Goal: Task Accomplishment & Management: Use online tool/utility

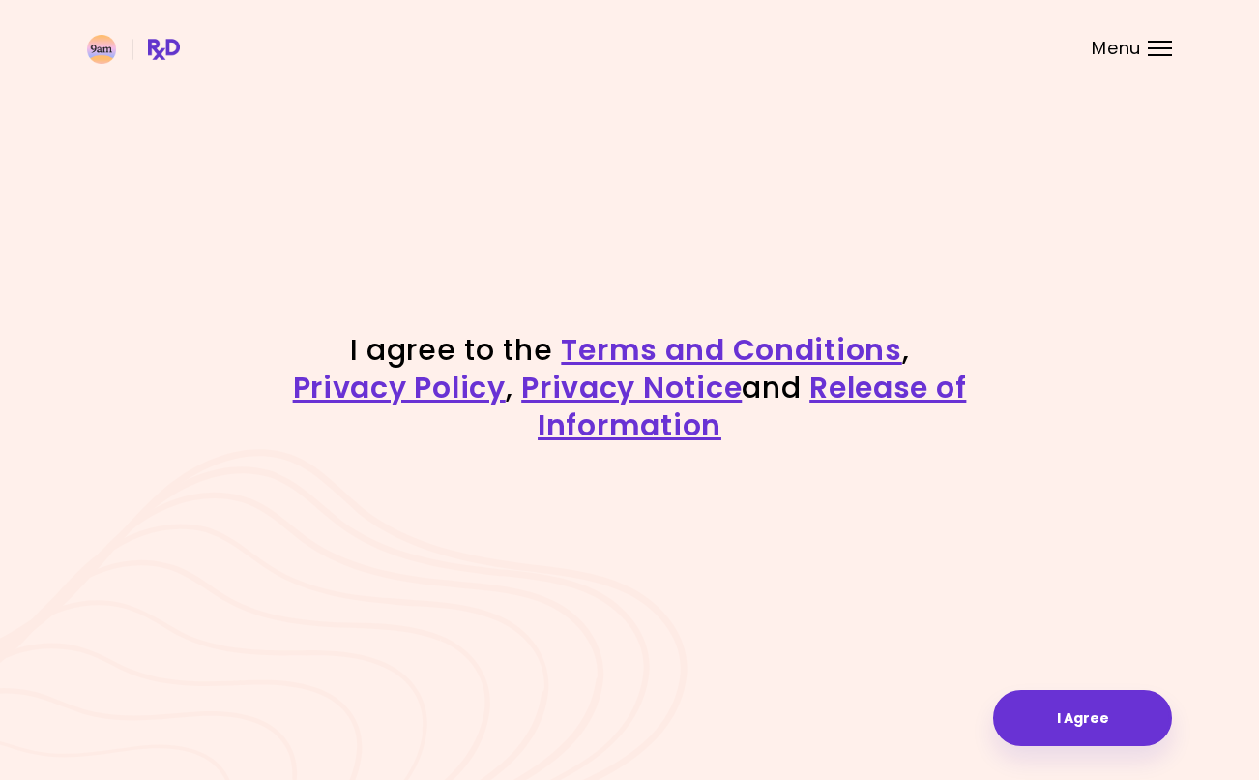
click at [1080, 713] on button "I Agree" at bounding box center [1082, 718] width 179 height 56
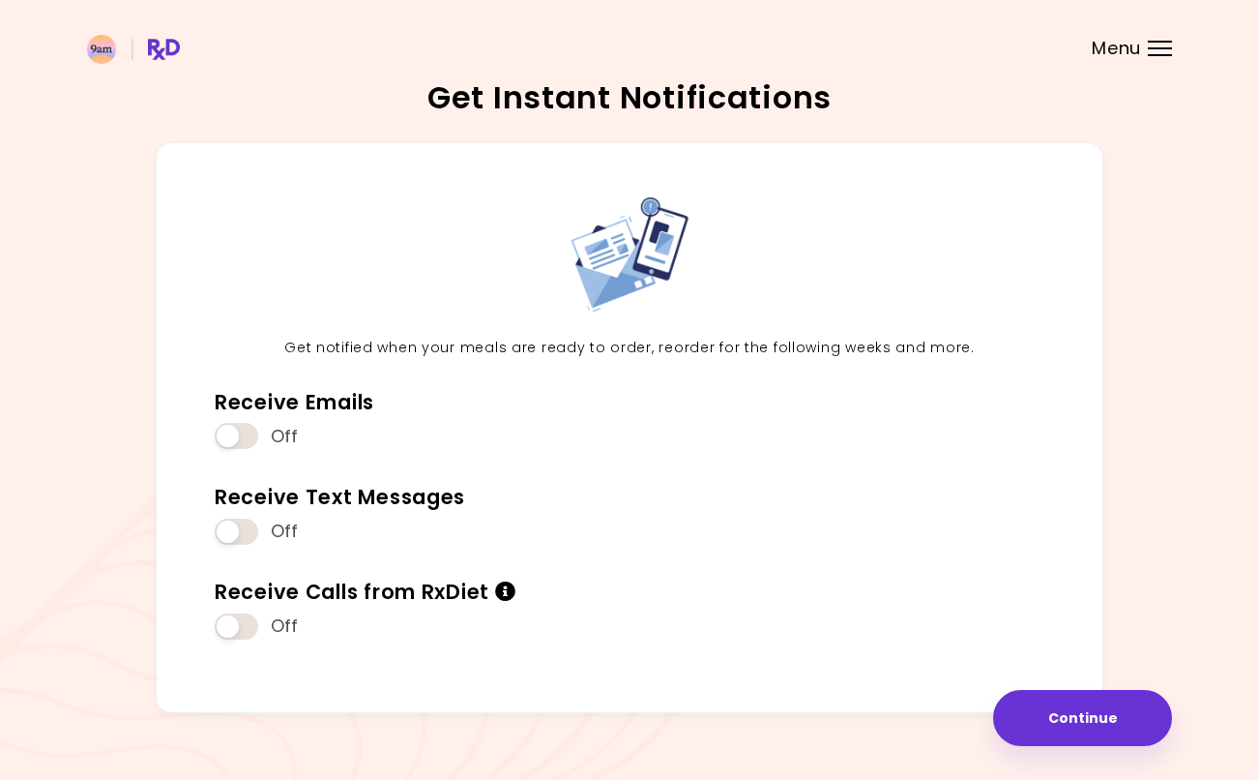
click at [242, 430] on span at bounding box center [237, 436] width 44 height 26
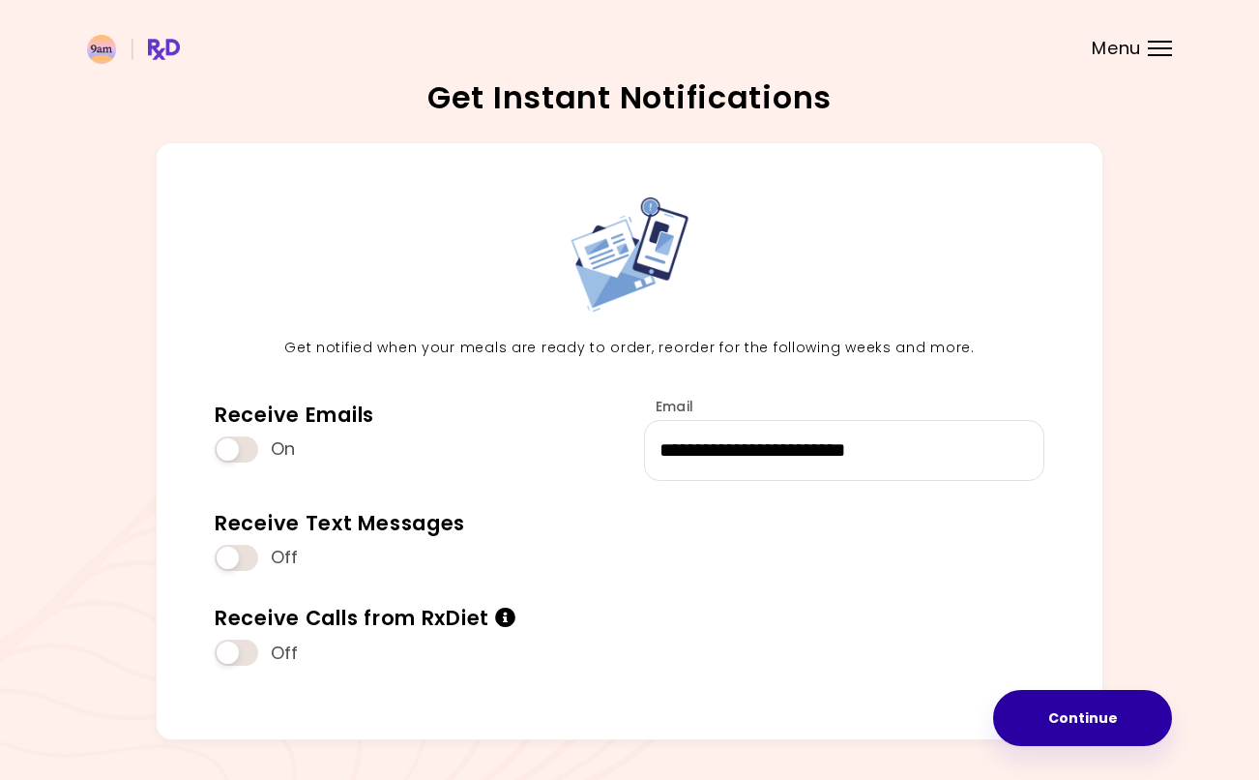
click at [1113, 713] on button "Continue" at bounding box center [1082, 718] width 179 height 56
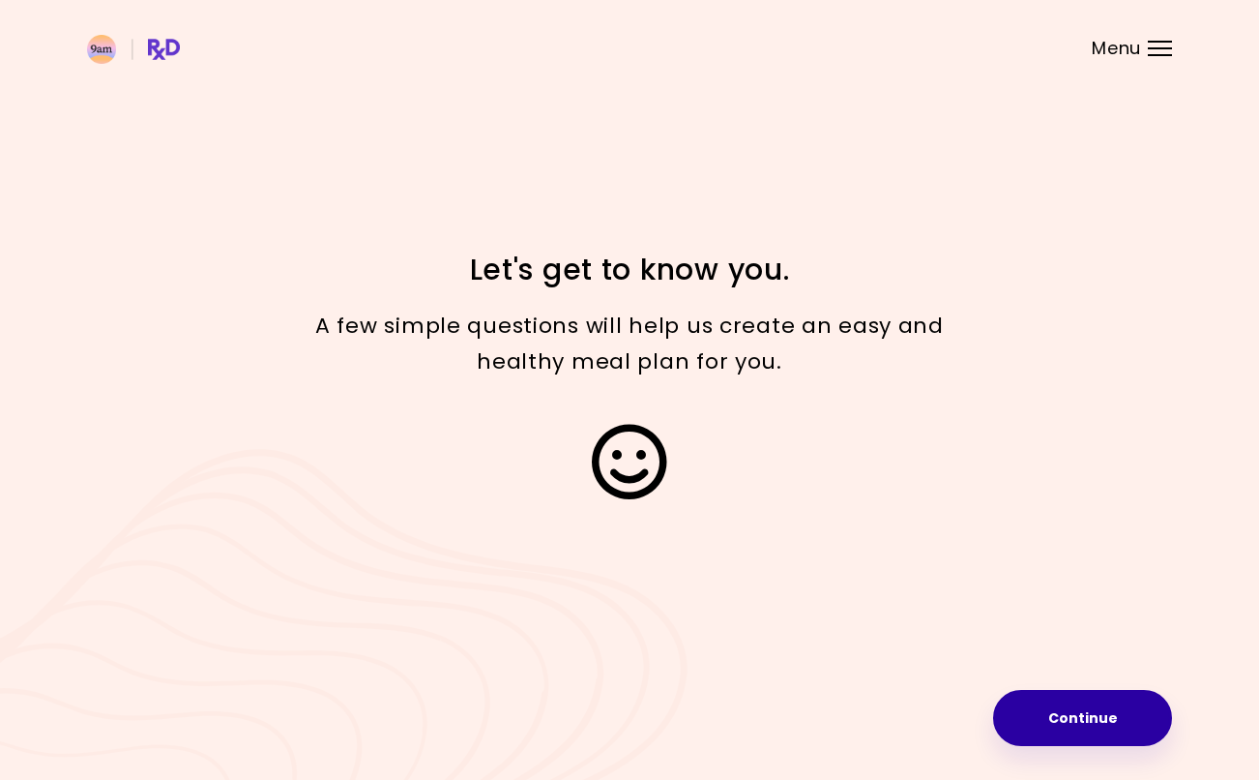
click at [1077, 721] on button "Continue" at bounding box center [1082, 718] width 179 height 56
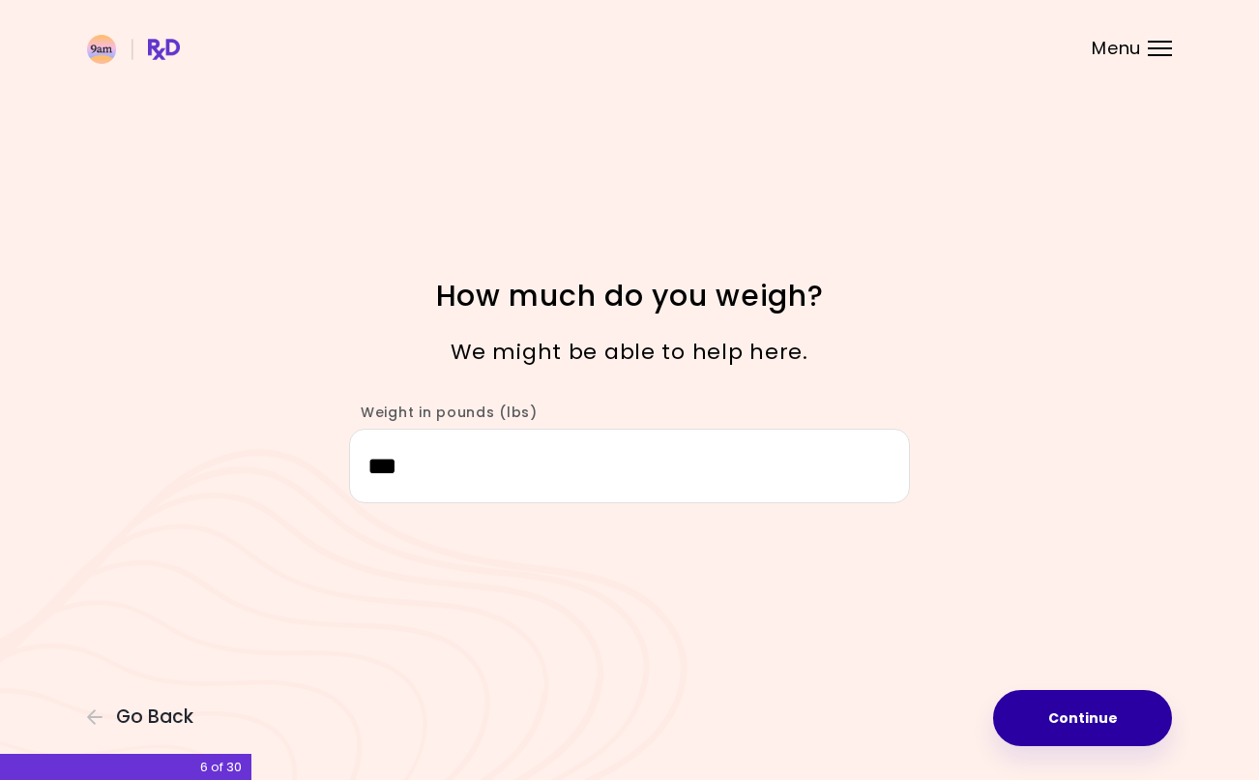
click at [1081, 713] on button "Continue" at bounding box center [1082, 718] width 179 height 56
select select "****"
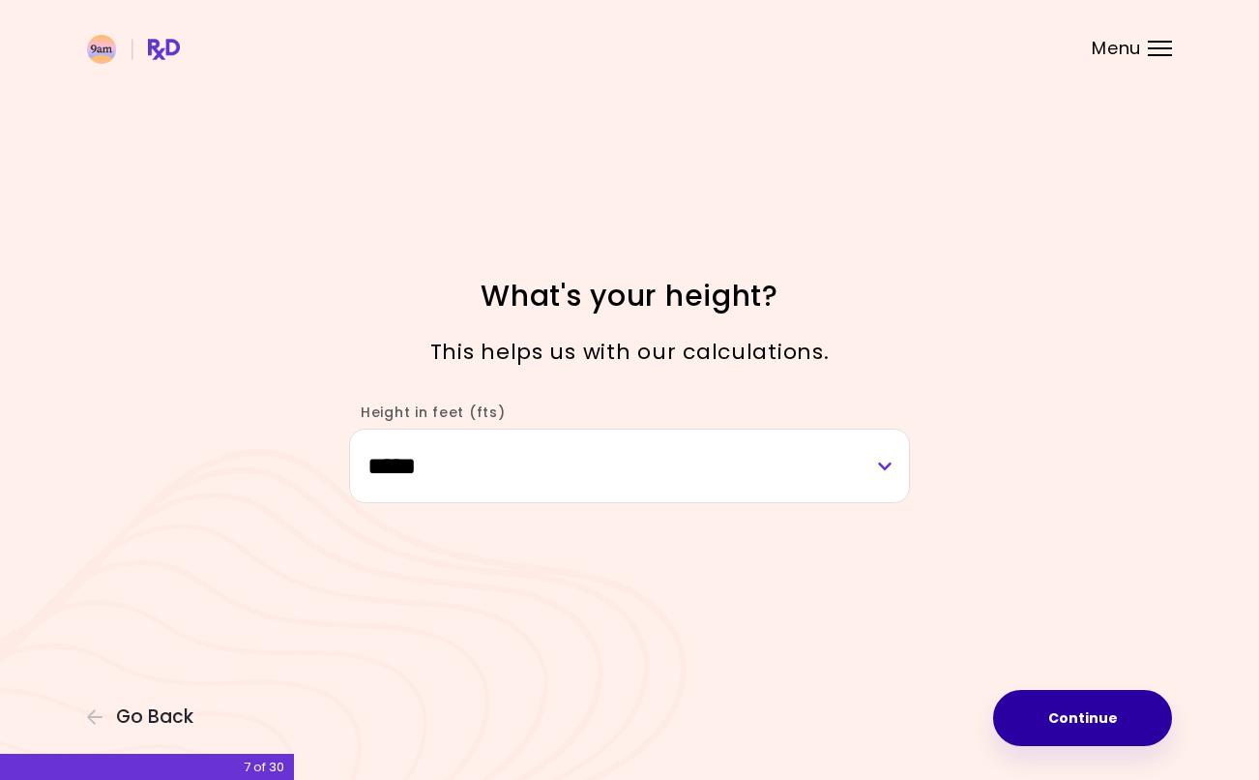
click at [1064, 706] on button "Continue" at bounding box center [1082, 718] width 179 height 56
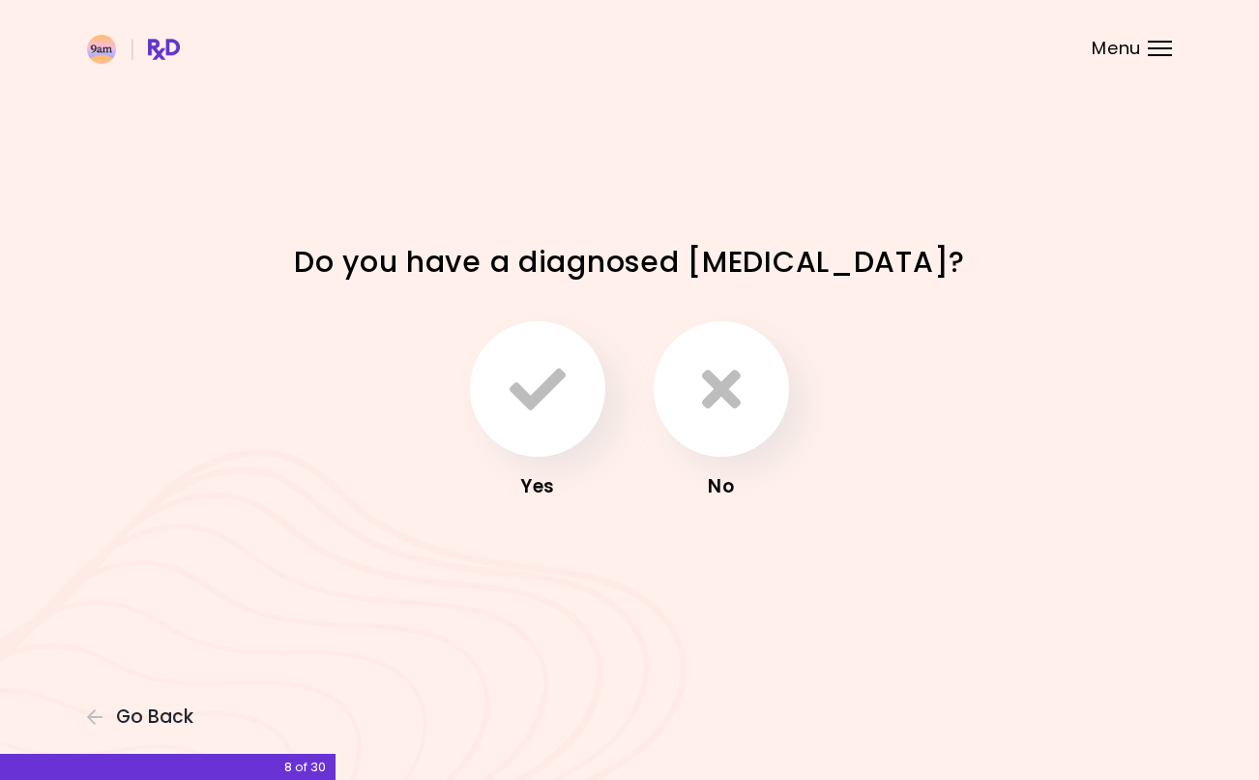
click at [726, 402] on icon "button" at bounding box center [721, 389] width 39 height 56
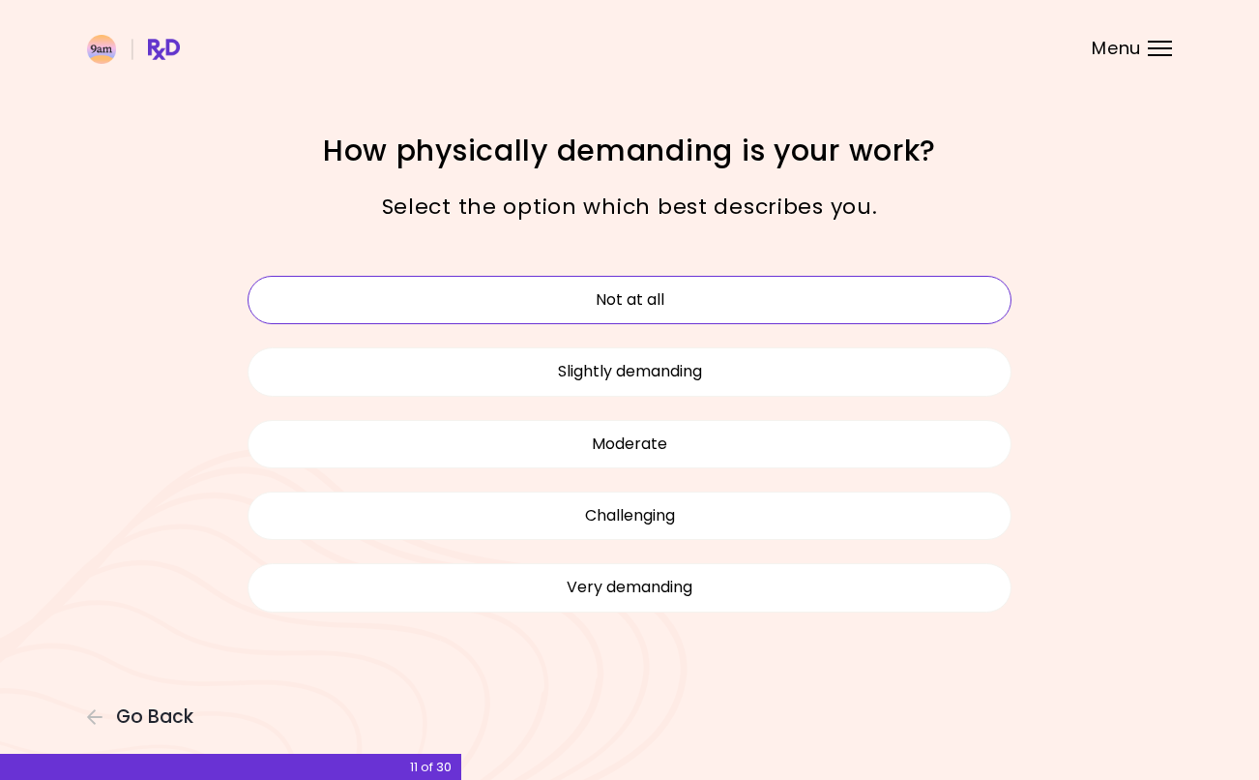
click at [879, 303] on button "Not at all" at bounding box center [630, 300] width 764 height 48
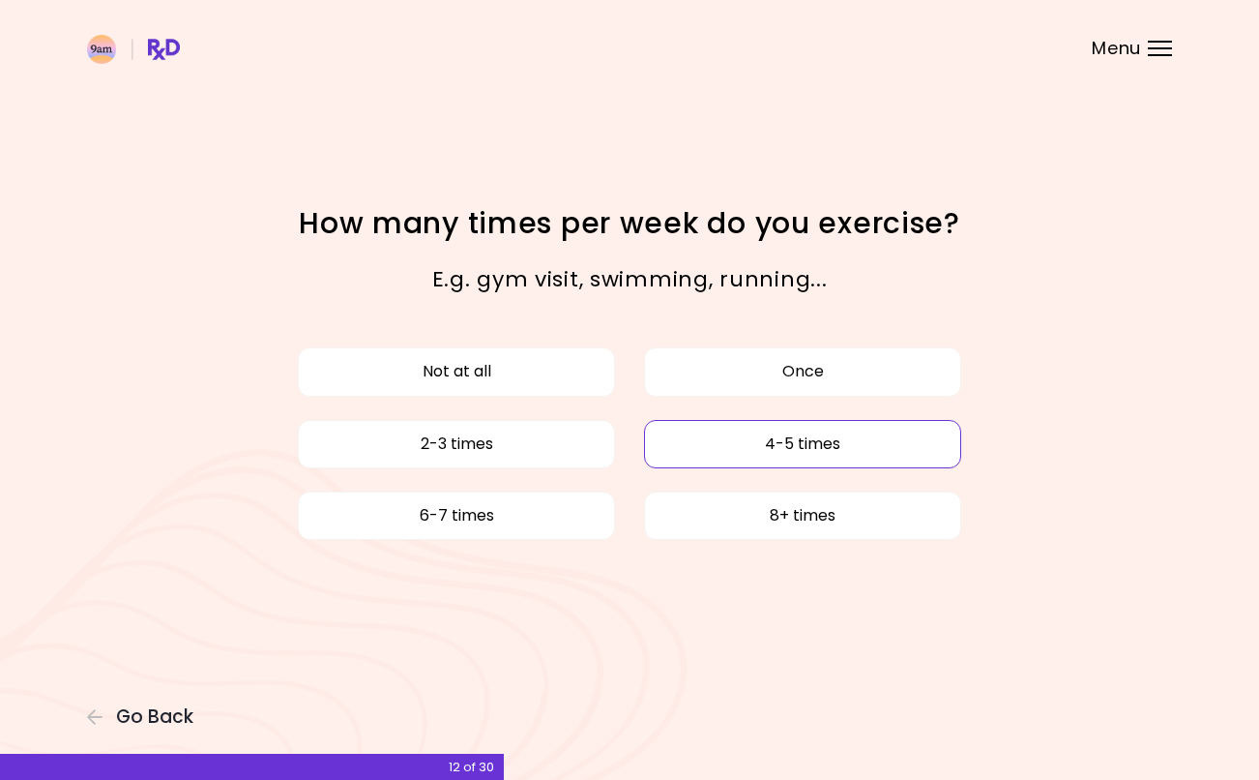
click at [758, 454] on button "4-5 times" at bounding box center [802, 444] width 317 height 48
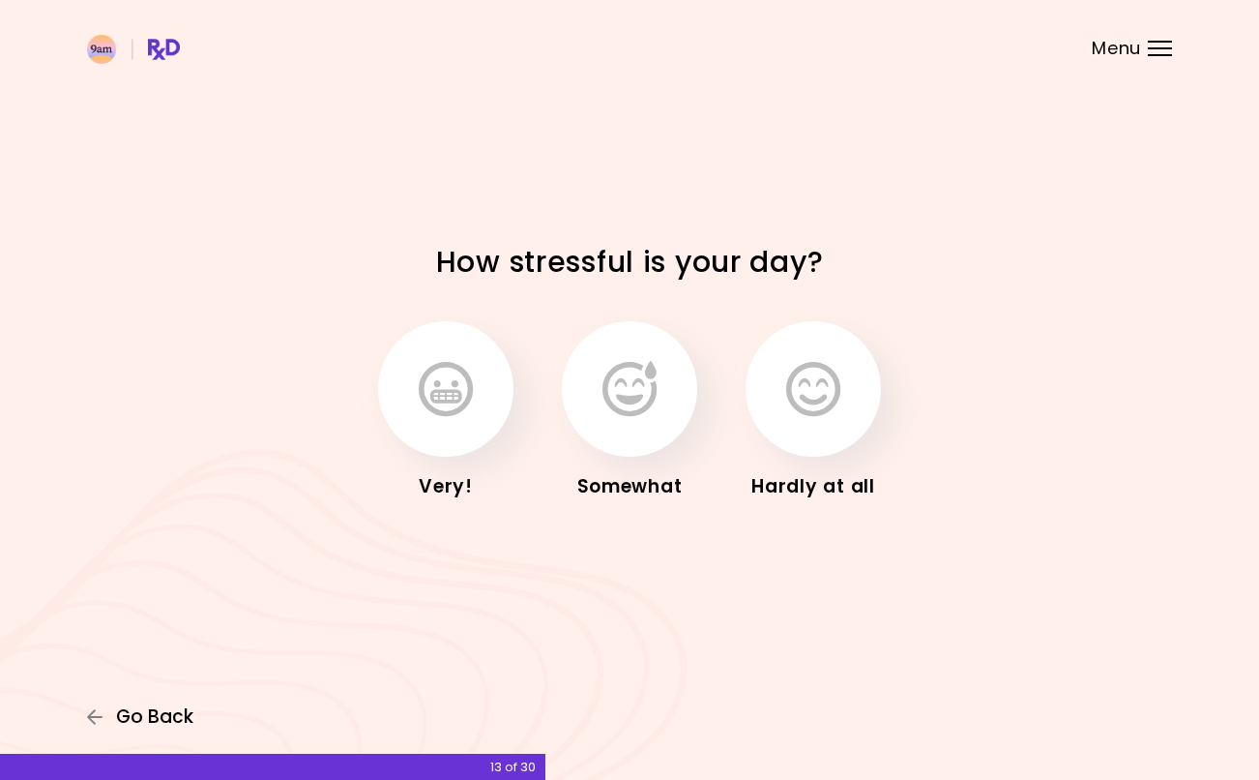
click at [182, 713] on span "Go Back" at bounding box center [154, 716] width 77 height 21
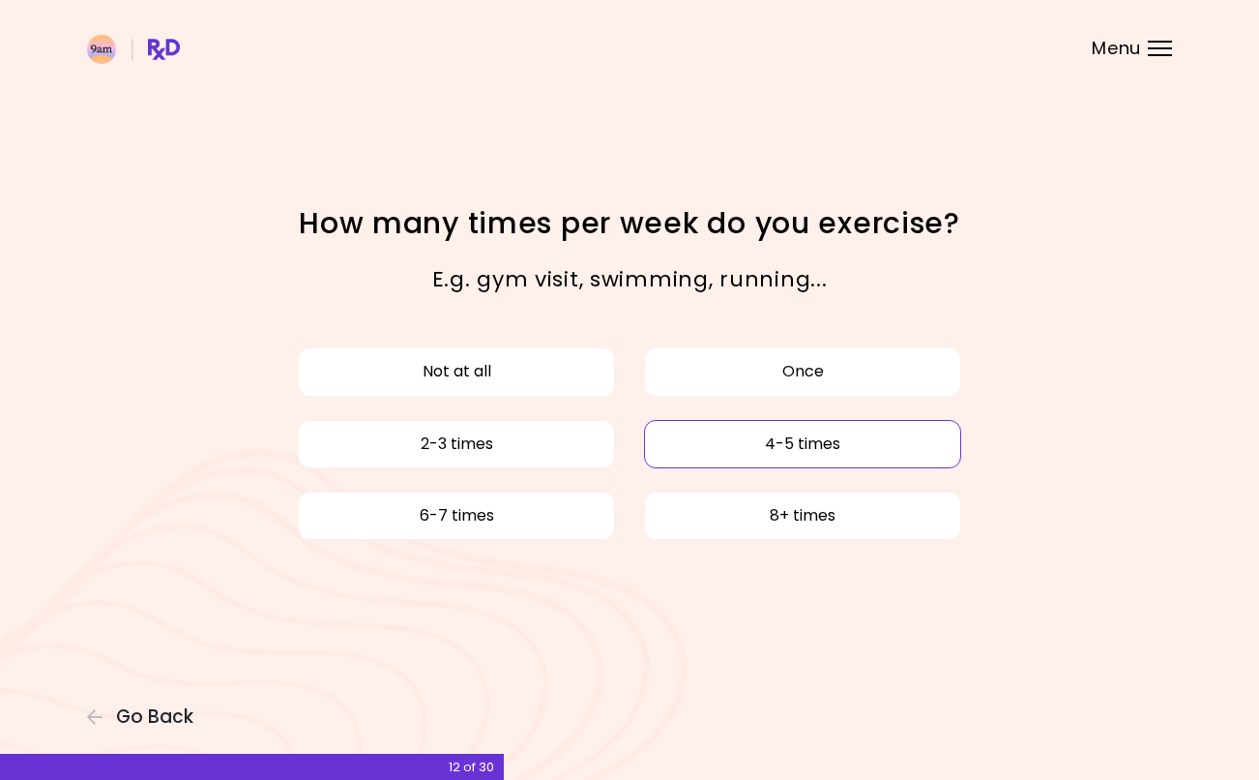
click at [890, 443] on button "4-5 times" at bounding box center [802, 444] width 317 height 48
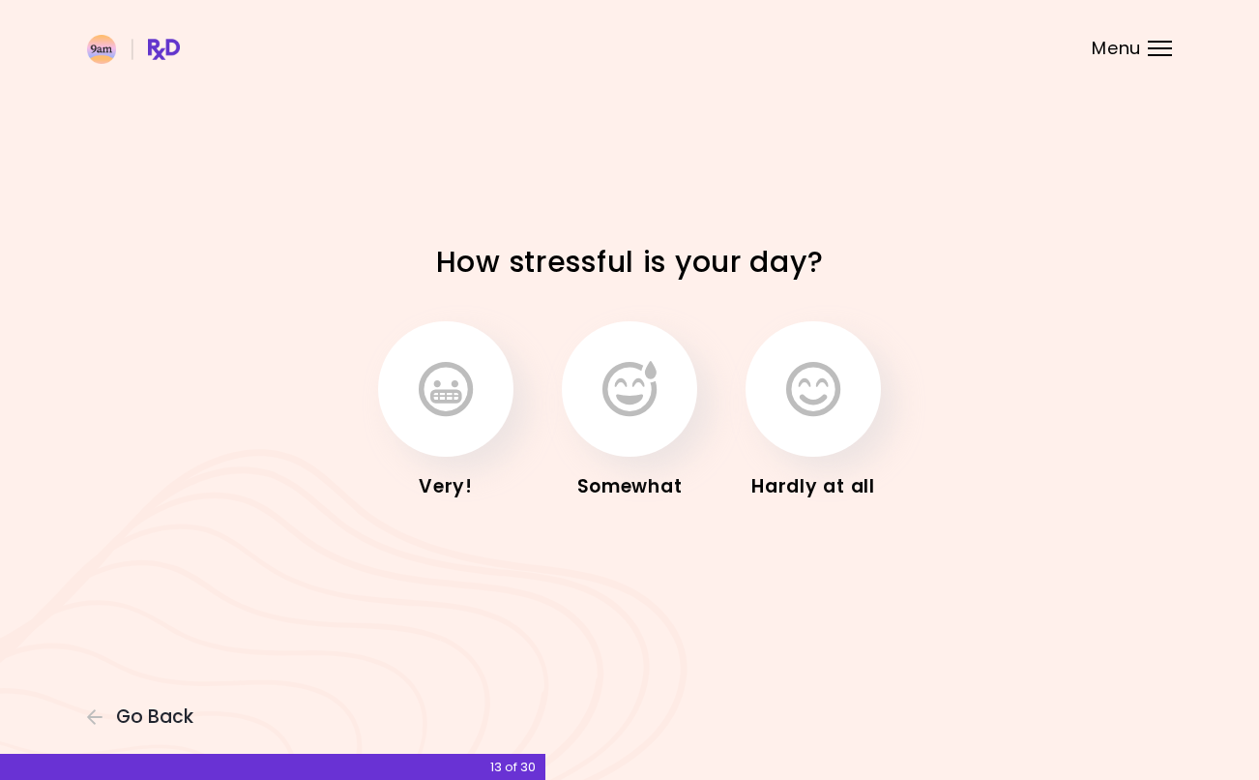
click at [629, 400] on icon "button" at bounding box center [630, 389] width 54 height 56
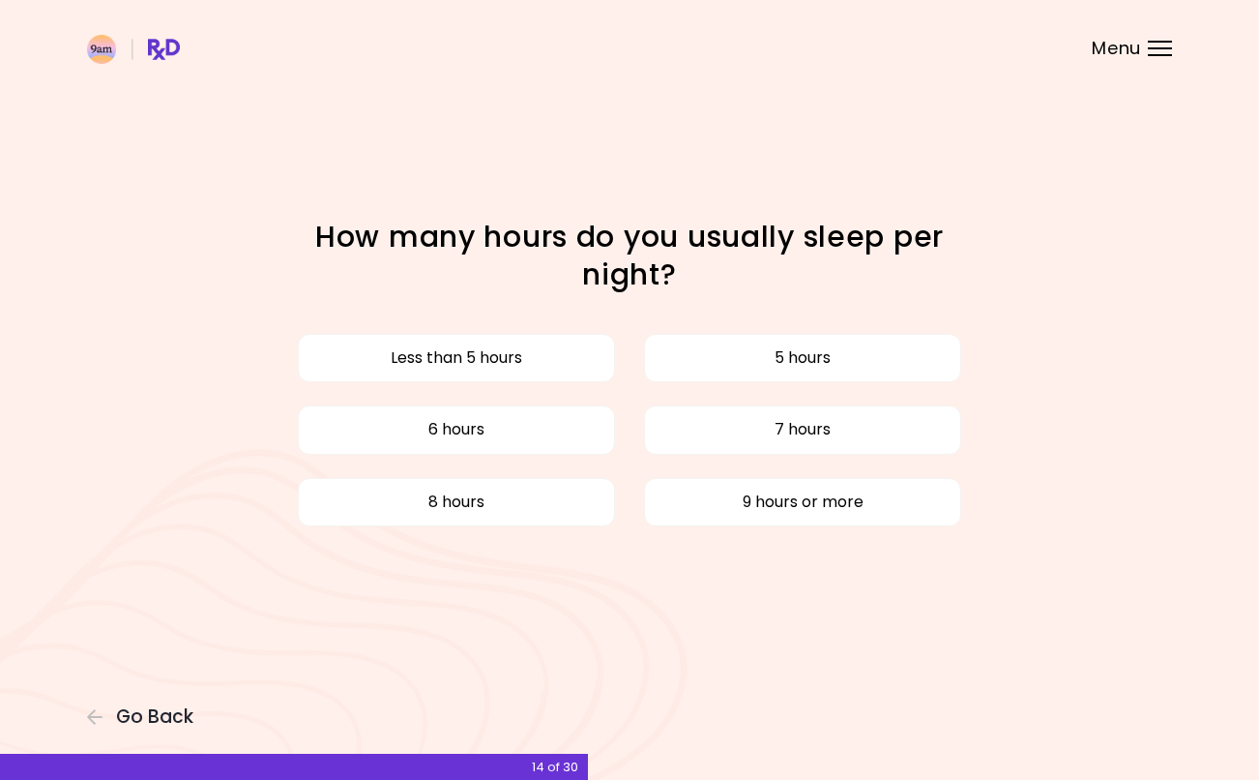
click at [547, 365] on button "Less than 5 hours" at bounding box center [456, 358] width 317 height 48
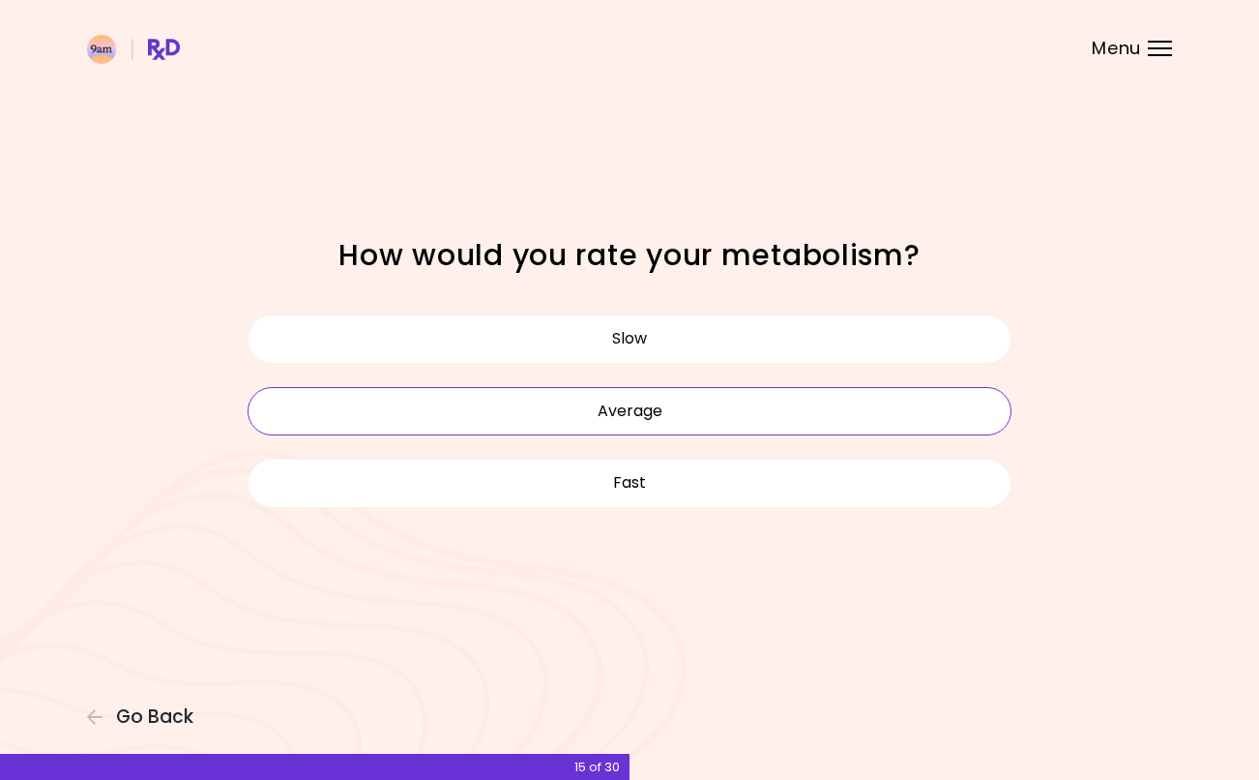
click at [799, 420] on button "Average" at bounding box center [630, 411] width 764 height 48
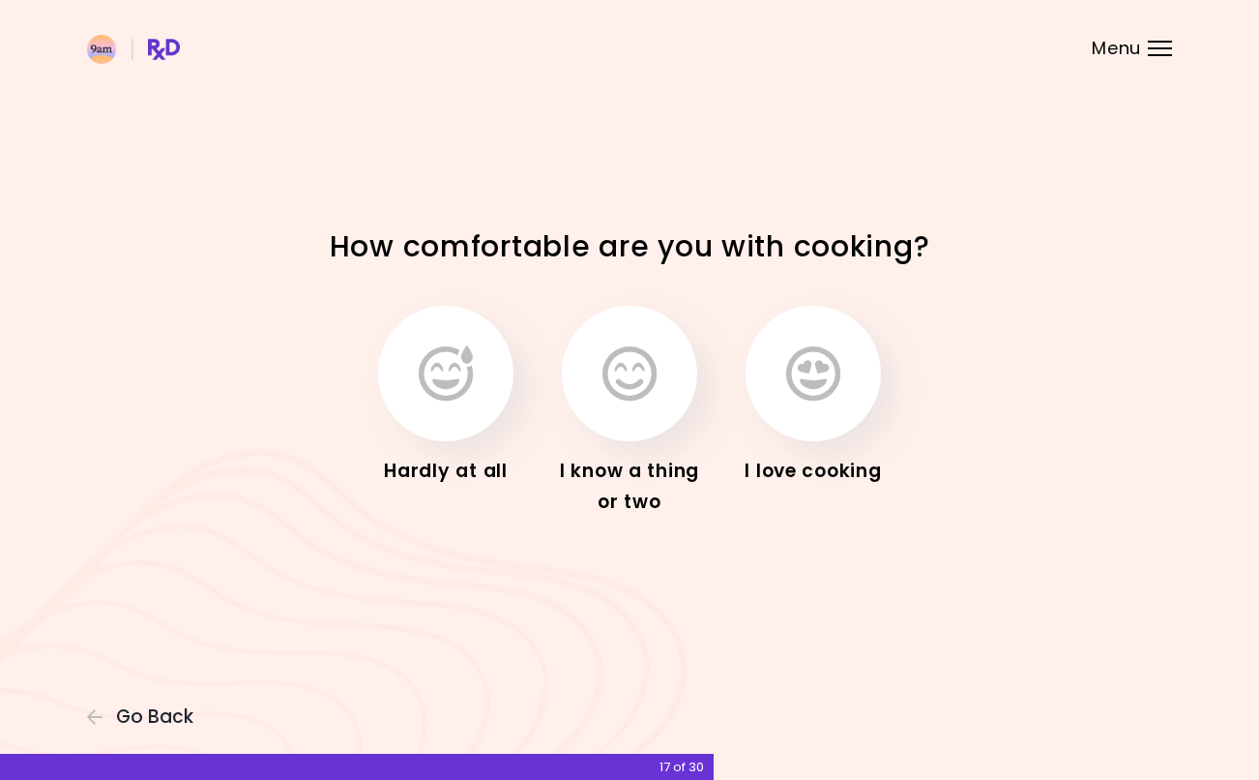
click at [660, 355] on button "button" at bounding box center [629, 373] width 135 height 135
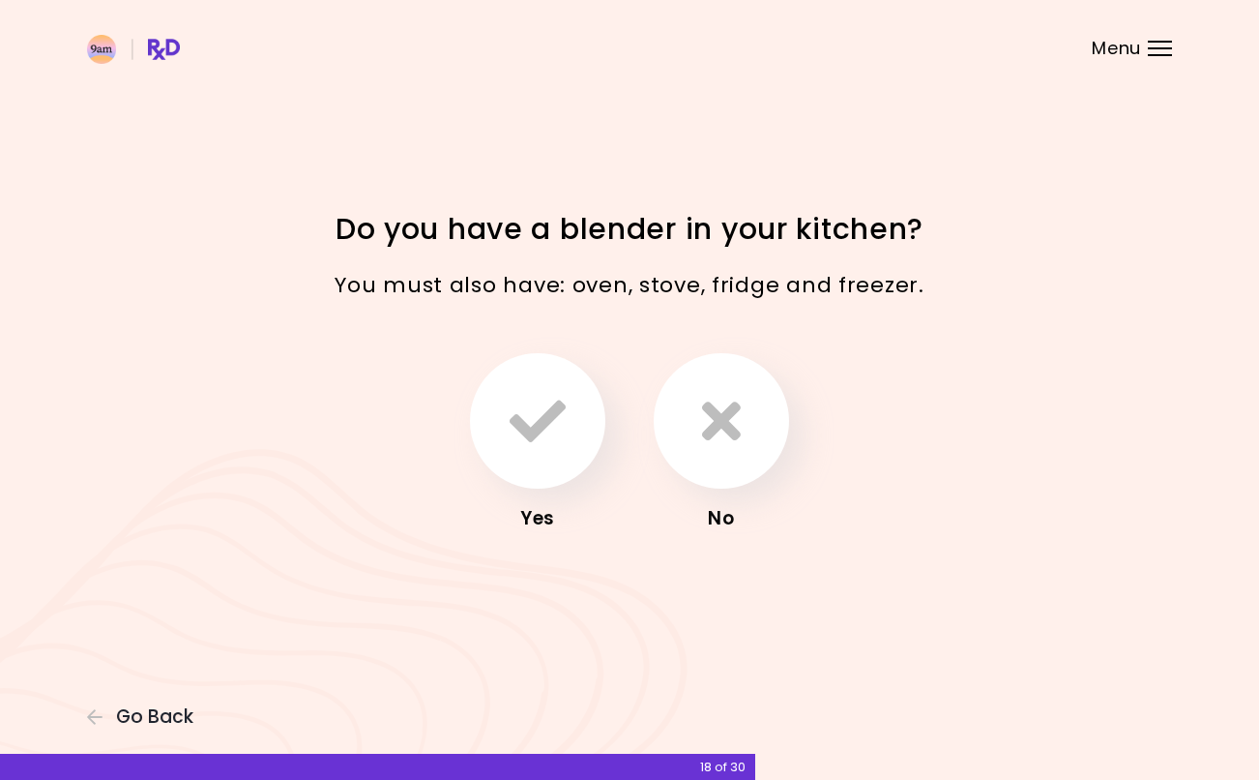
click at [557, 446] on icon "button" at bounding box center [538, 421] width 56 height 56
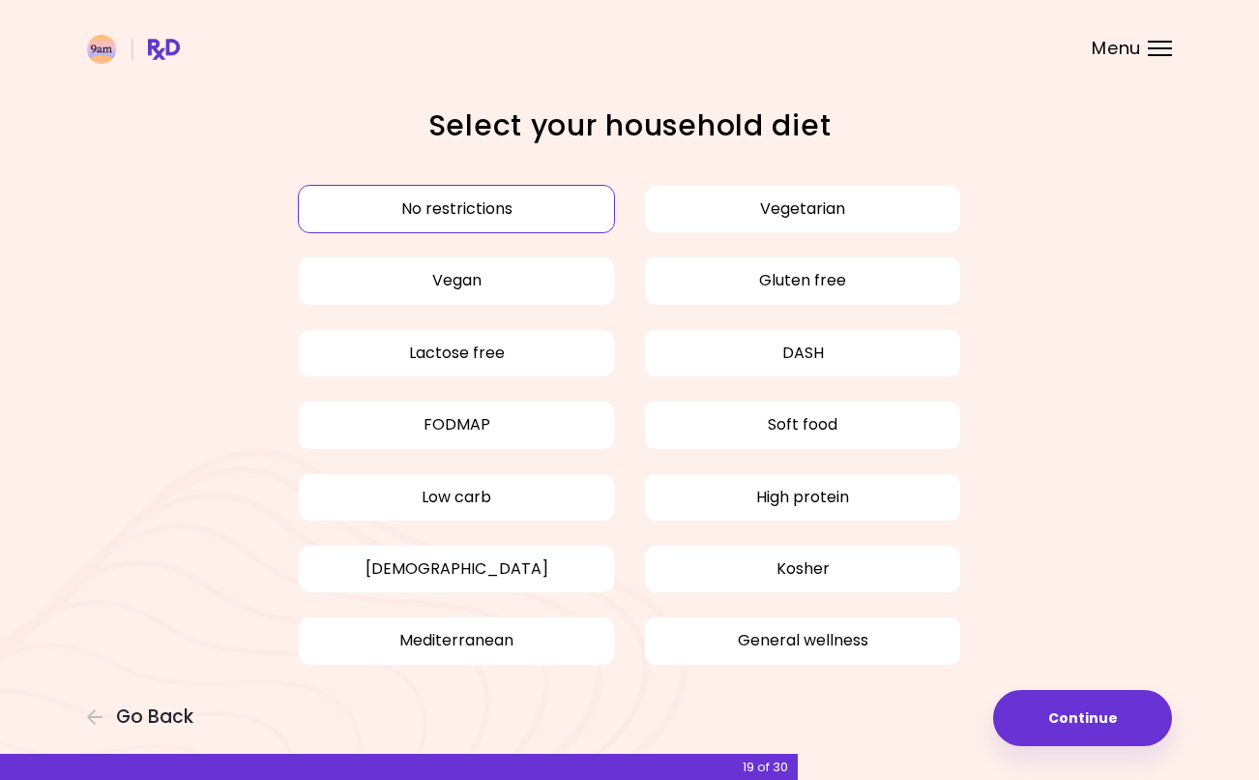
click at [528, 515] on button "Low carb" at bounding box center [456, 497] width 317 height 48
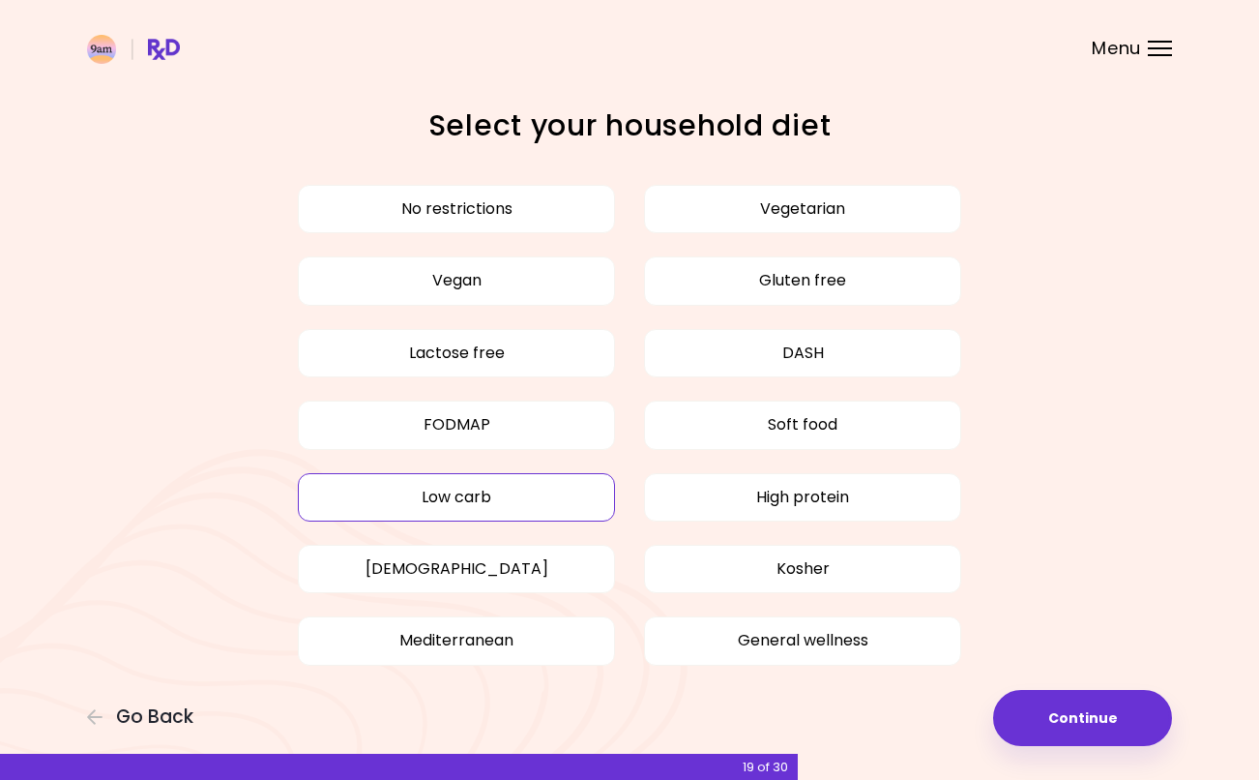
click at [861, 496] on button "High protein" at bounding box center [802, 497] width 317 height 48
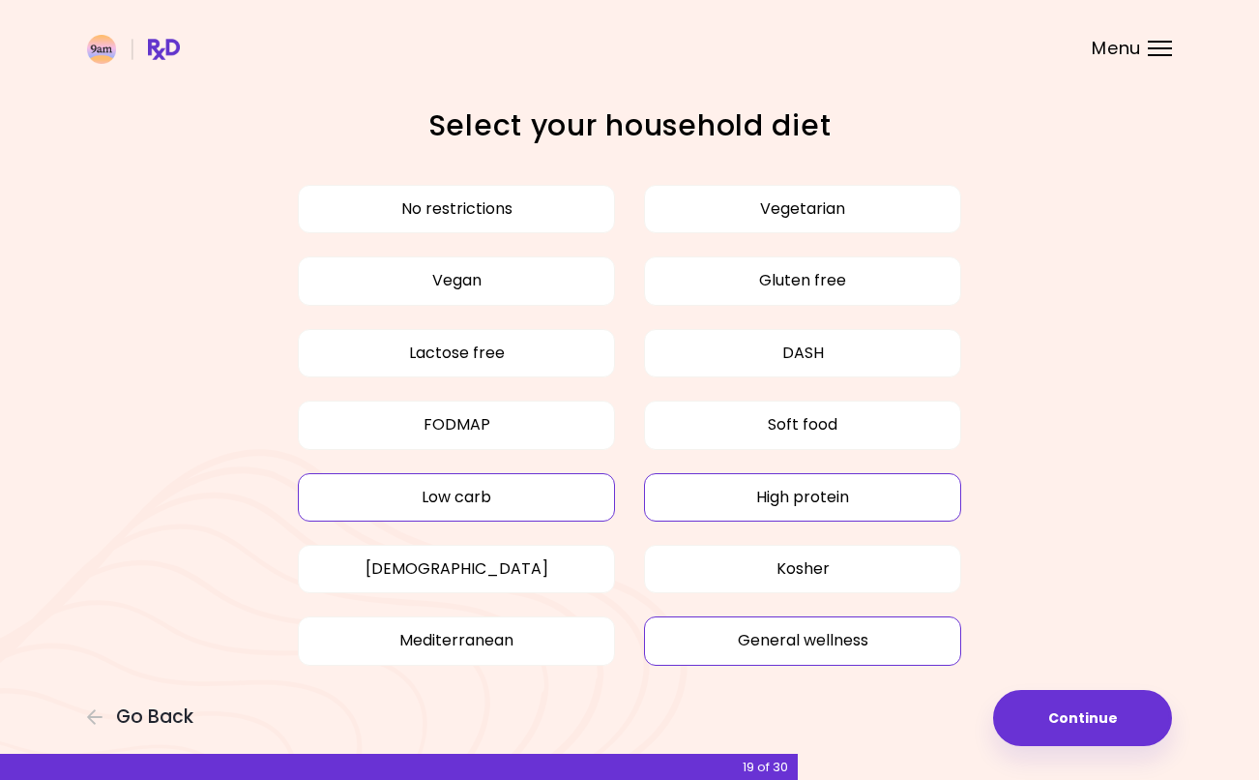
click at [764, 639] on button "General wellness" at bounding box center [802, 640] width 317 height 48
click at [1062, 726] on button "Continue" at bounding box center [1082, 718] width 179 height 56
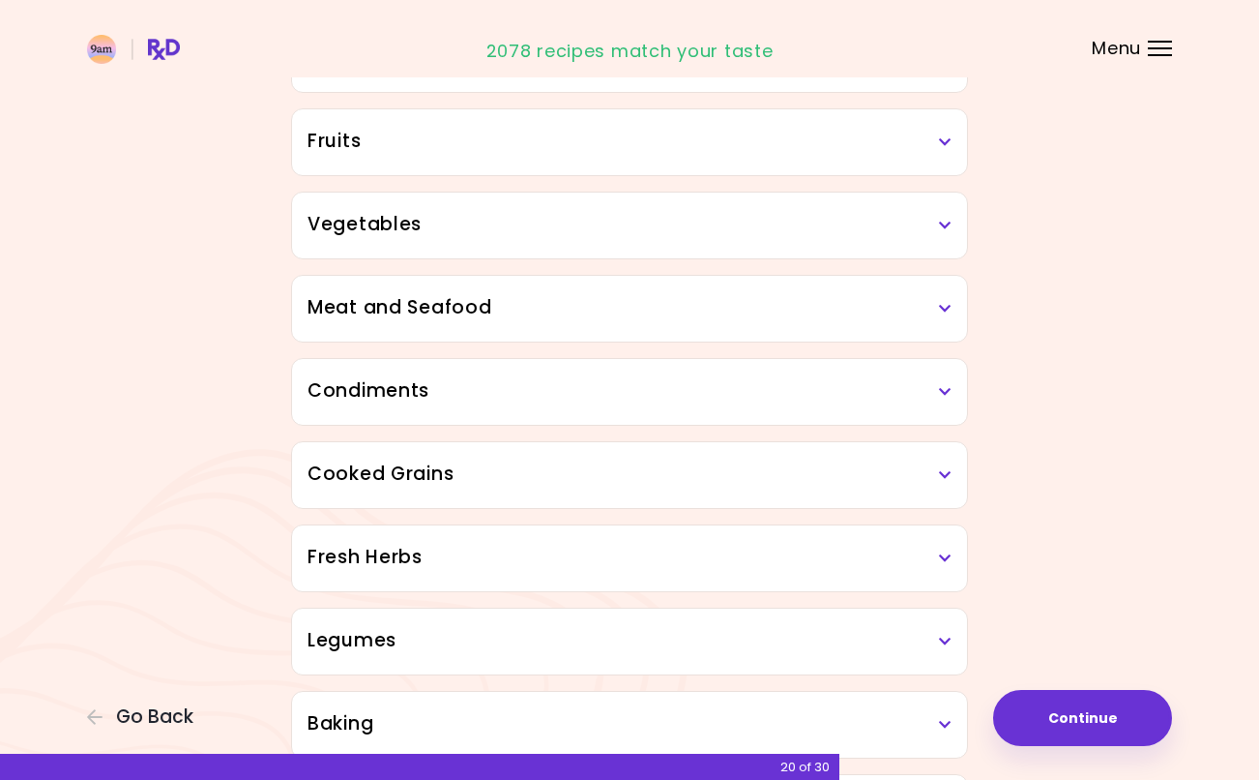
scroll to position [295, 0]
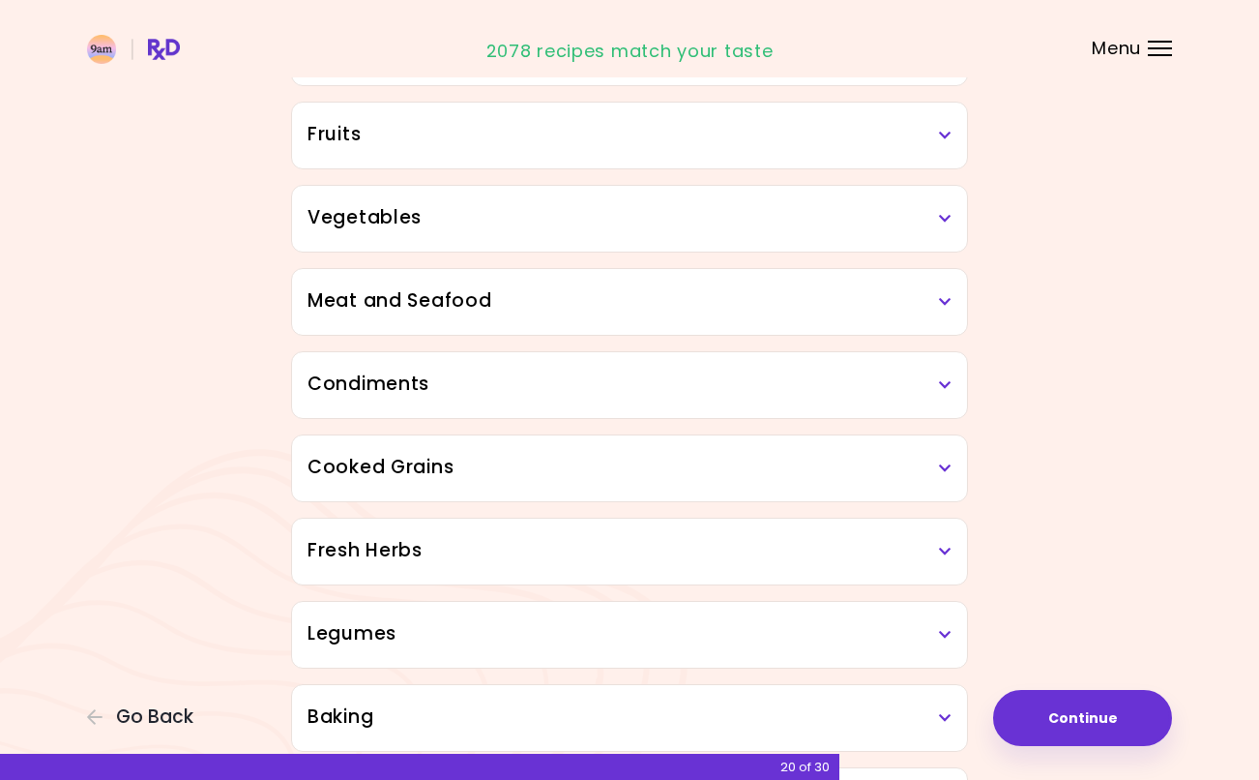
click at [934, 305] on h3 "Meat and Seafood" at bounding box center [630, 301] width 644 height 28
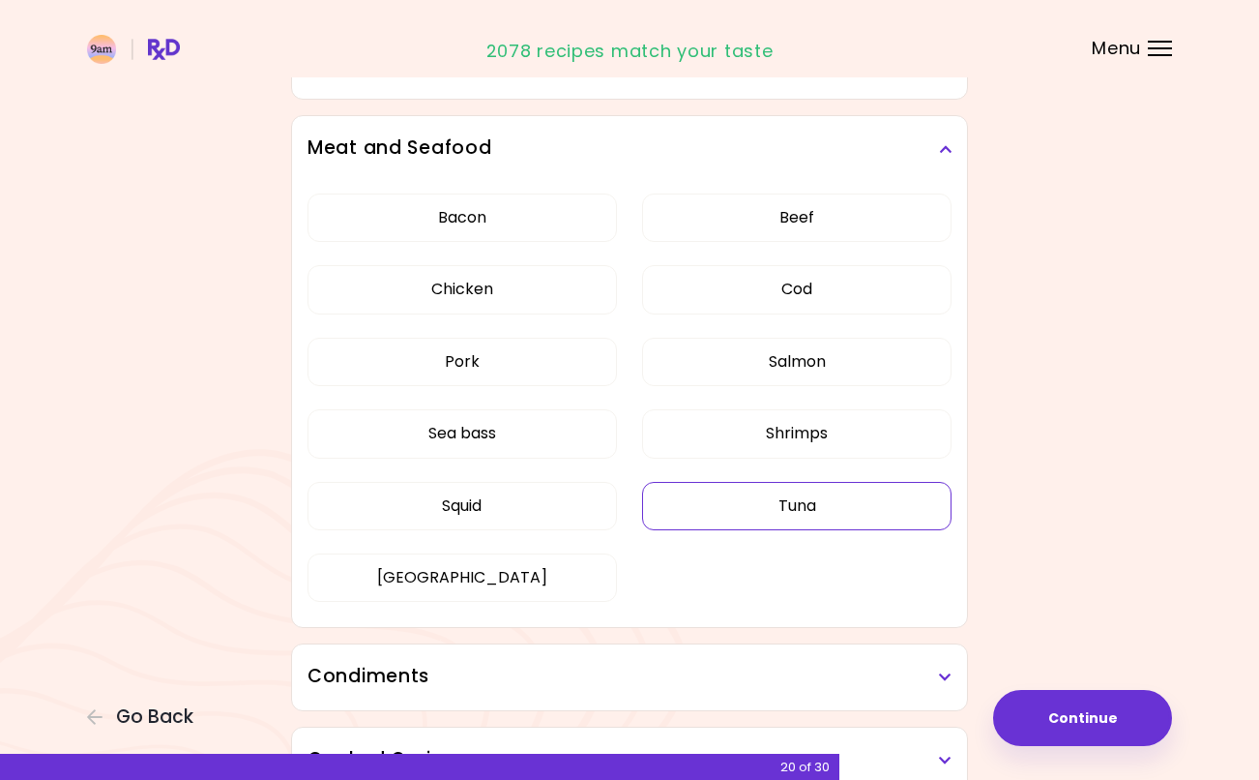
scroll to position [453, 0]
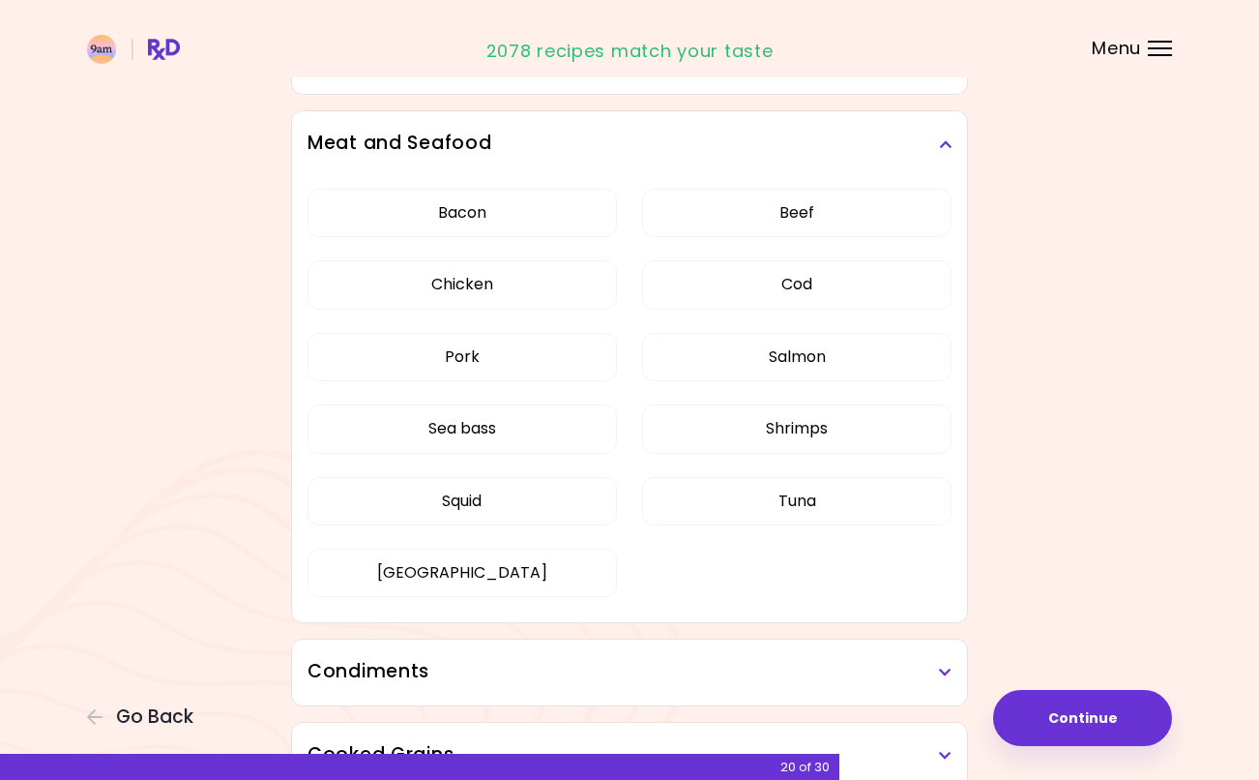
click at [548, 355] on button "Pork" at bounding box center [462, 357] width 309 height 48
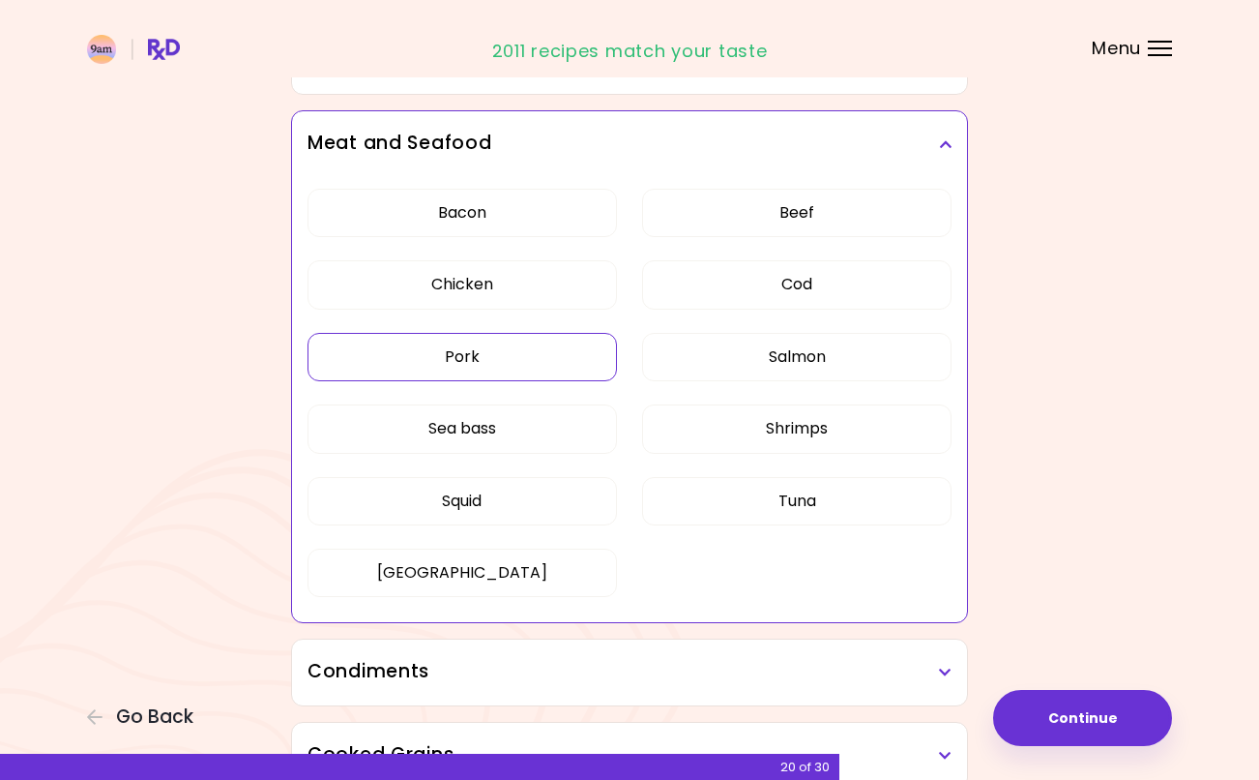
click at [542, 444] on button "Sea bass" at bounding box center [462, 428] width 309 height 48
click at [828, 291] on button "Cod" at bounding box center [796, 284] width 309 height 48
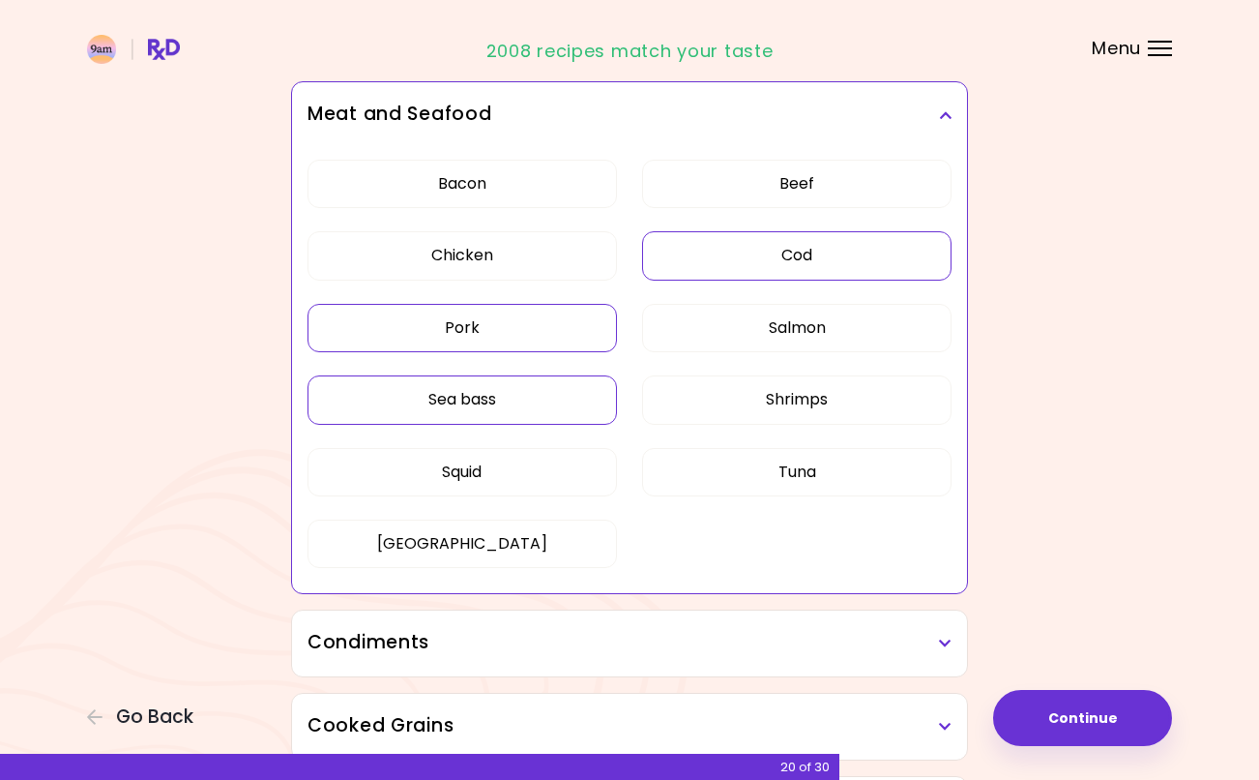
scroll to position [480, 0]
click at [937, 115] on h3 "Meat and Seafood" at bounding box center [630, 117] width 644 height 28
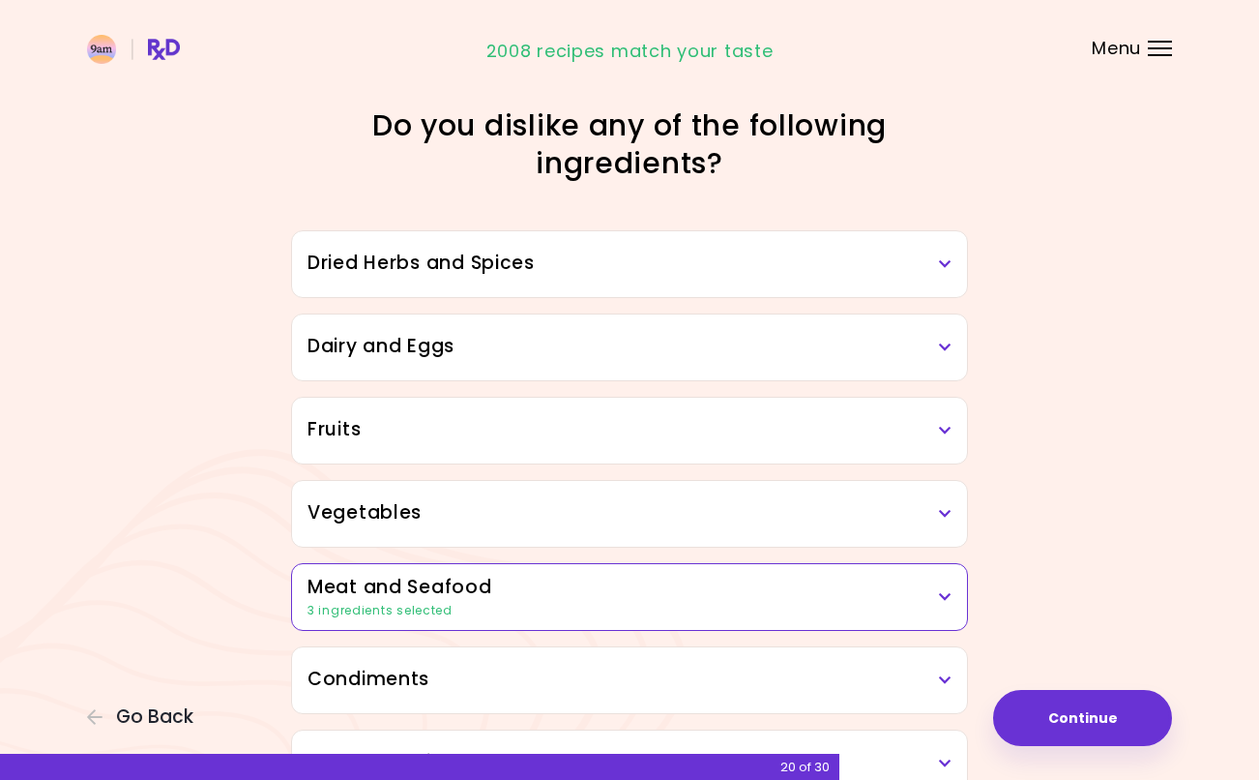
scroll to position [0, 0]
click at [939, 251] on h3 "Dried Herbs and Spices" at bounding box center [630, 264] width 644 height 28
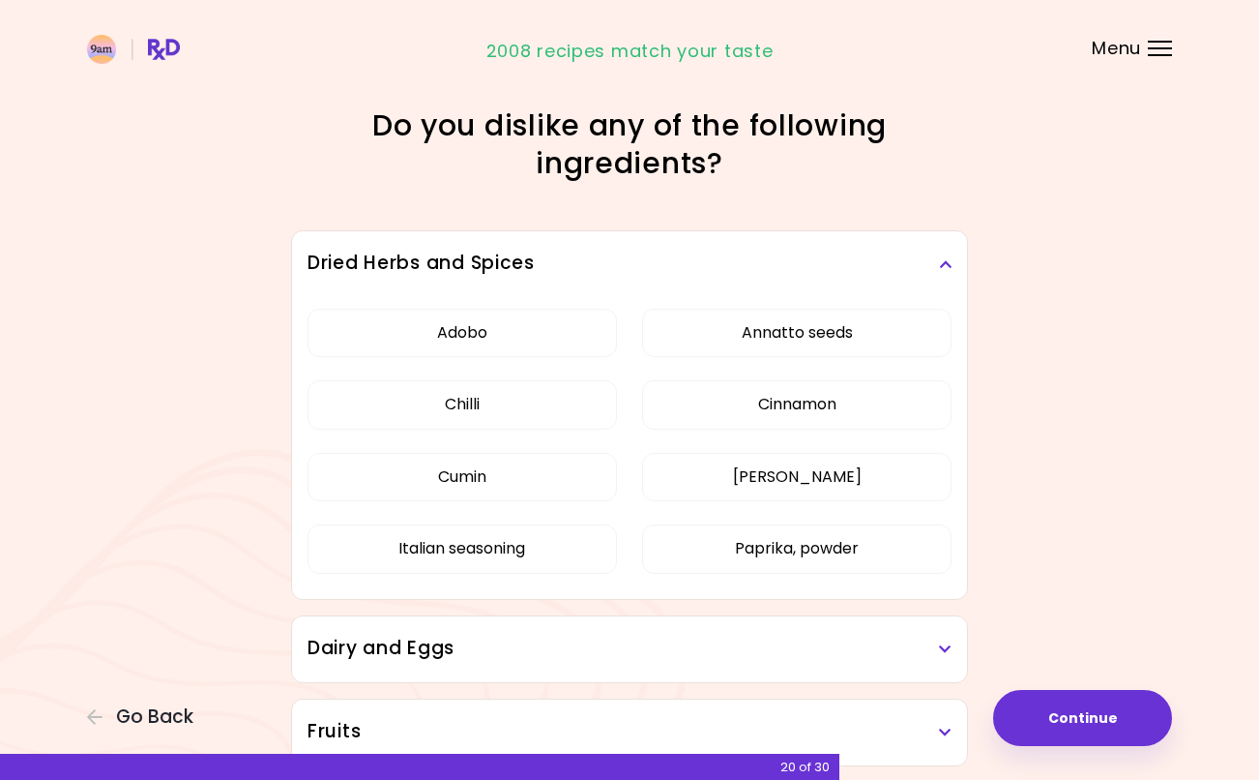
click at [930, 265] on h3 "Dried Herbs and Spices" at bounding box center [630, 264] width 644 height 28
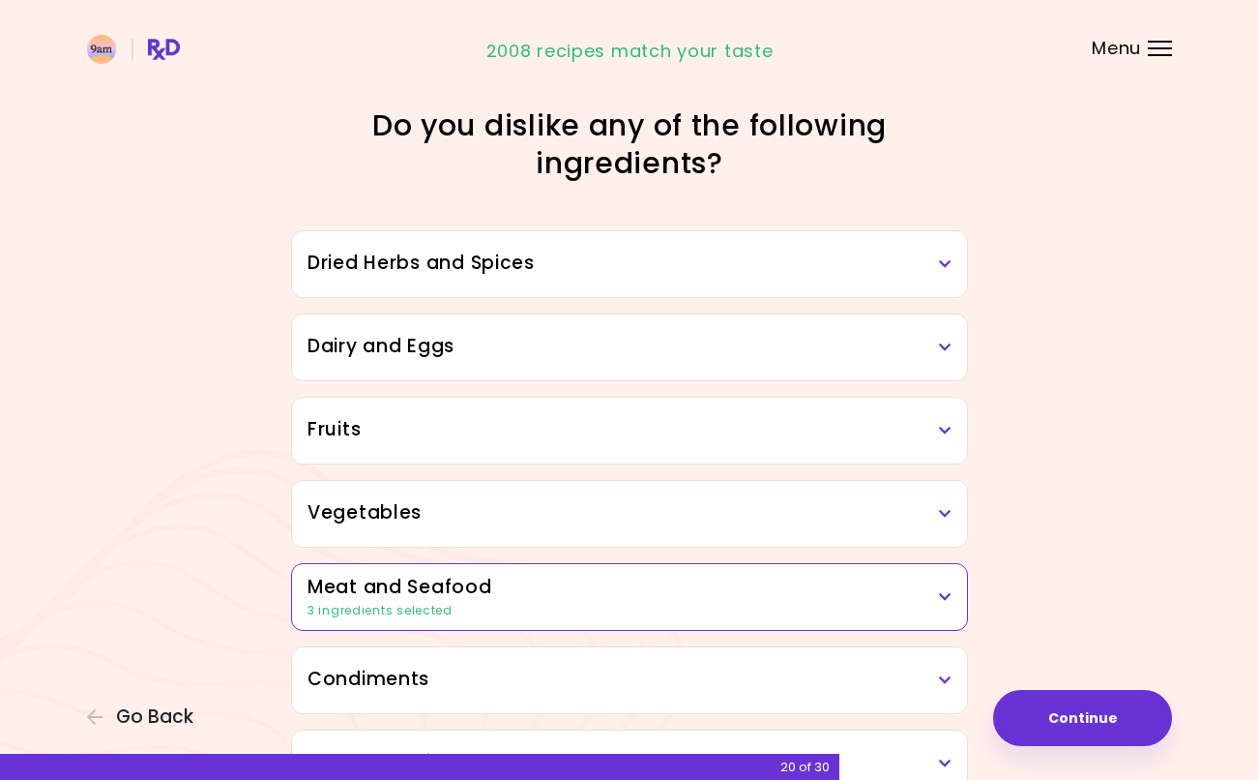
click at [944, 339] on h3 "Dairy and Eggs" at bounding box center [630, 347] width 644 height 28
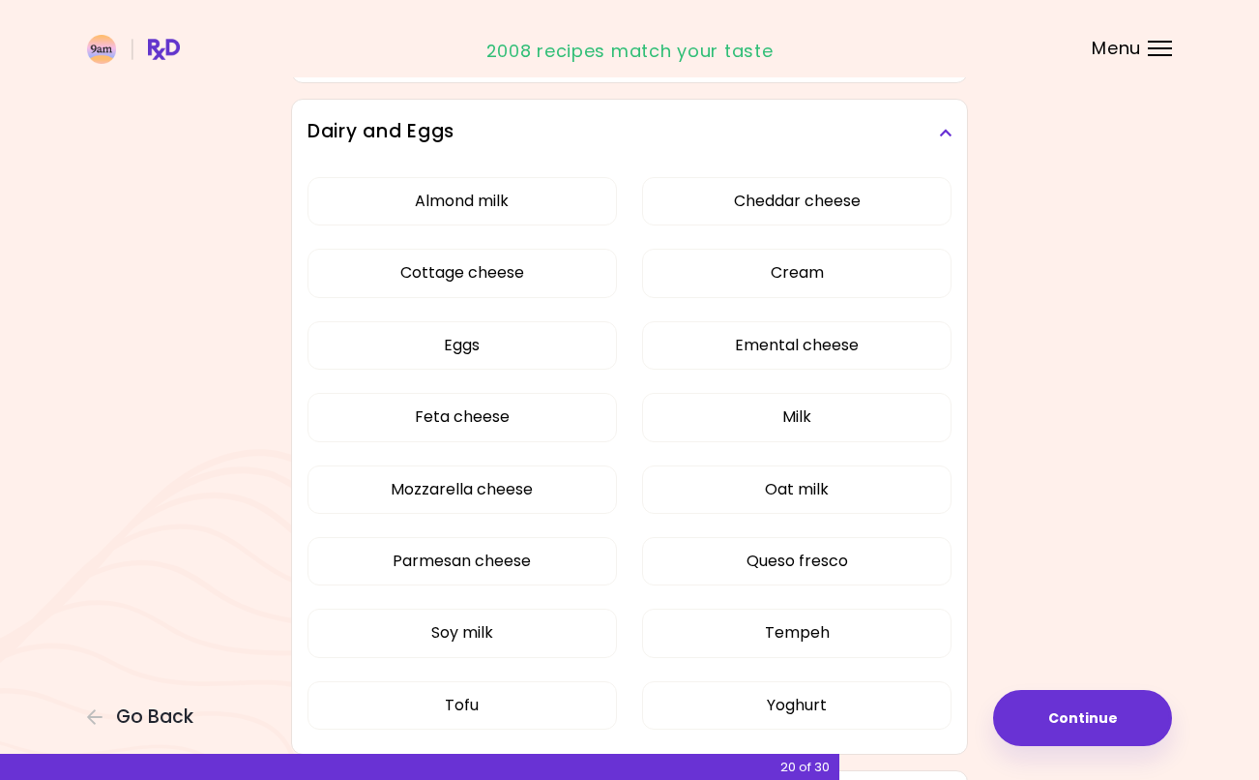
scroll to position [168, 0]
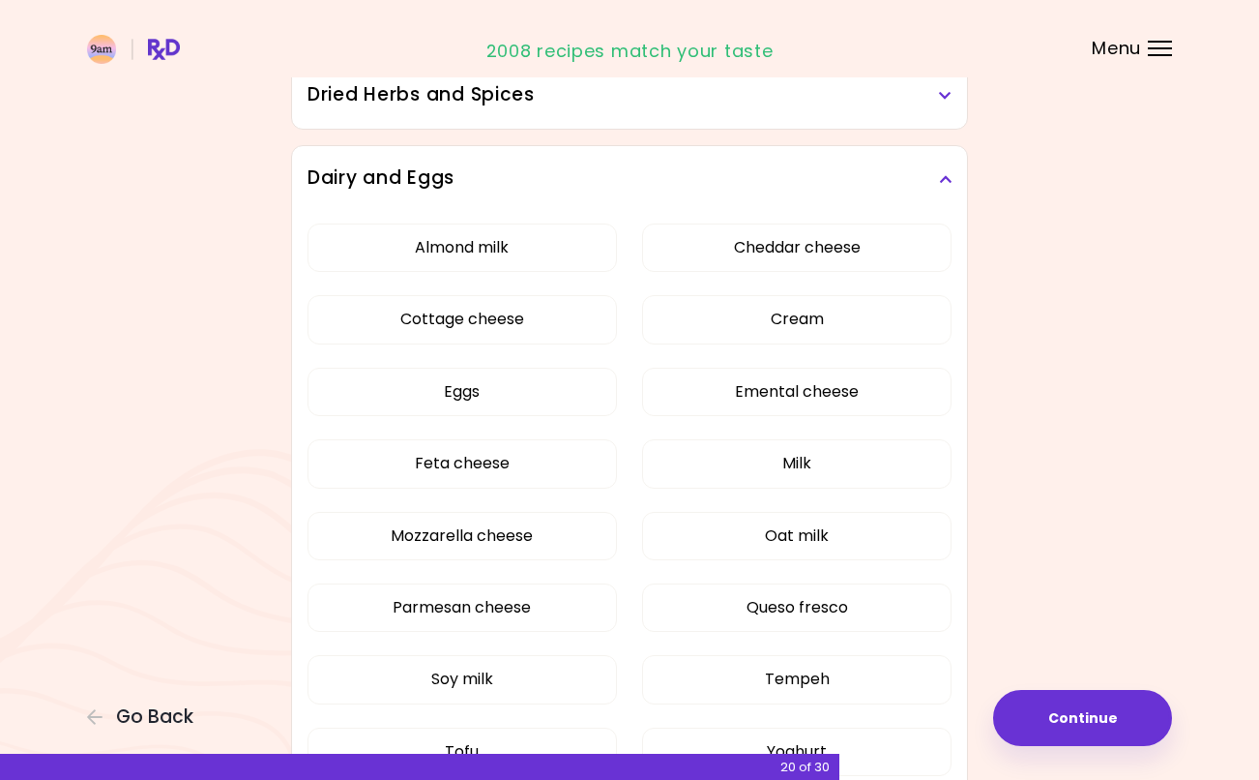
click at [951, 161] on div "Dairy and Eggs" at bounding box center [629, 179] width 675 height 66
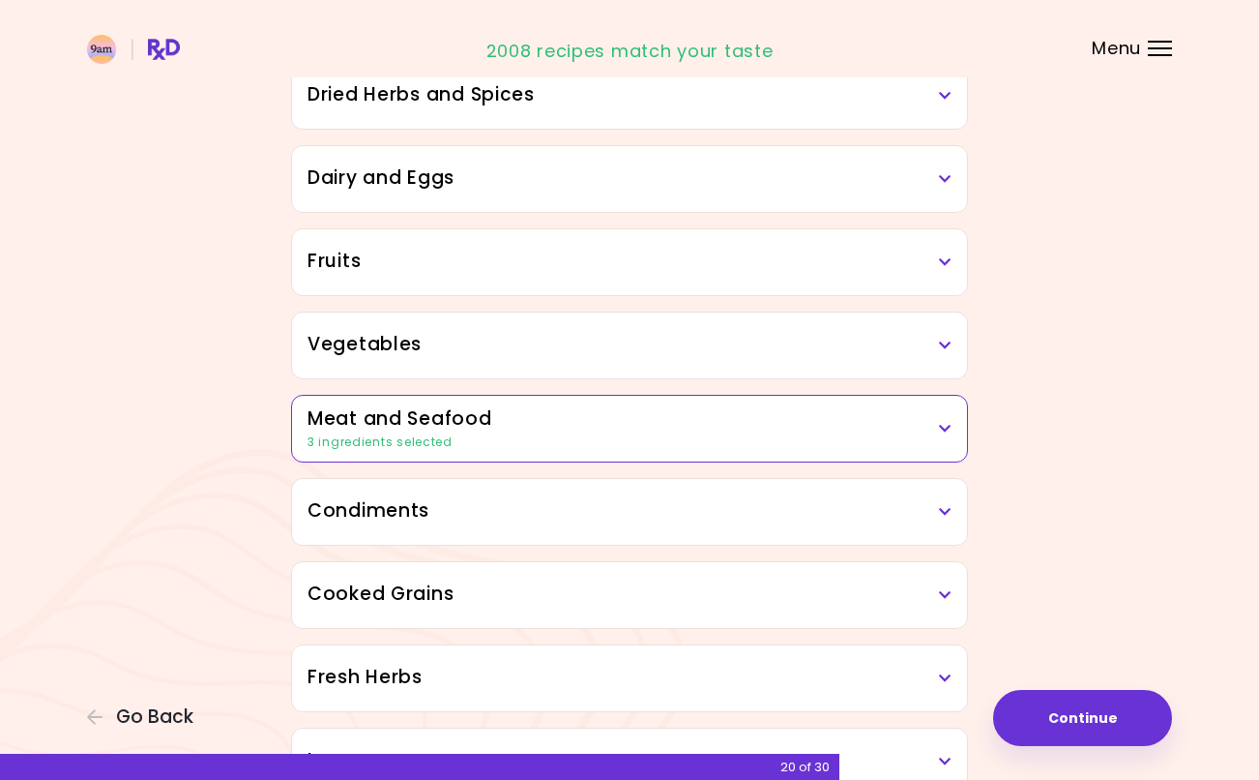
click at [944, 263] on icon at bounding box center [945, 262] width 13 height 14
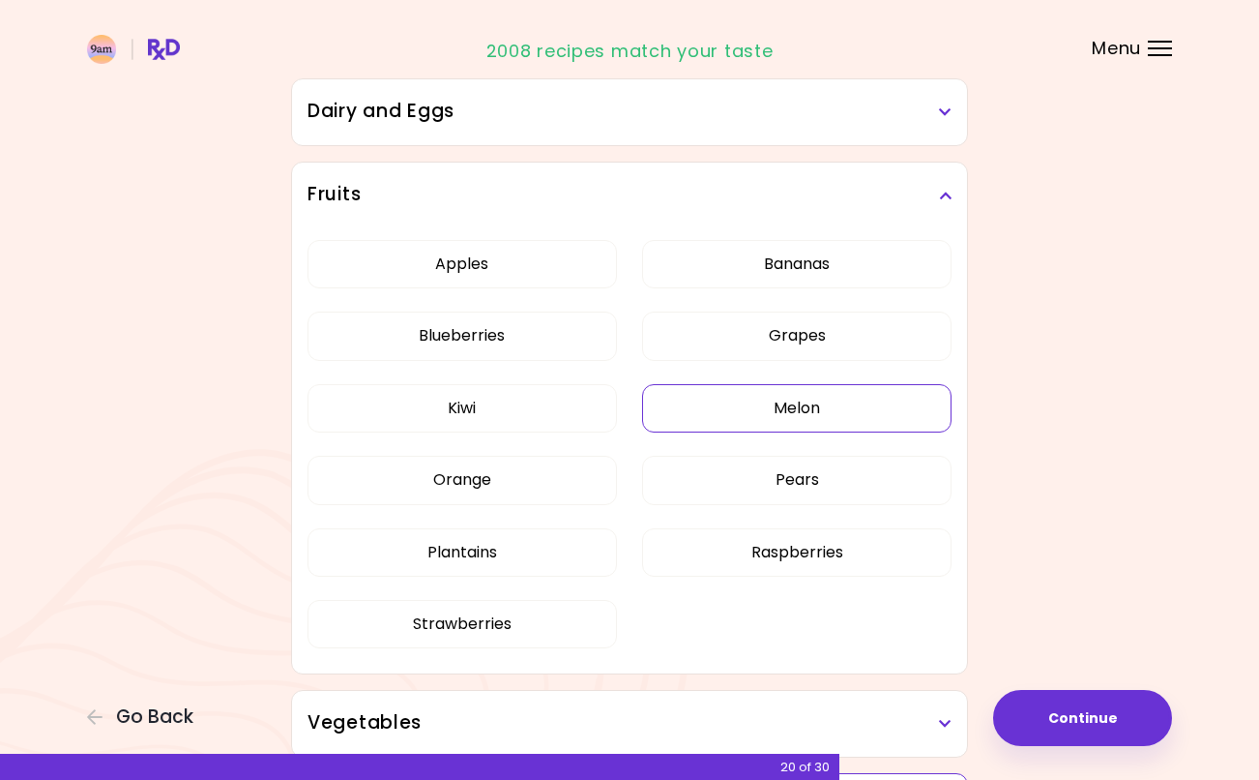
scroll to position [230, 0]
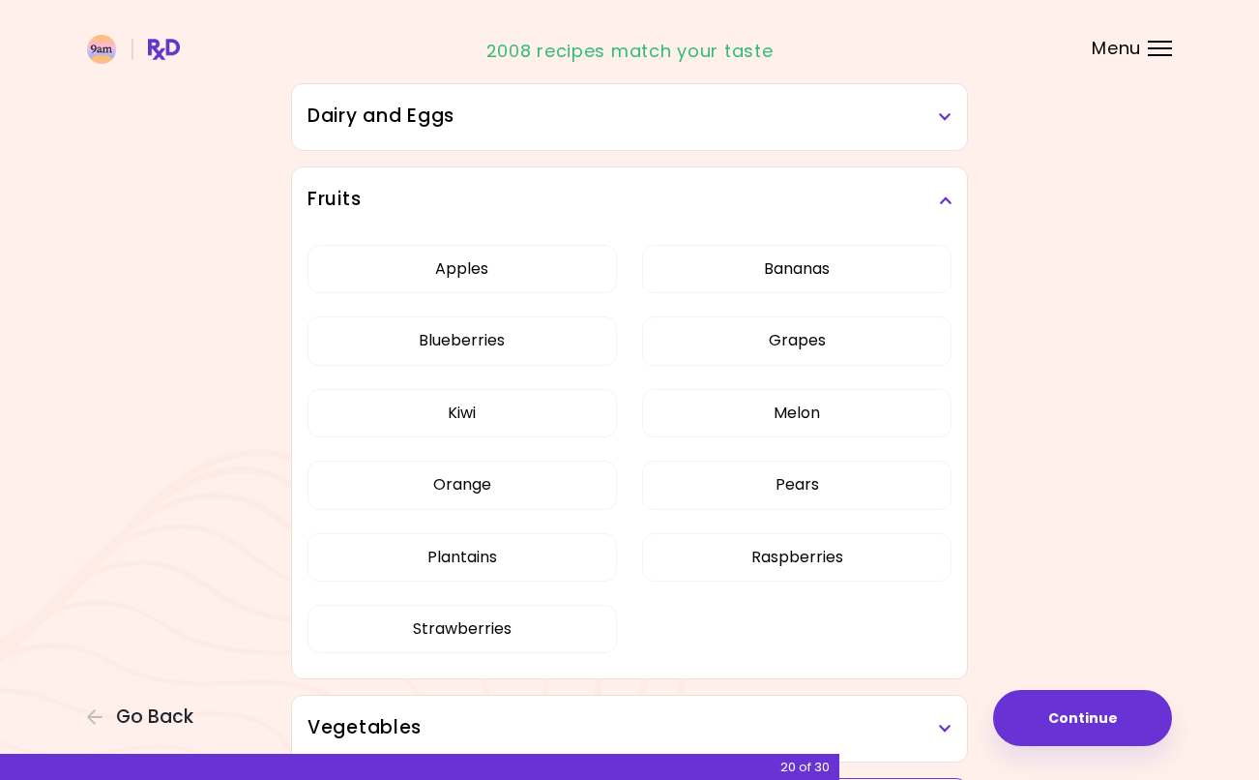
click at [936, 191] on h3 "Fruits" at bounding box center [630, 200] width 644 height 28
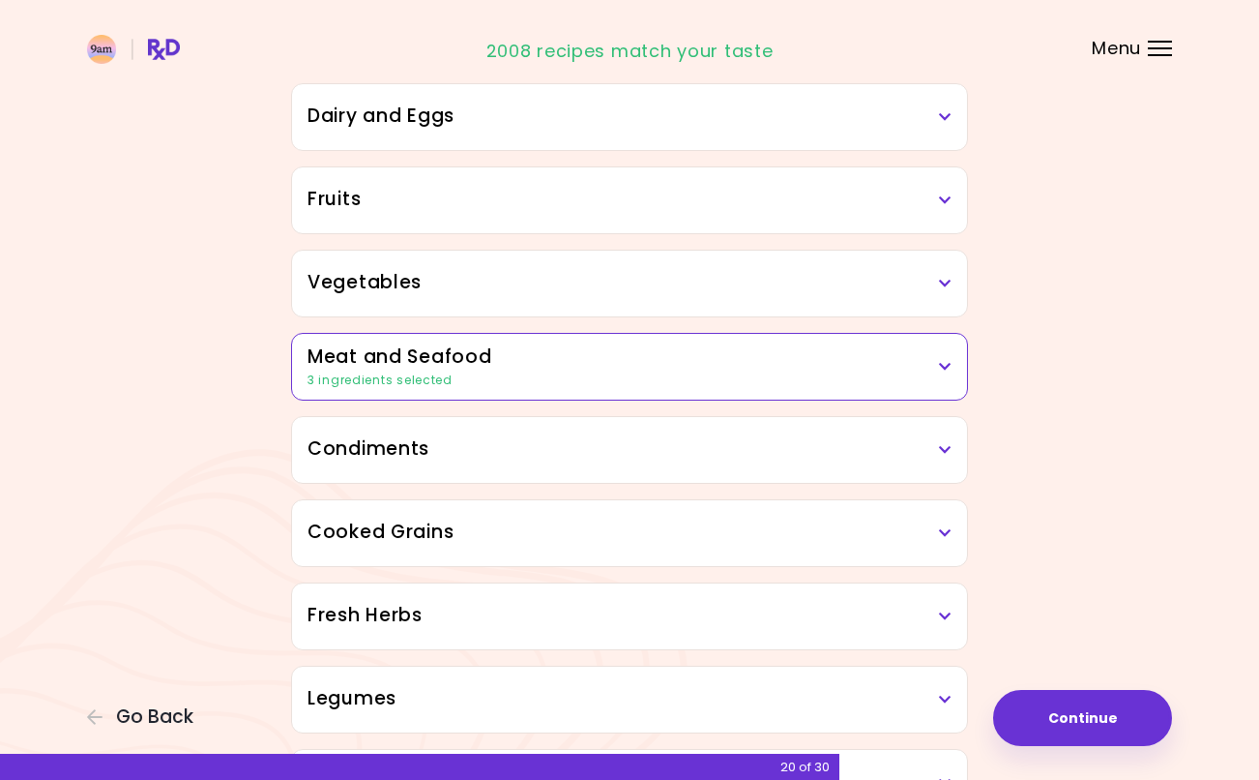
click at [936, 282] on h3 "Vegetables" at bounding box center [630, 283] width 644 height 28
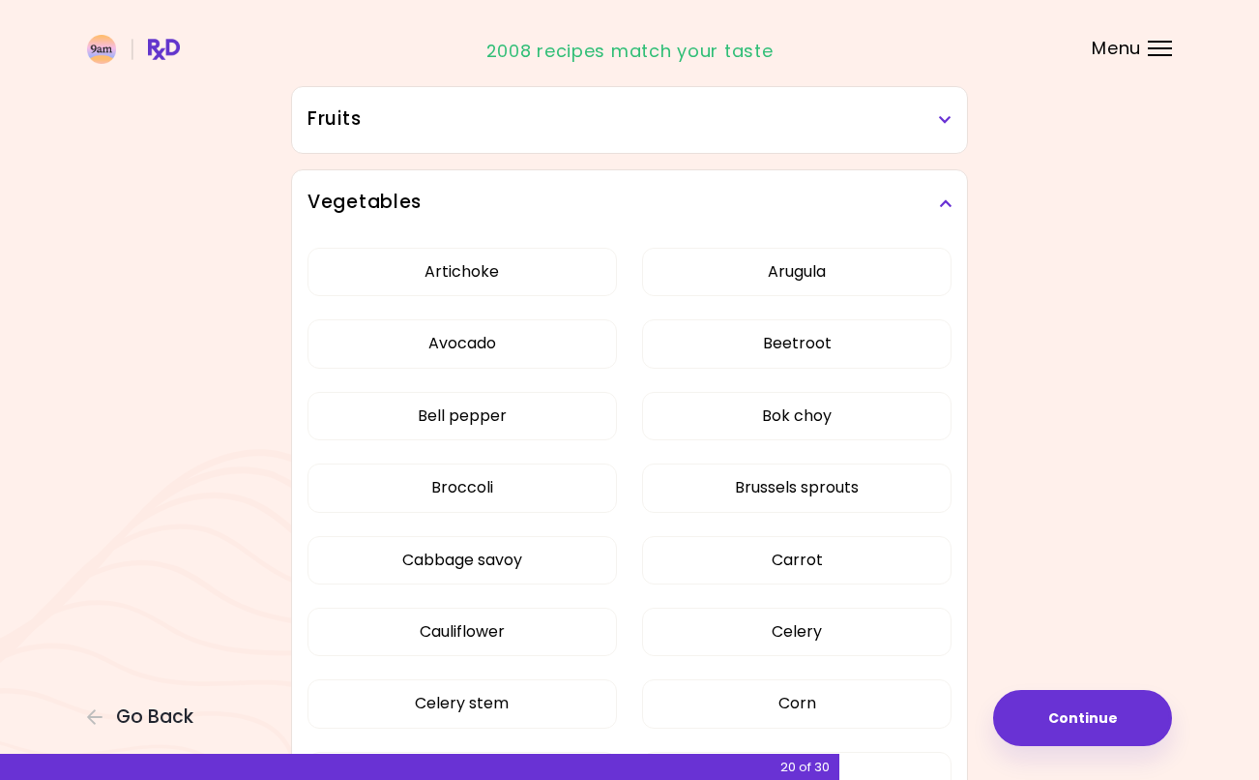
scroll to position [243, 0]
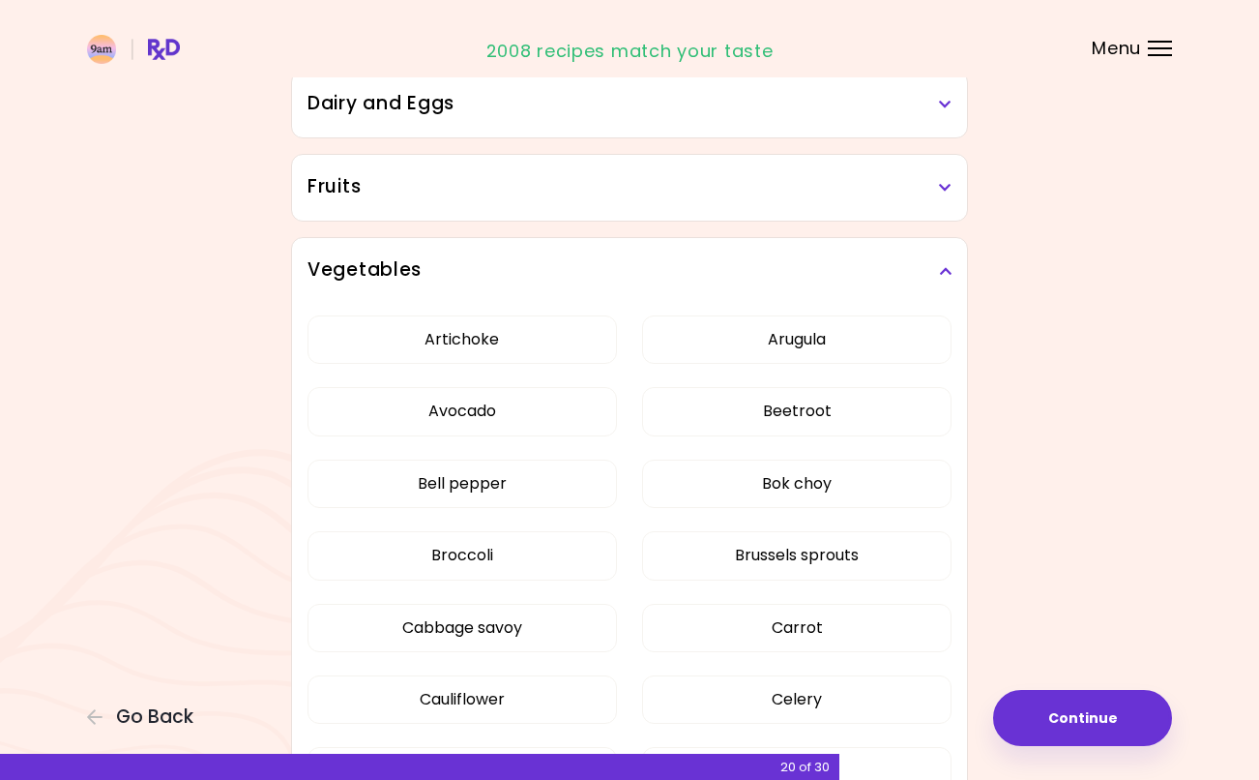
click at [941, 272] on icon at bounding box center [945, 271] width 13 height 14
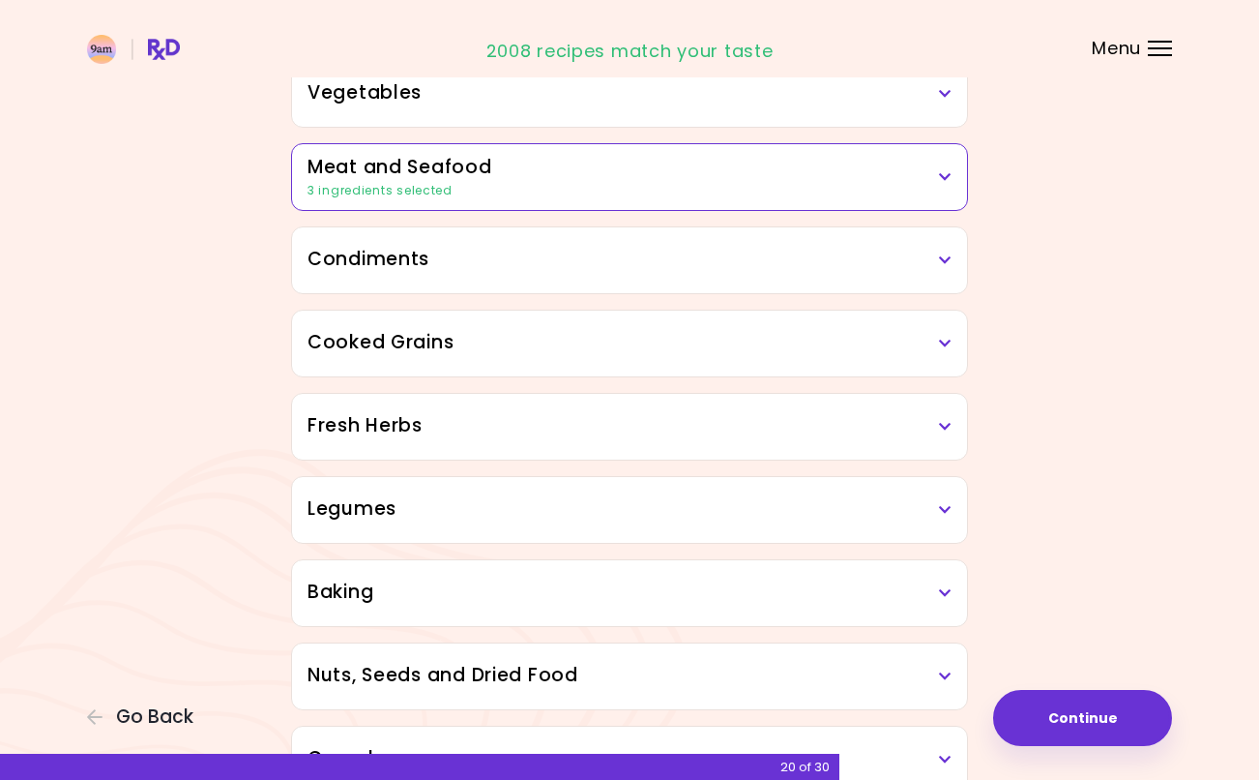
scroll to position [425, 0]
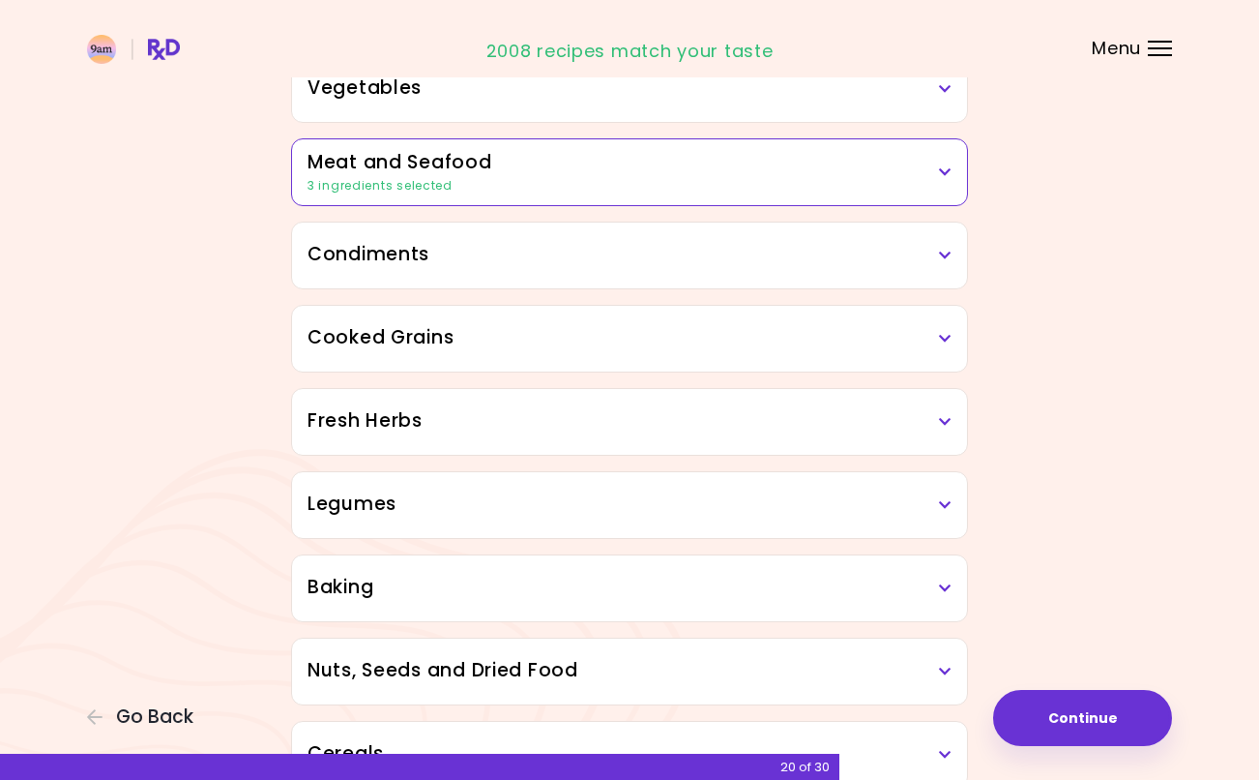
click at [944, 329] on h3 "Cooked Grains" at bounding box center [630, 338] width 644 height 28
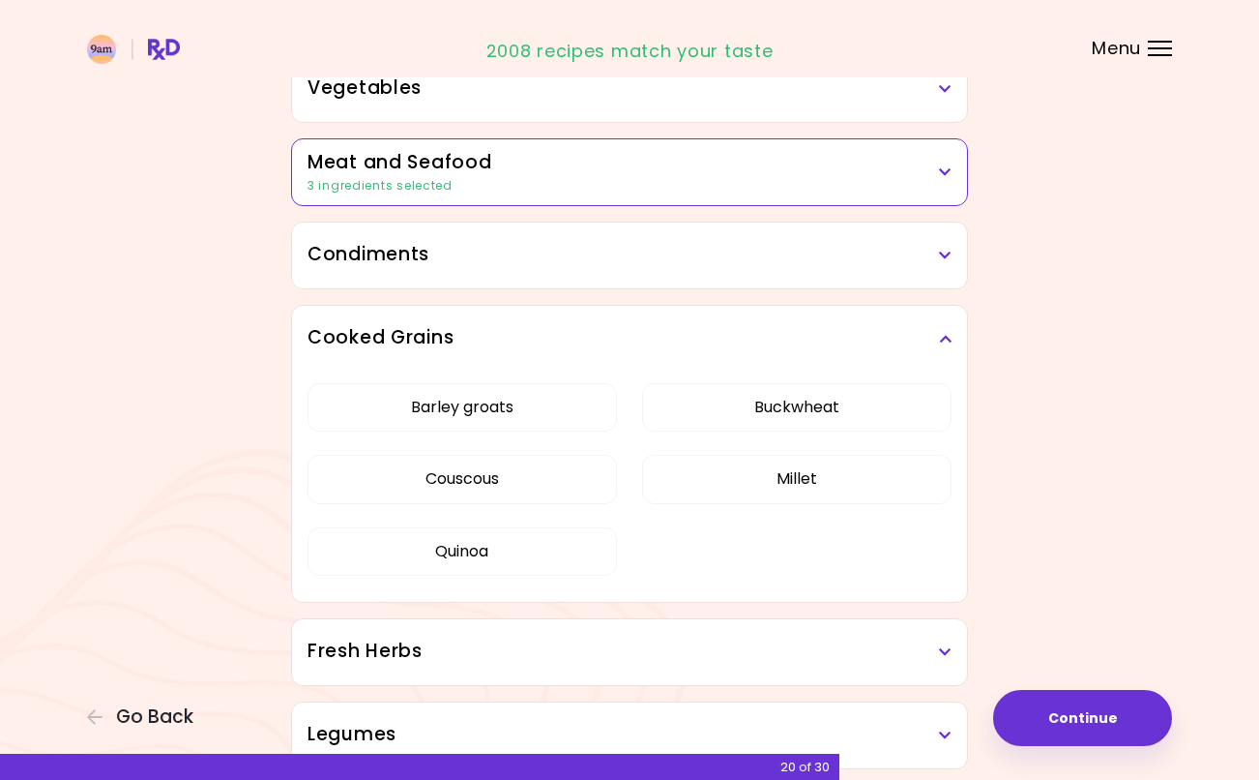
click at [942, 331] on h3 "Cooked Grains" at bounding box center [630, 338] width 644 height 28
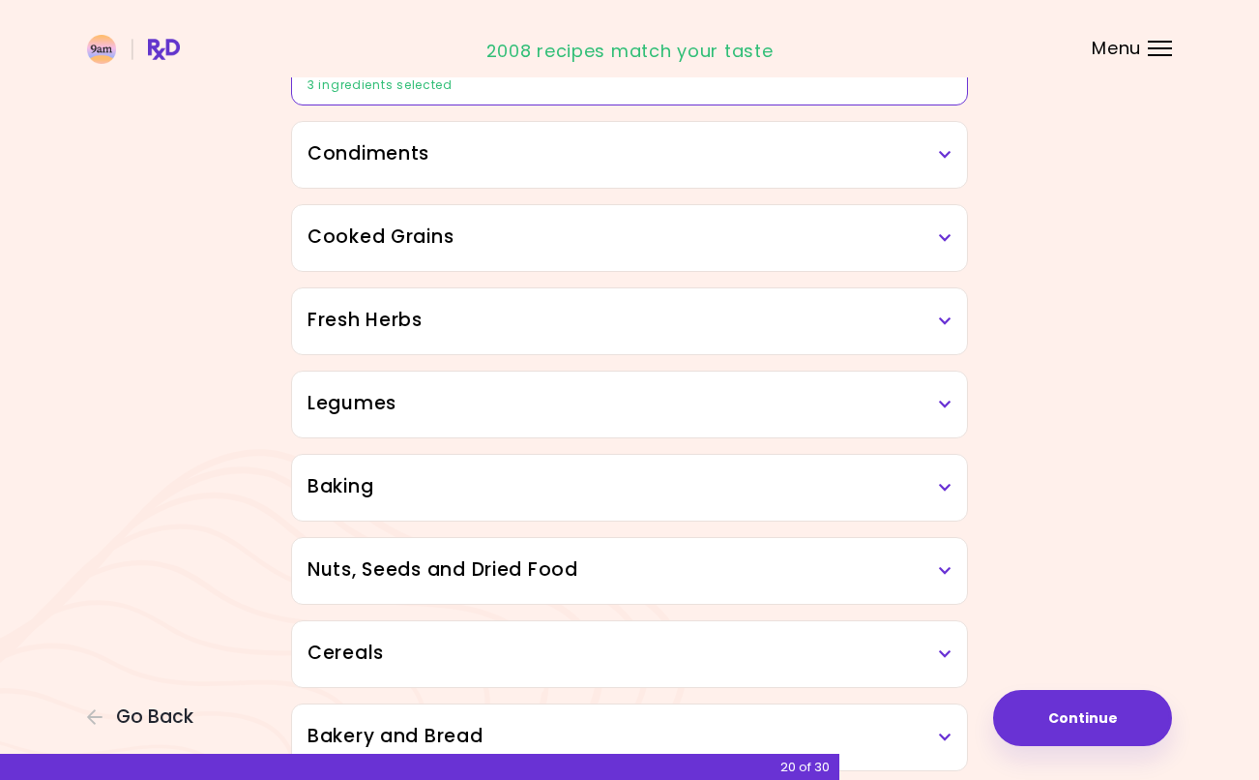
scroll to position [526, 0]
click at [936, 413] on h3 "Legumes" at bounding box center [630, 403] width 644 height 28
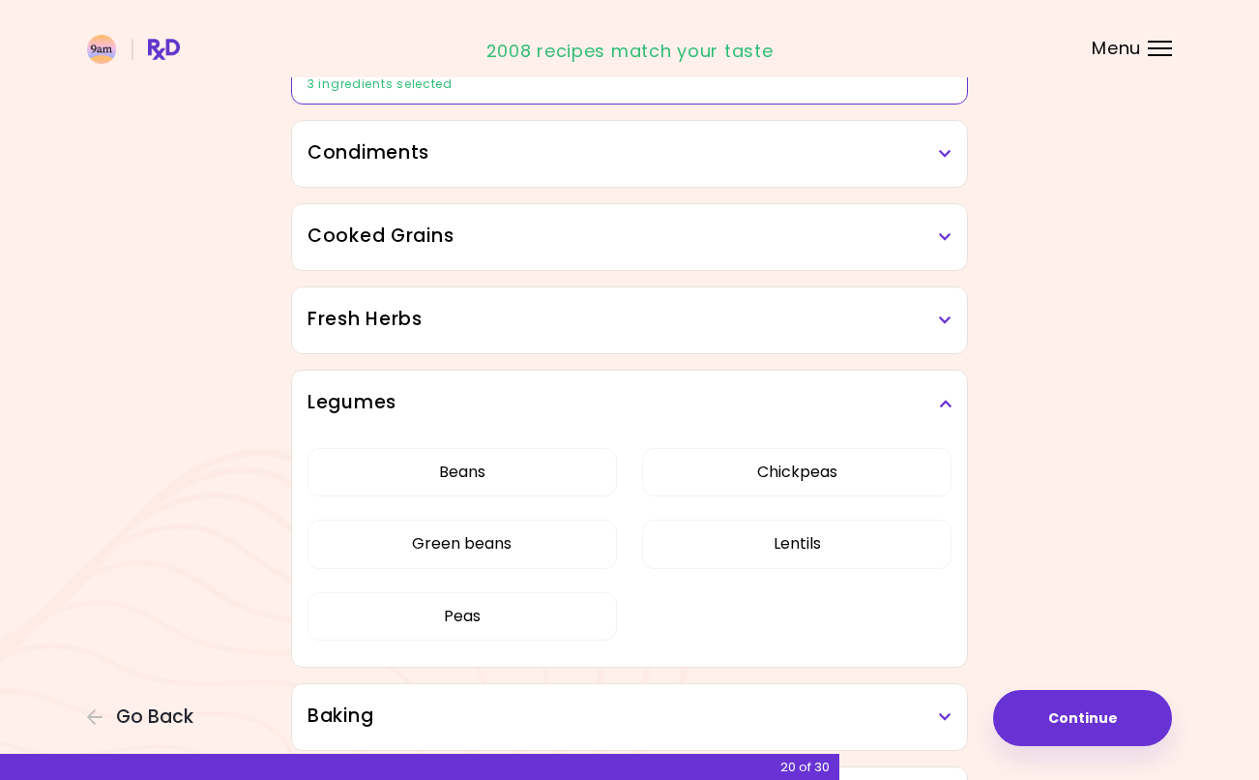
click at [944, 410] on icon at bounding box center [945, 404] width 13 height 14
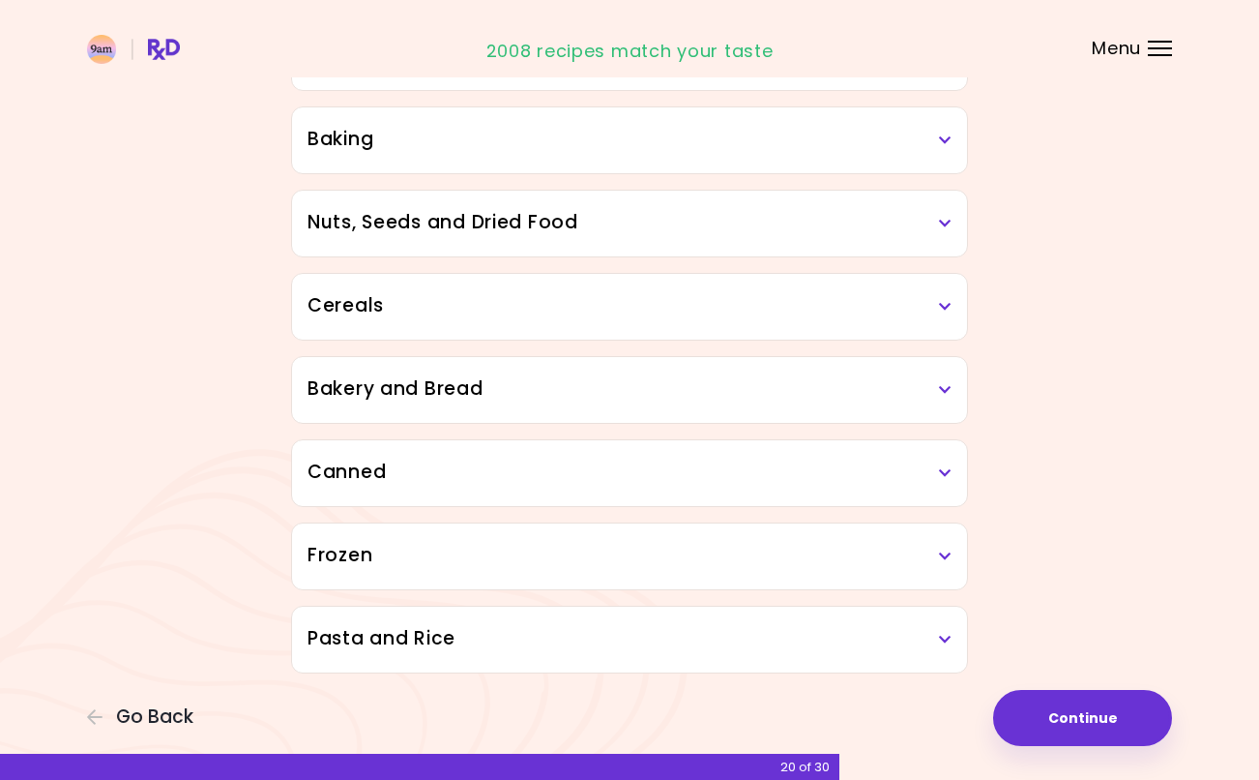
scroll to position [872, 0]
click at [933, 552] on h3 "Frozen" at bounding box center [630, 556] width 644 height 28
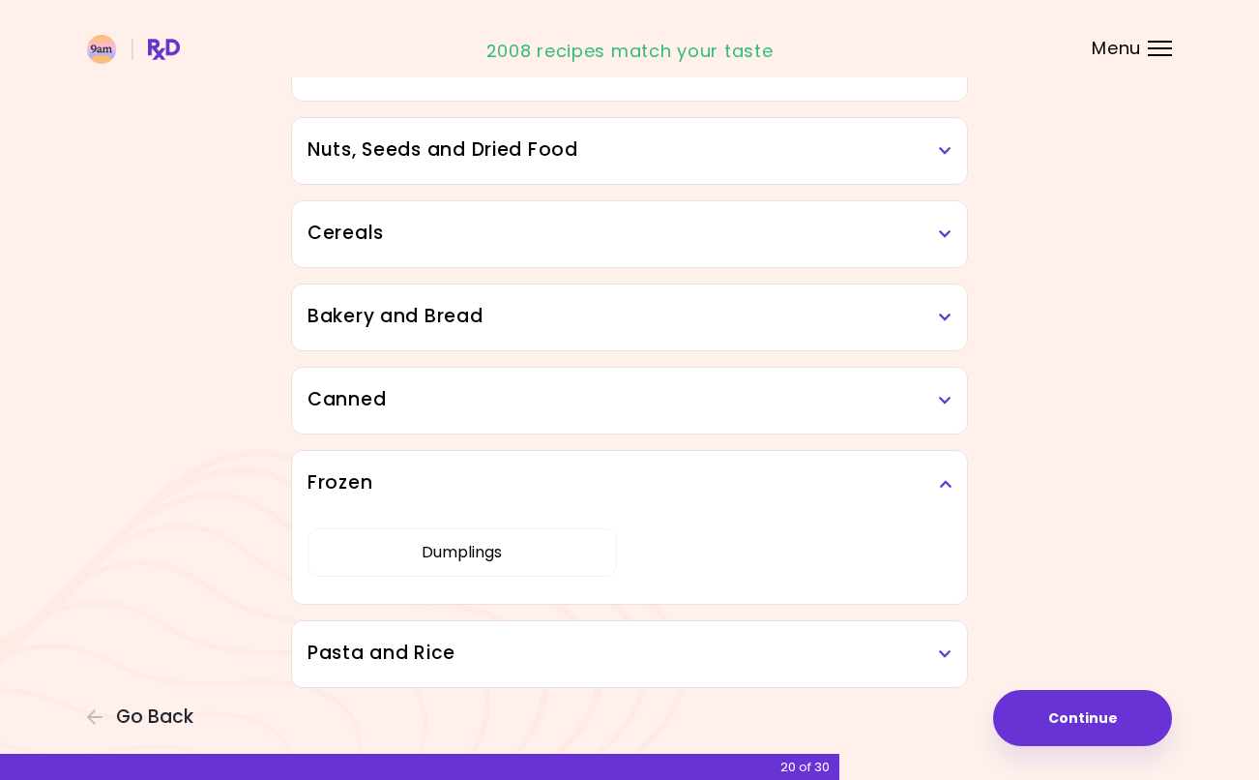
click at [946, 486] on icon at bounding box center [945, 484] width 13 height 14
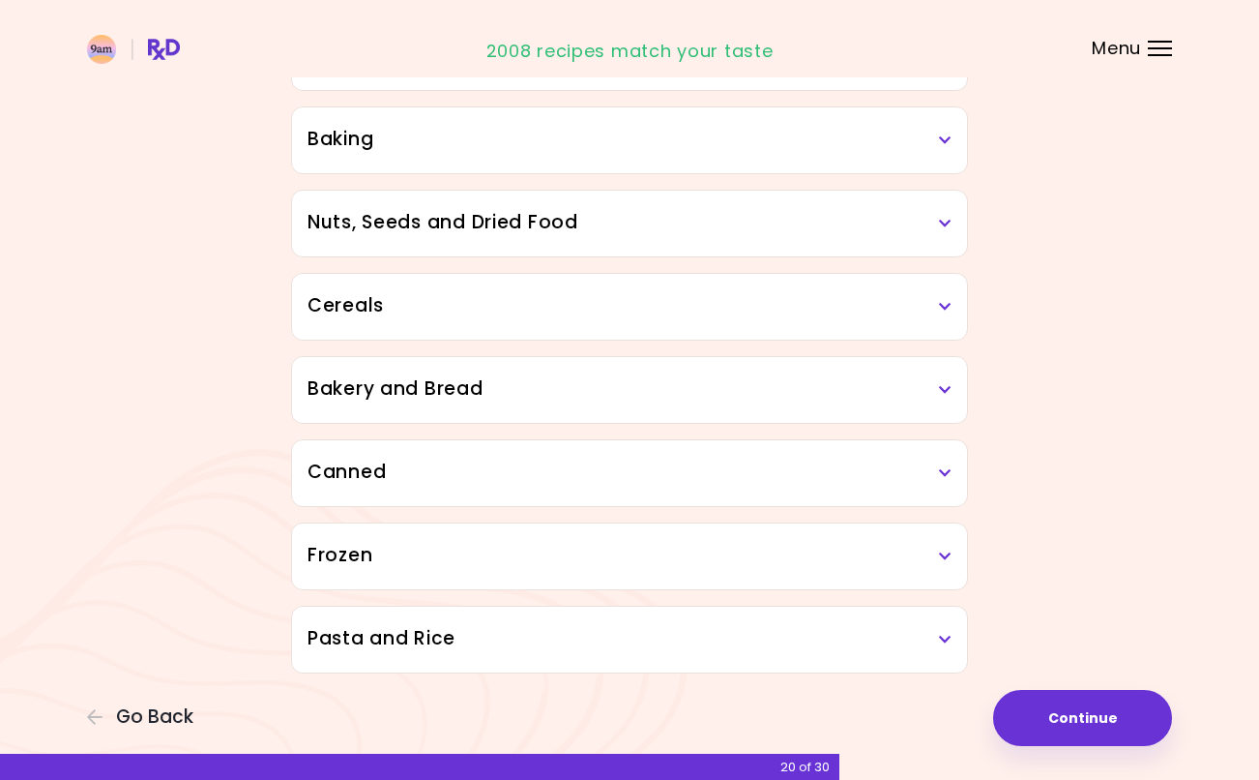
click at [937, 638] on h3 "Pasta and Rice" at bounding box center [630, 639] width 644 height 28
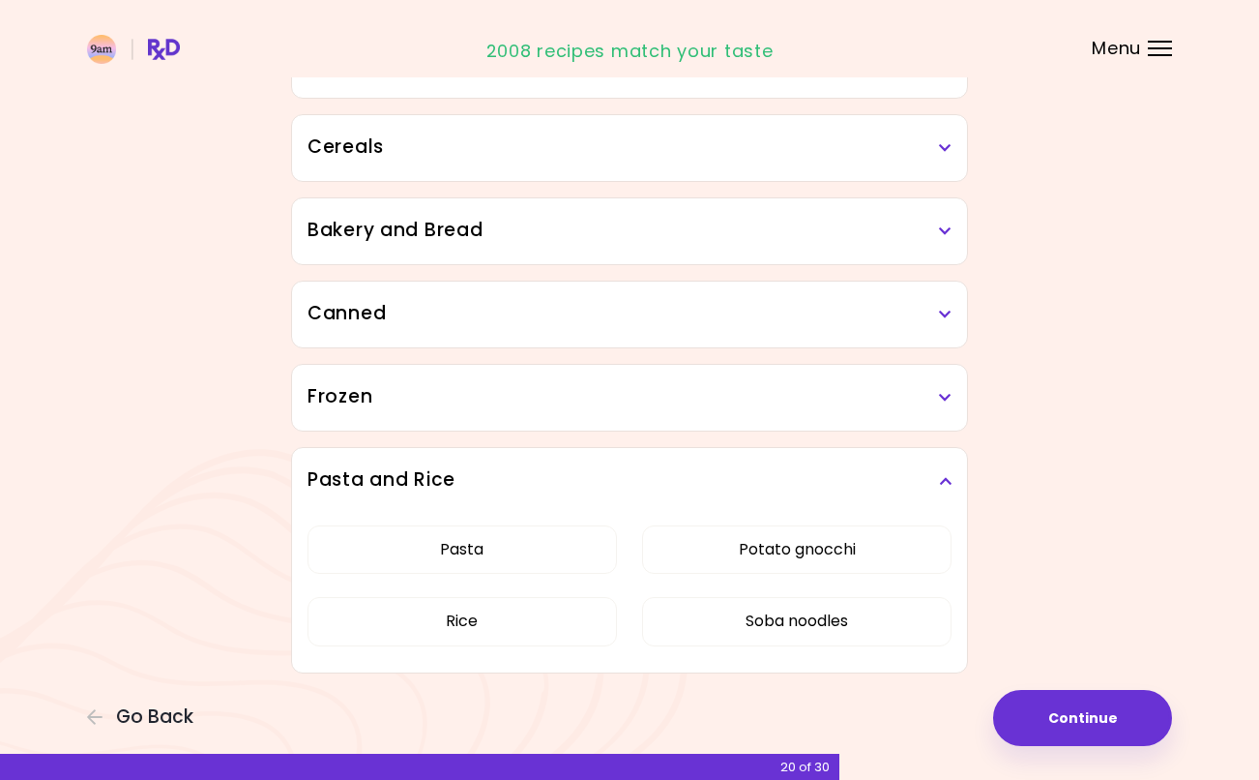
scroll to position [1031, 0]
click at [948, 477] on icon at bounding box center [945, 481] width 13 height 14
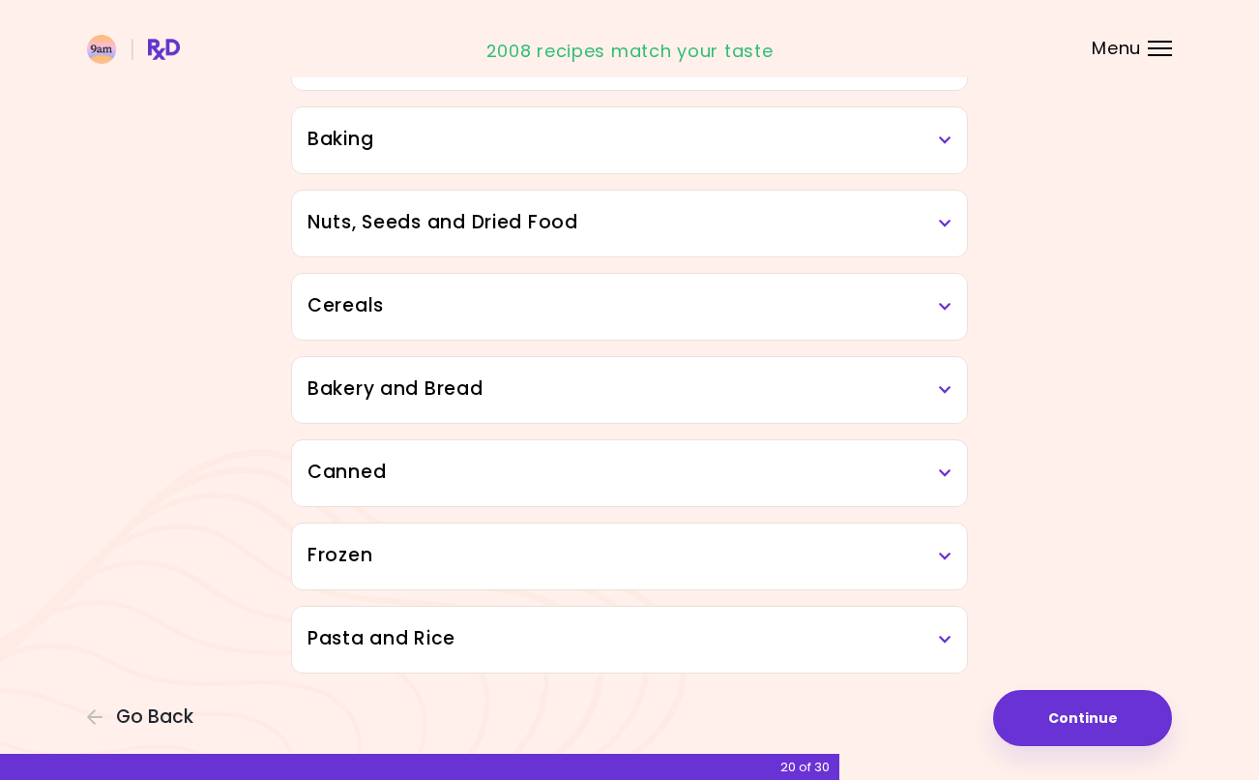
scroll to position [872, 0]
click at [1054, 715] on button "Continue" at bounding box center [1082, 718] width 179 height 56
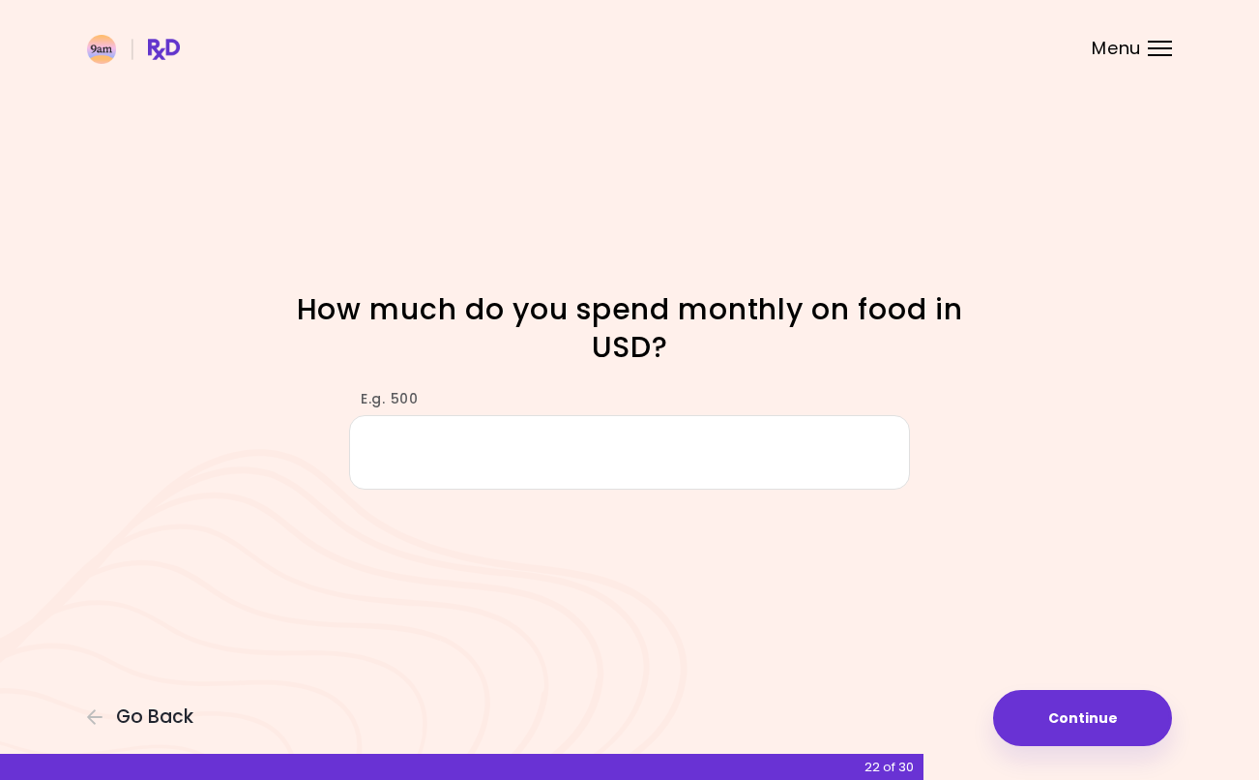
click at [781, 459] on input "E.g. 500" at bounding box center [629, 452] width 561 height 74
type input "***"
click at [1112, 717] on button "Continue" at bounding box center [1082, 718] width 179 height 56
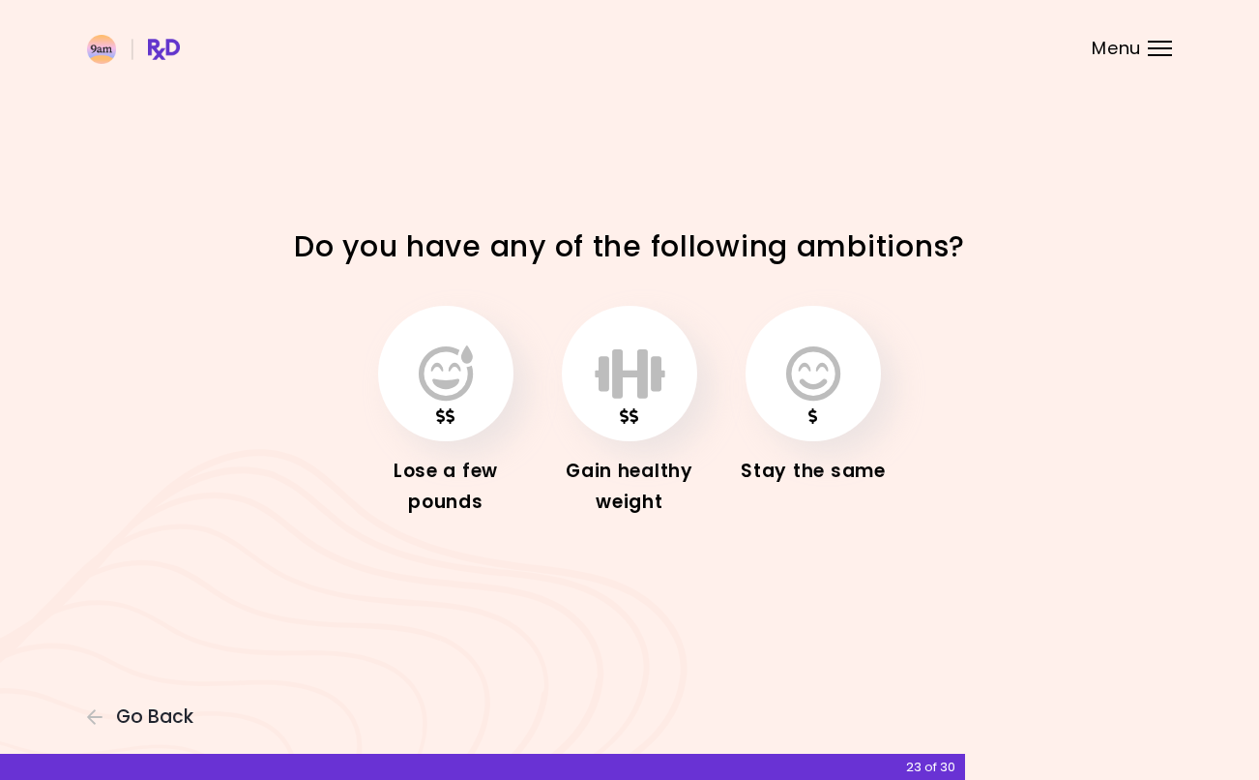
click at [448, 395] on icon "button" at bounding box center [446, 373] width 54 height 56
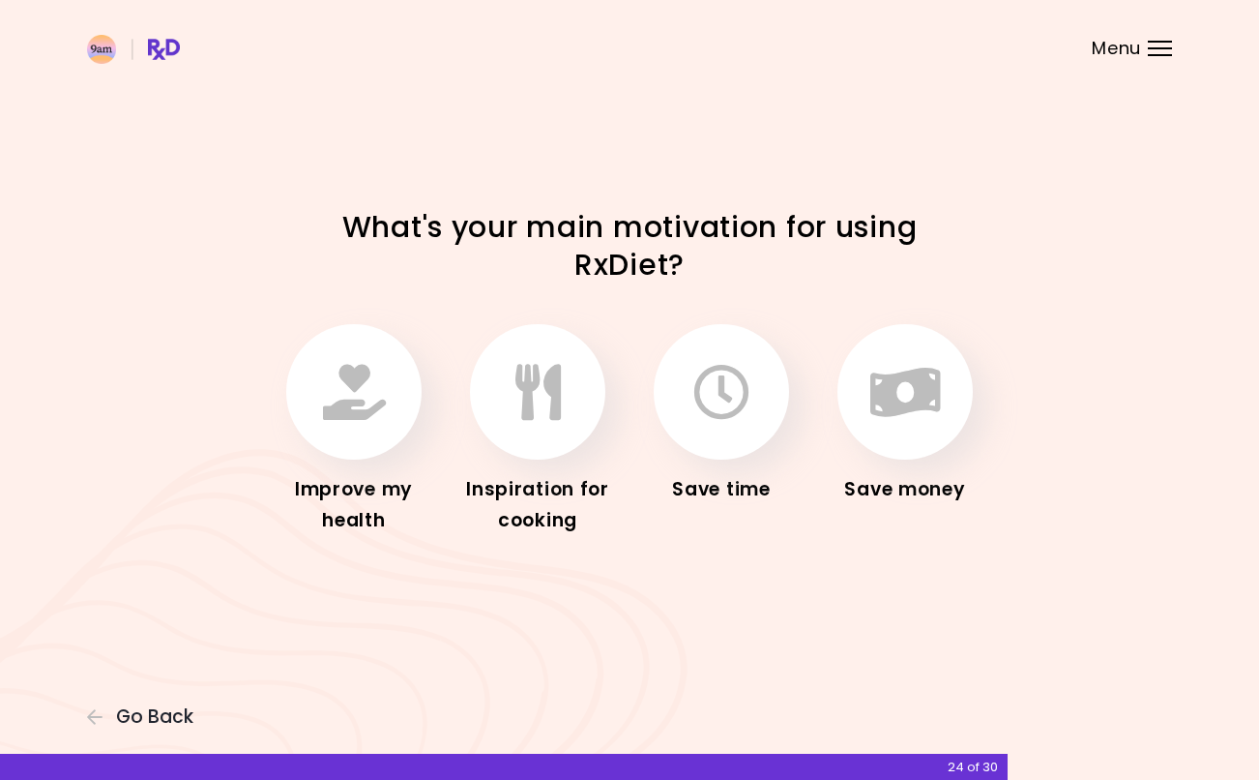
click at [382, 392] on icon "button" at bounding box center [354, 392] width 63 height 56
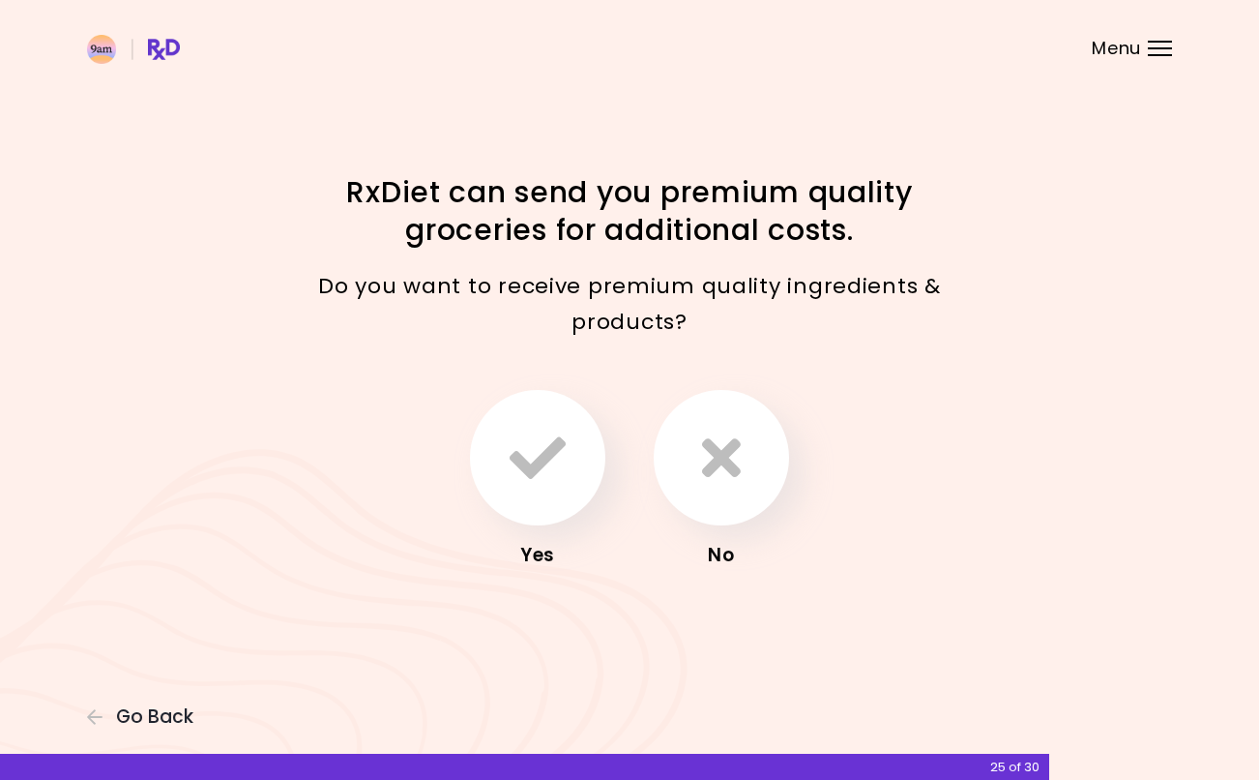
click at [739, 485] on icon "button" at bounding box center [721, 457] width 39 height 56
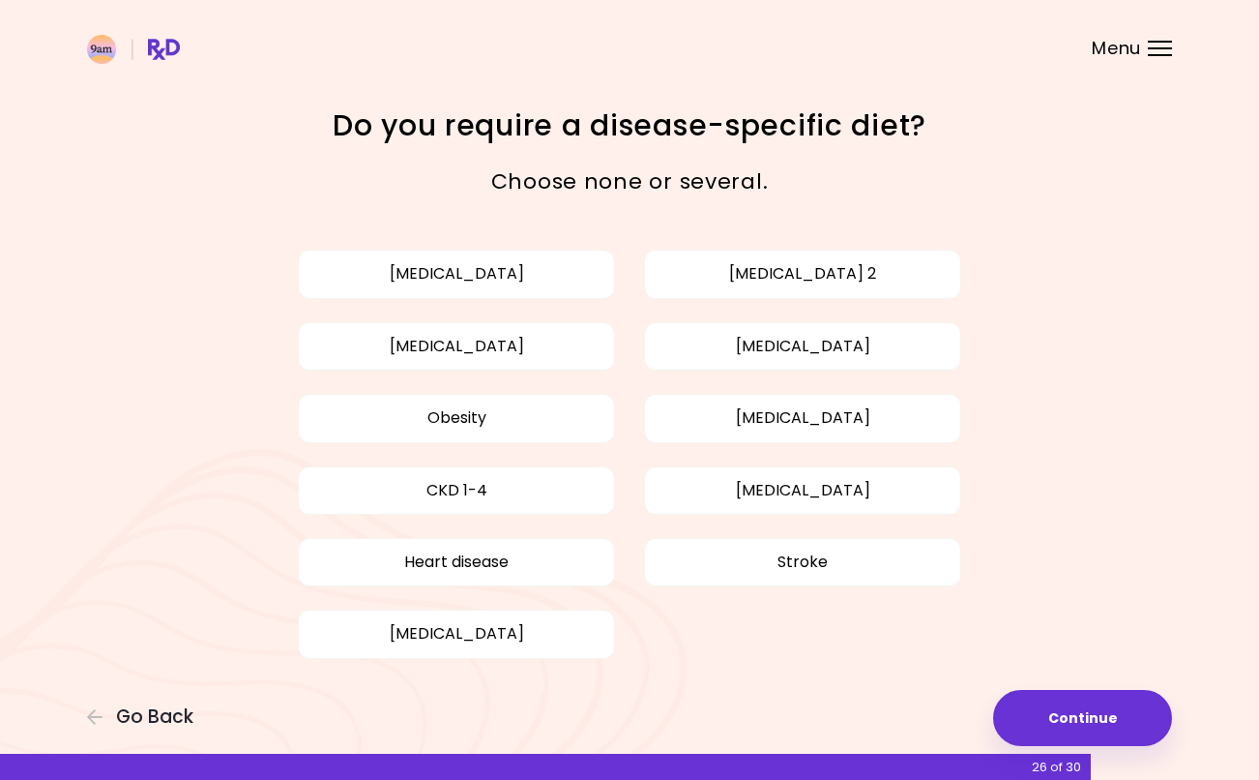
click at [862, 344] on button "[MEDICAL_DATA]" at bounding box center [802, 346] width 317 height 48
click at [536, 416] on button "Obesity" at bounding box center [456, 418] width 317 height 48
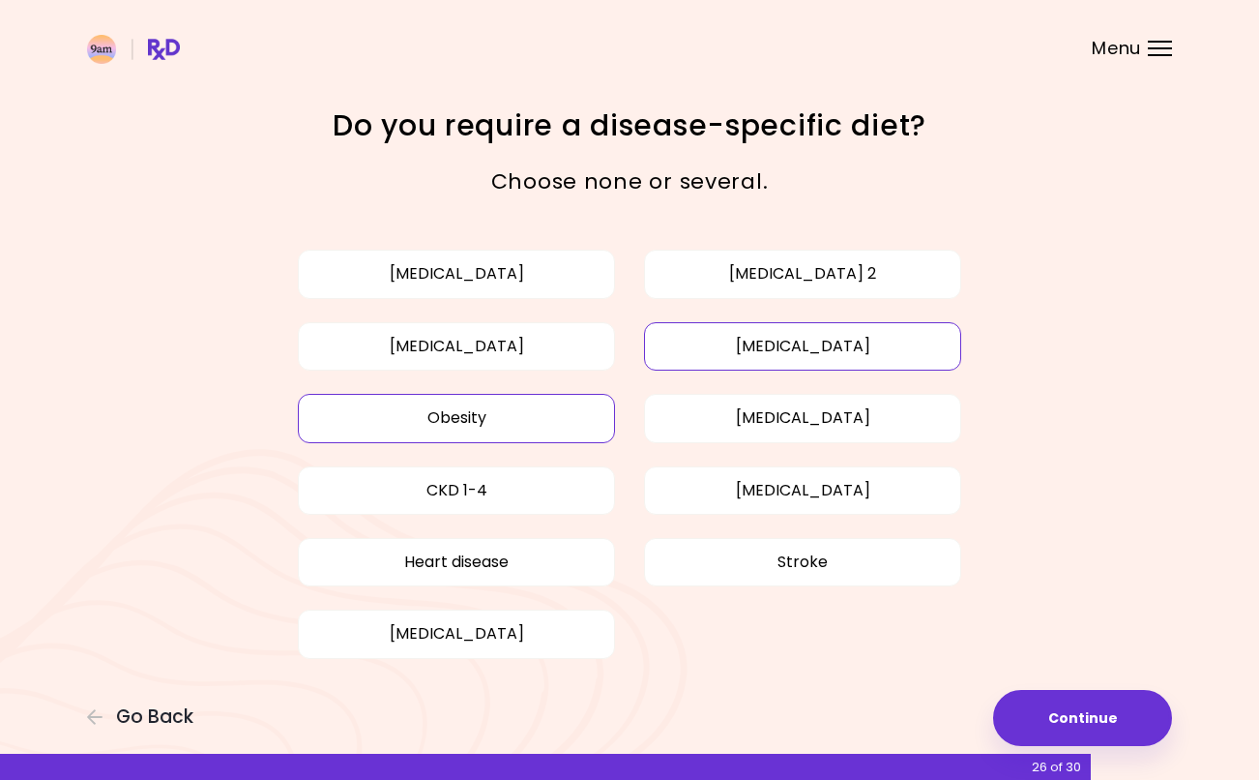
click at [1120, 705] on button "Continue" at bounding box center [1082, 718] width 179 height 56
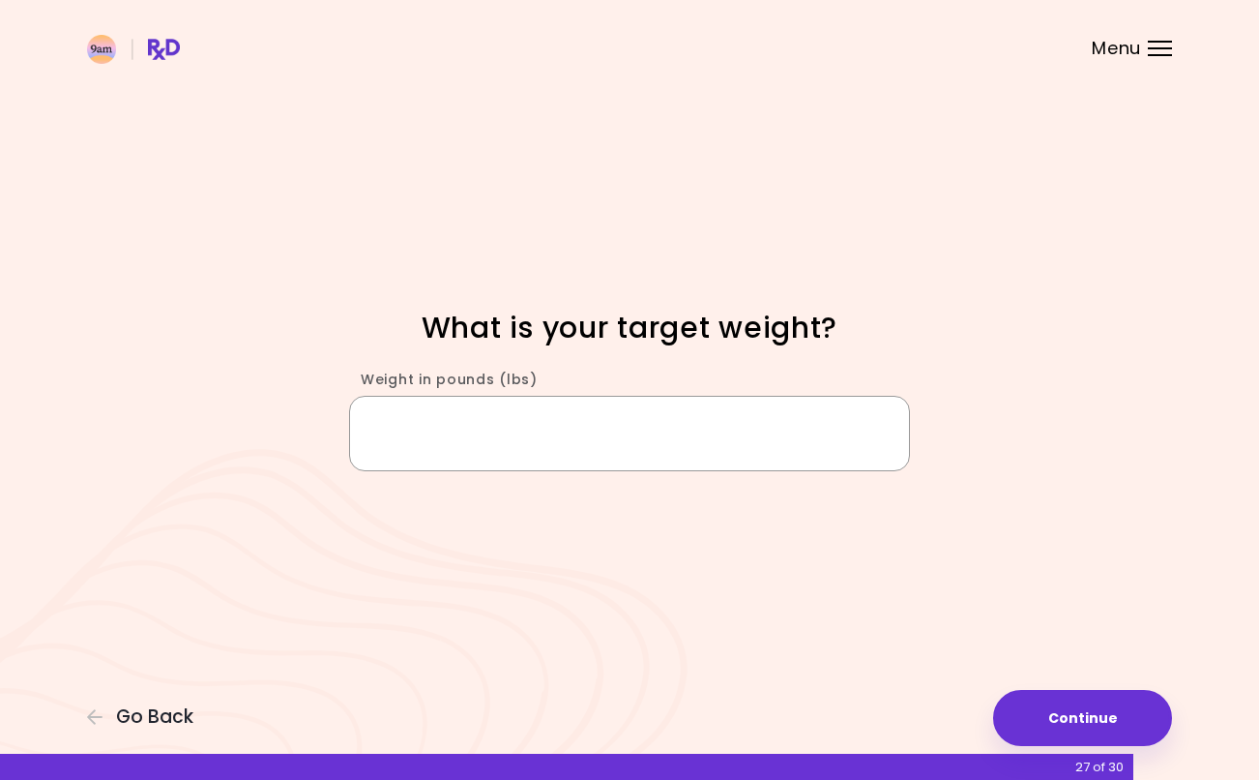
click at [619, 408] on input "Weight in pounds (lbs)" at bounding box center [629, 433] width 561 height 74
type input "***"
click at [1075, 715] on button "Continue" at bounding box center [1082, 718] width 179 height 56
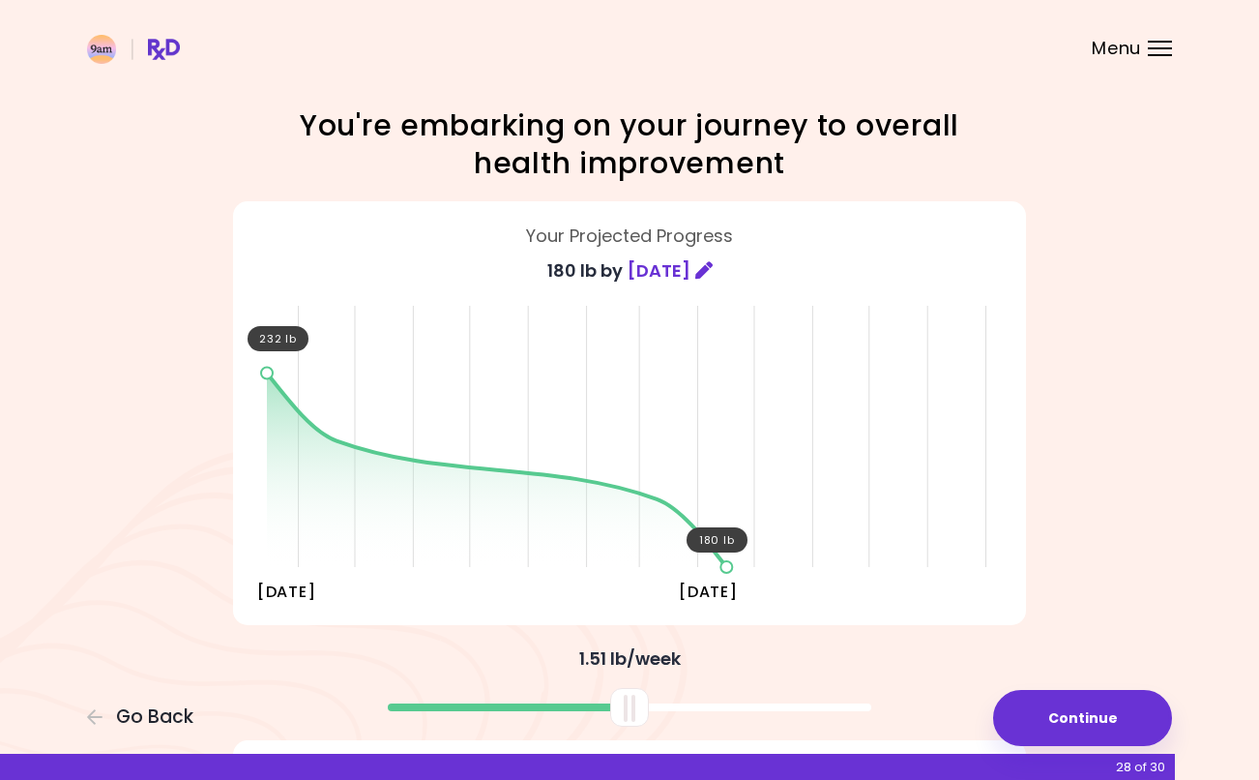
click at [1065, 720] on button "Continue" at bounding box center [1082, 718] width 179 height 56
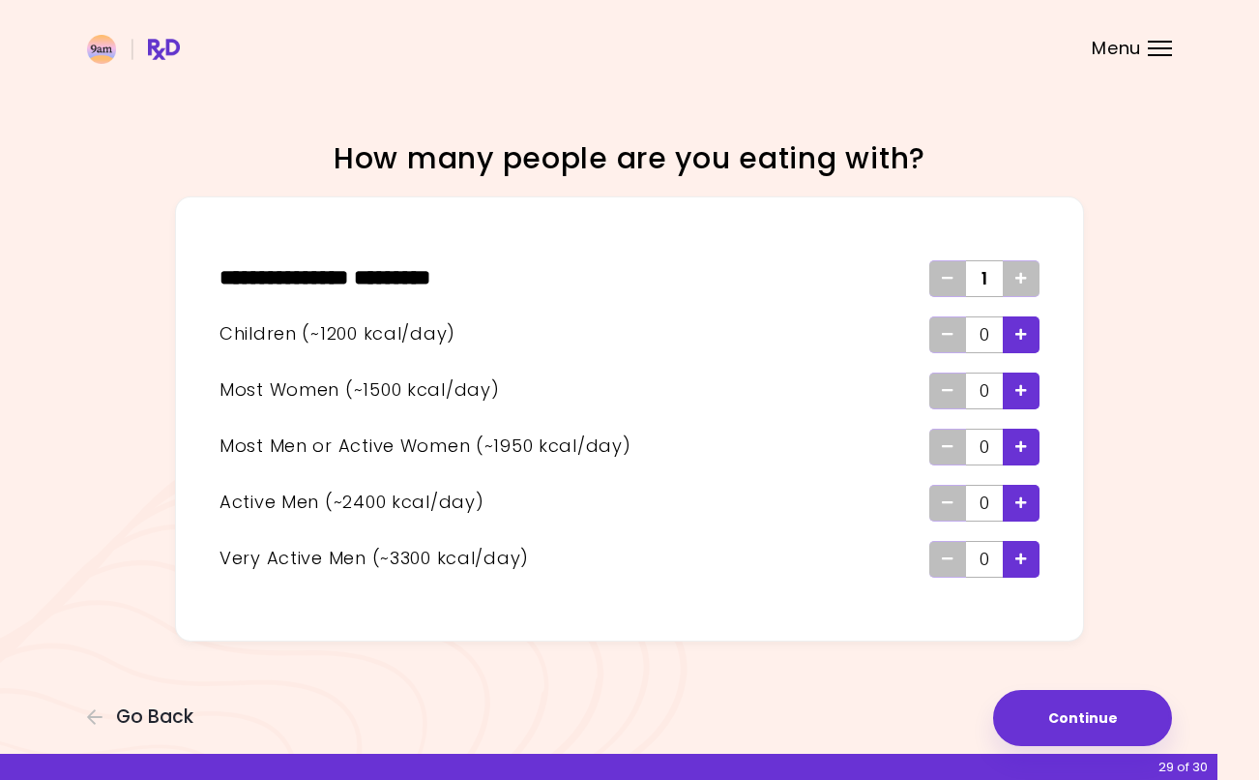
click at [1029, 442] on div "Add - Man or Active Woman" at bounding box center [1021, 446] width 37 height 37
click at [946, 444] on icon "Remove - Man or Active Woman" at bounding box center [948, 446] width 12 height 13
click at [1017, 448] on icon "Add - Man or Active Woman" at bounding box center [1022, 446] width 12 height 13
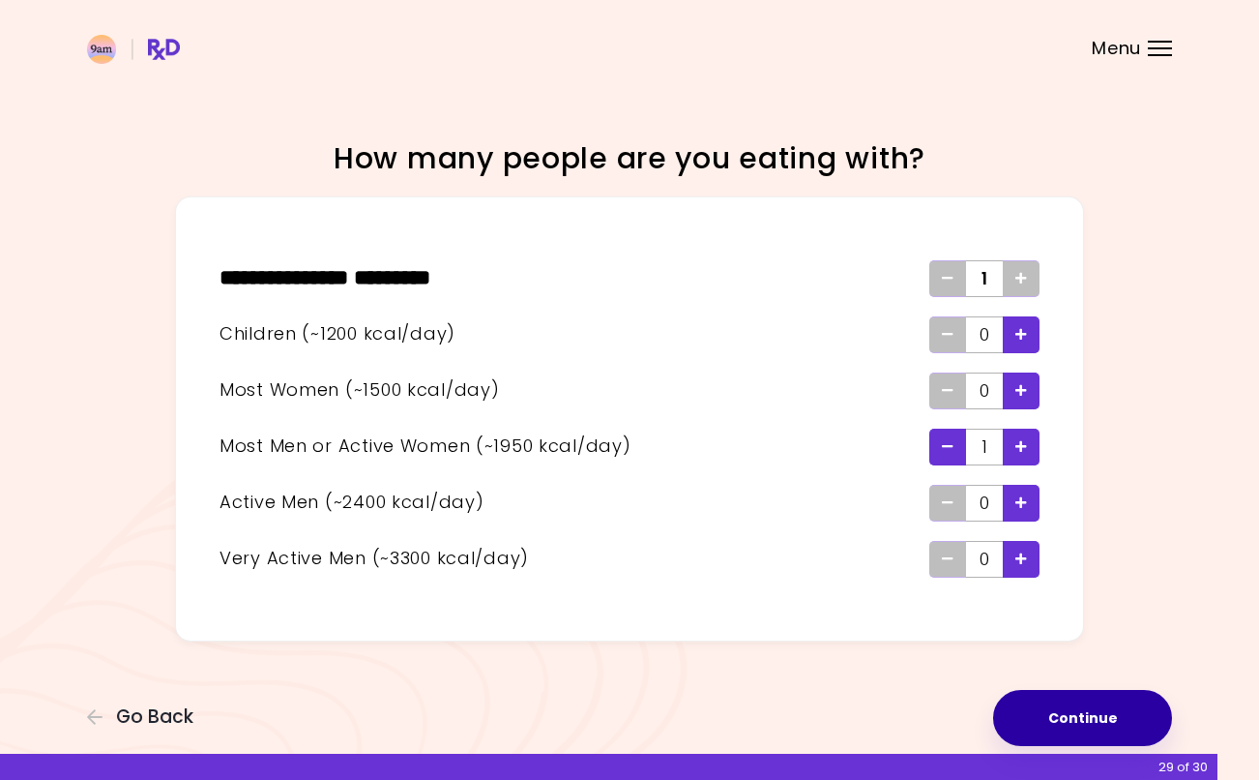
click at [1093, 715] on button "Continue" at bounding box center [1082, 718] width 179 height 56
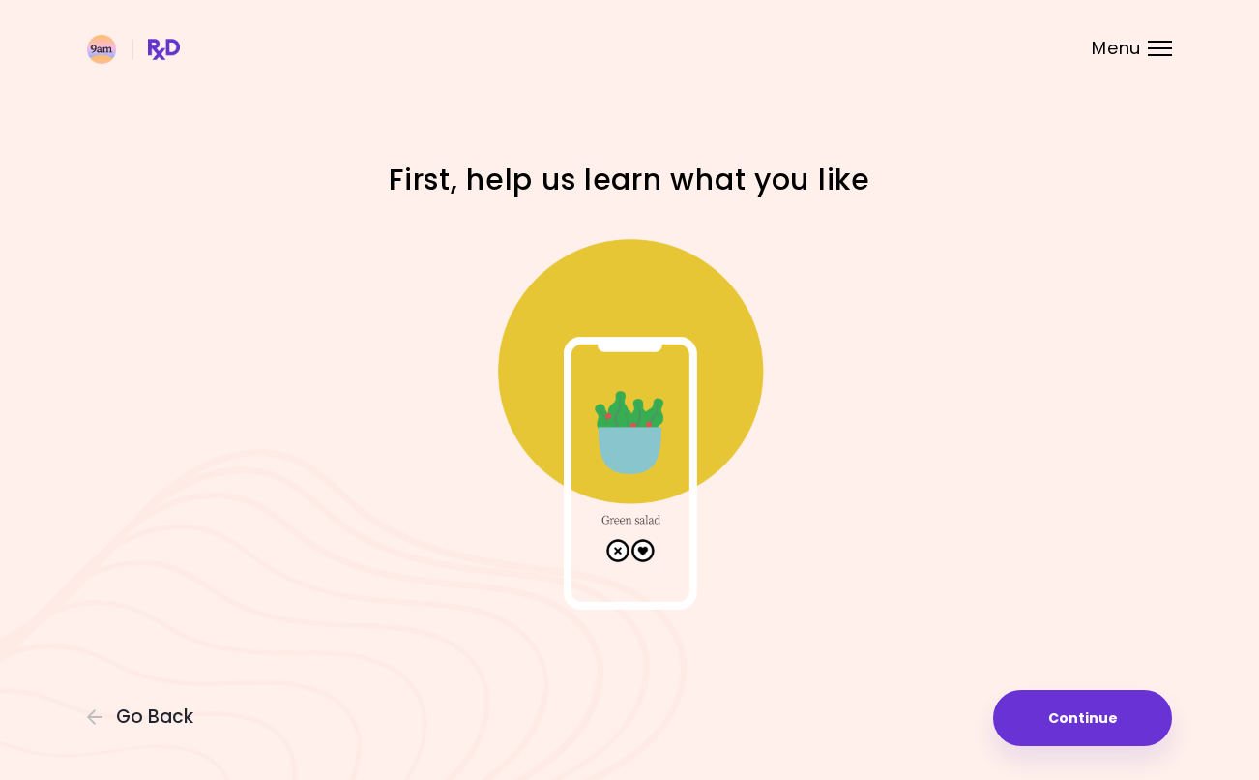
click at [1106, 714] on button "Continue" at bounding box center [1082, 718] width 179 height 56
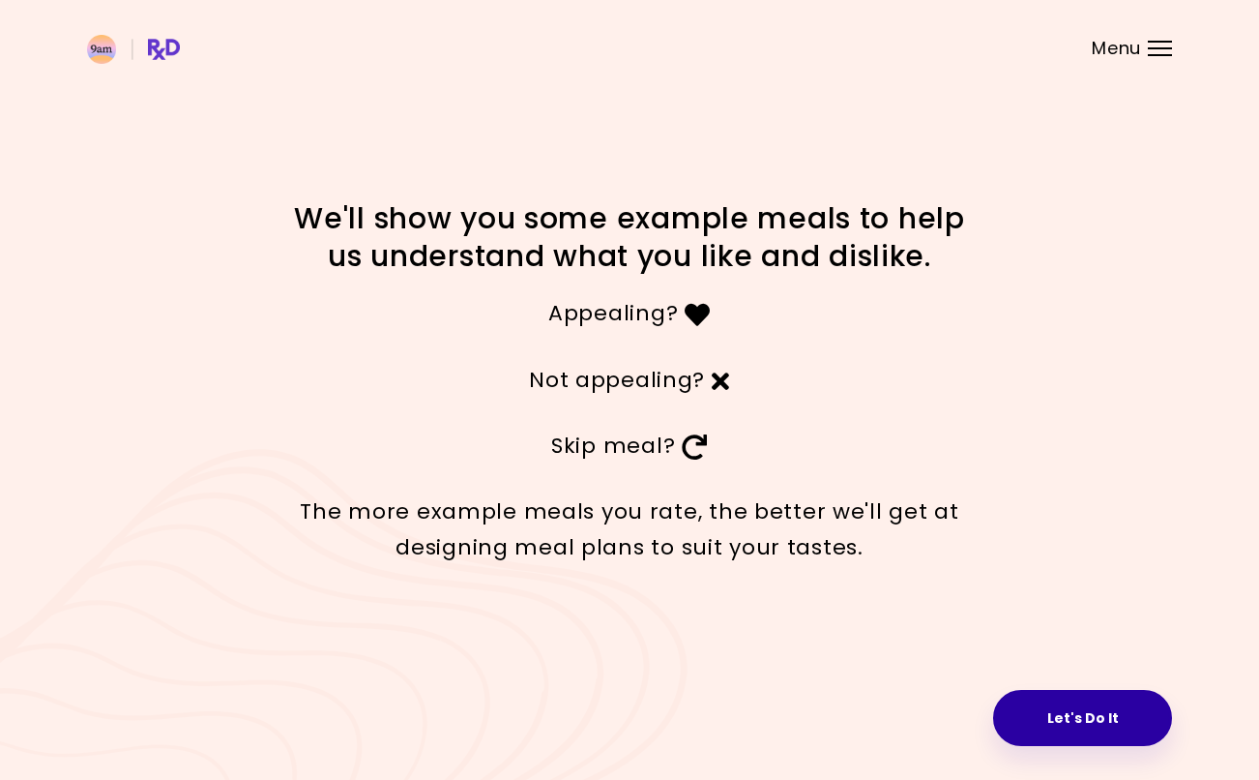
click at [1072, 724] on button "Let's Do It" at bounding box center [1082, 718] width 179 height 56
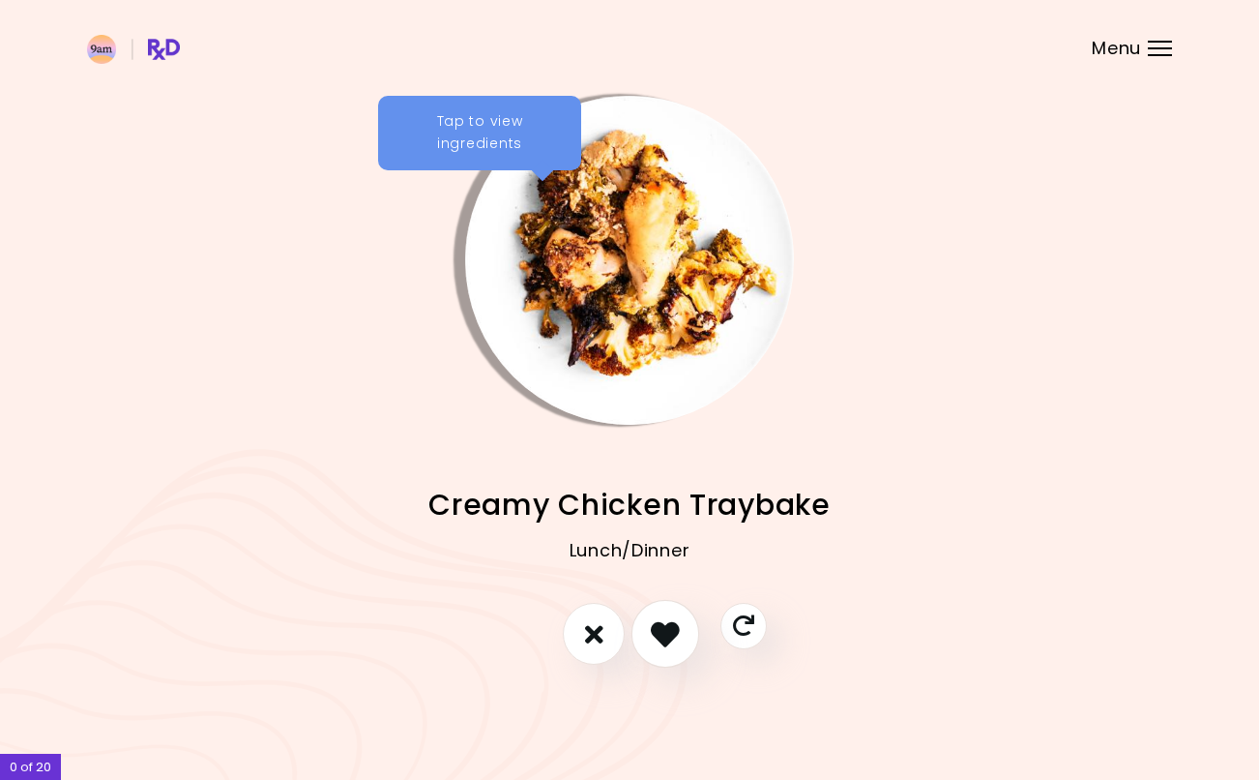
click at [680, 641] on button "I like this recipe" at bounding box center [666, 634] width 68 height 68
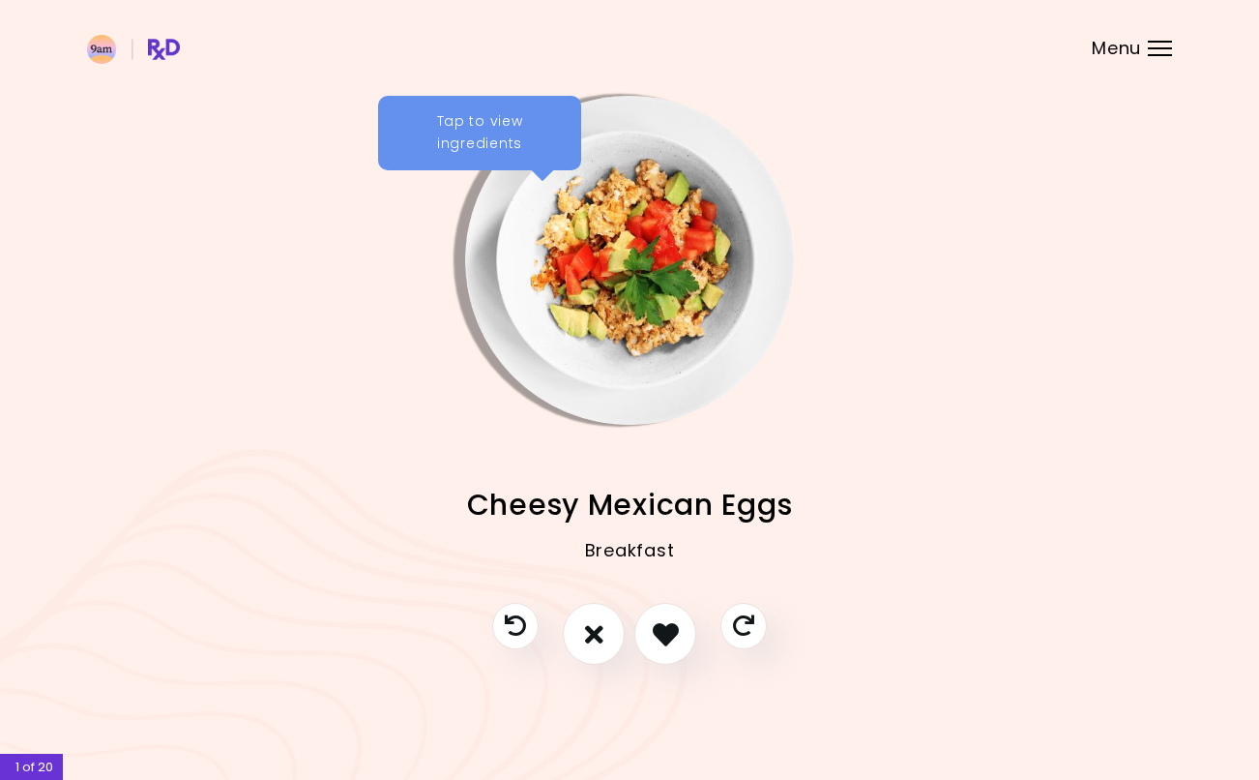
click at [667, 632] on icon "I like this recipe" at bounding box center [666, 634] width 26 height 26
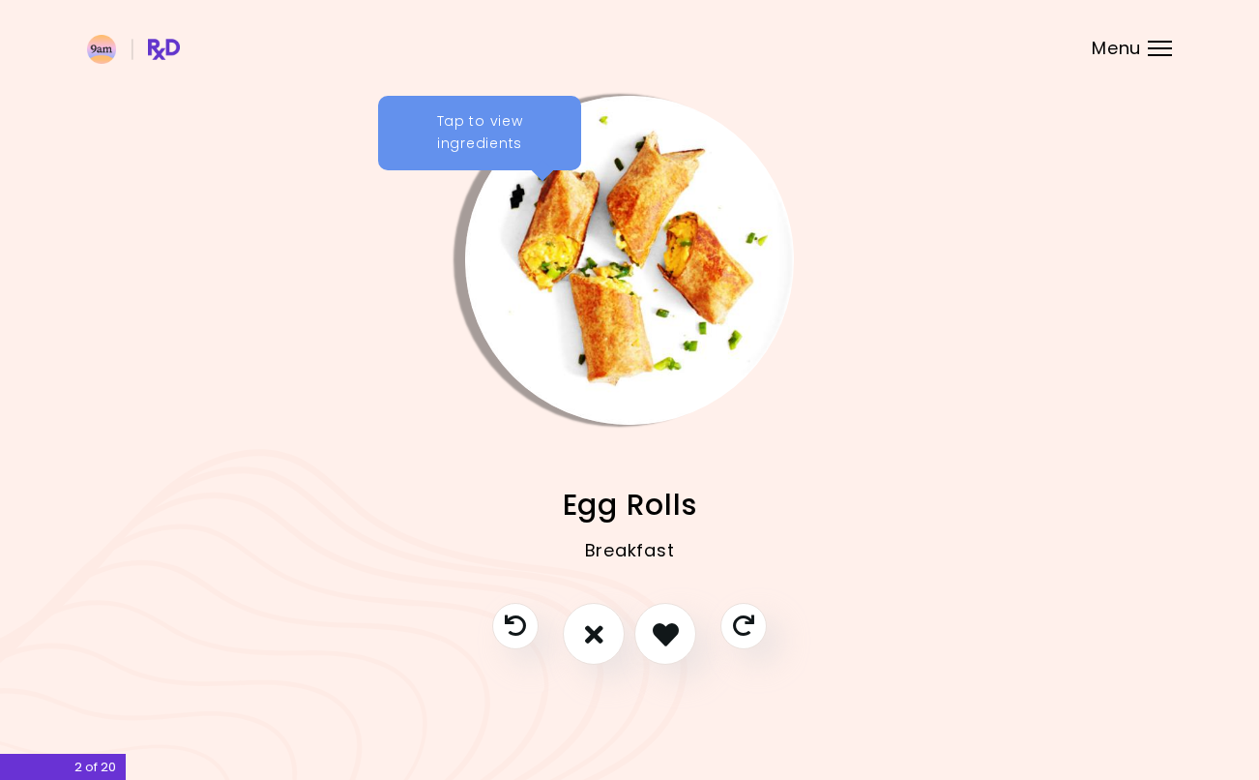
click at [670, 633] on icon "I like this recipe" at bounding box center [666, 634] width 26 height 26
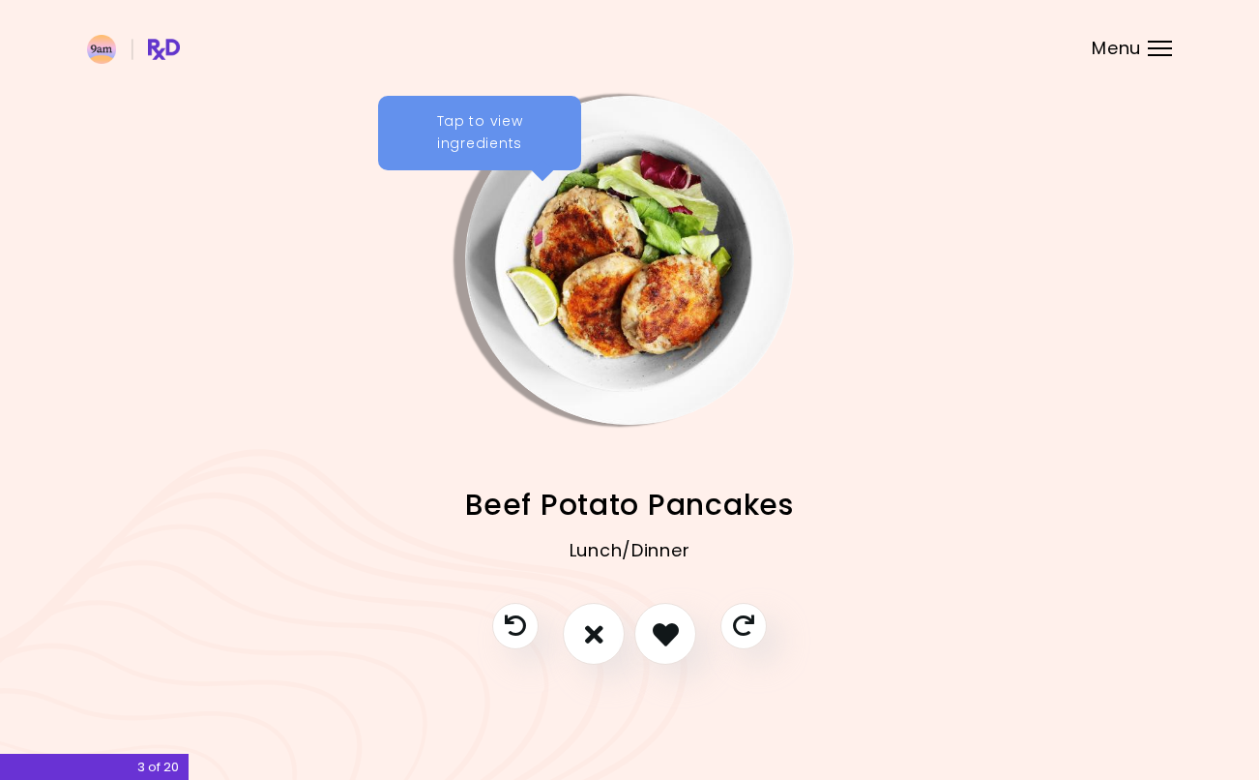
click at [679, 628] on icon "I like this recipe" at bounding box center [666, 634] width 26 height 26
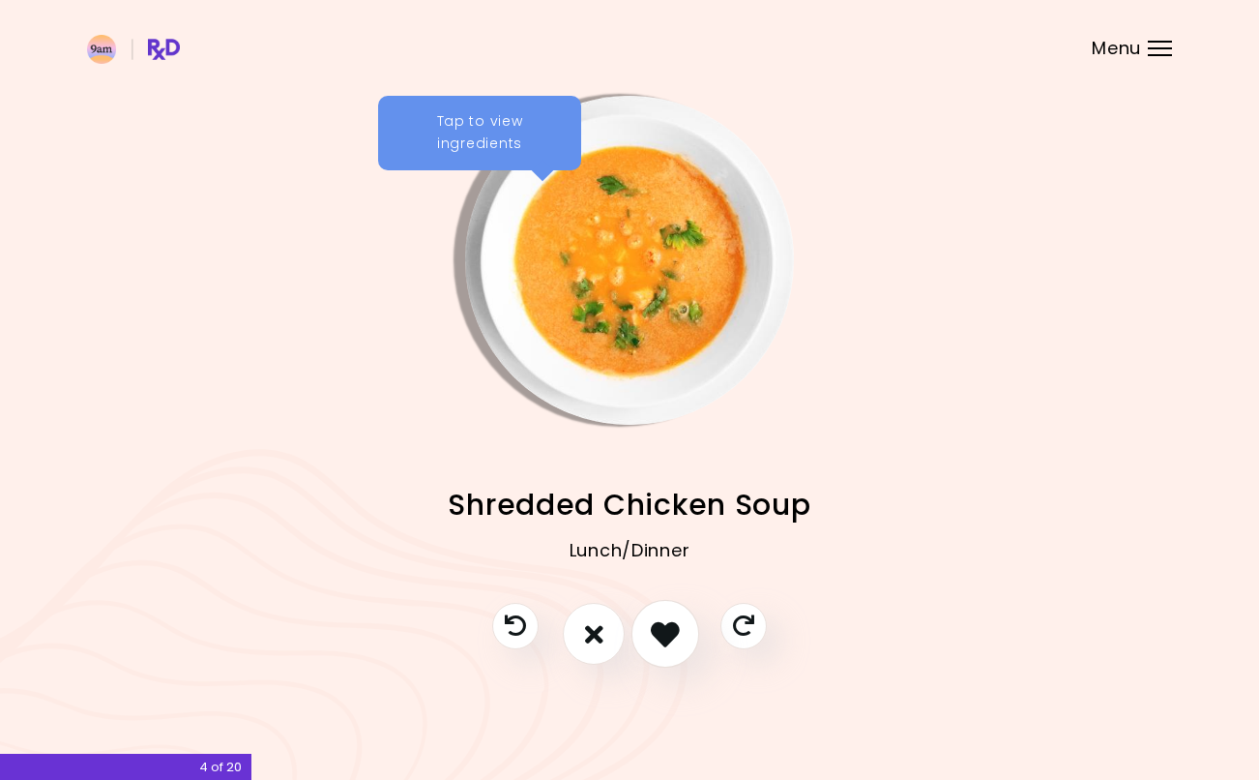
click at [662, 623] on icon "I like this recipe" at bounding box center [665, 633] width 29 height 29
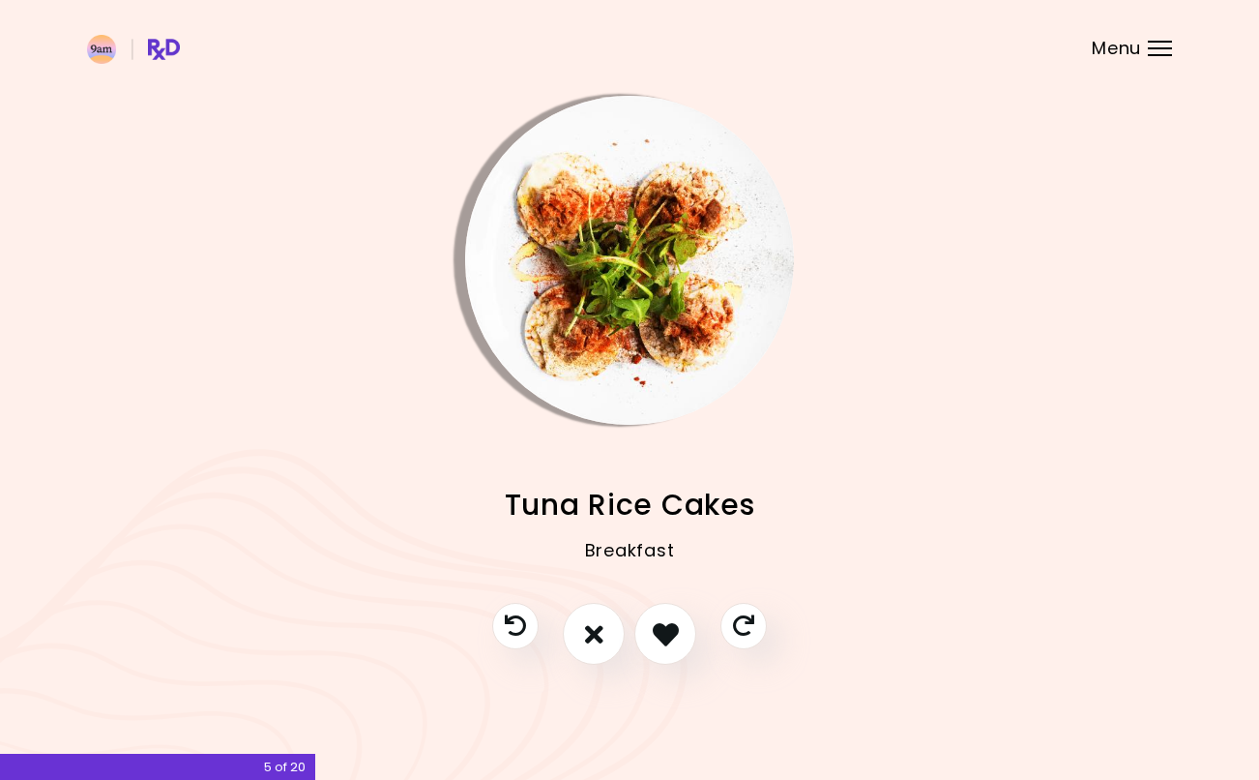
click at [588, 633] on icon "I don't like this recipe" at bounding box center [594, 634] width 18 height 26
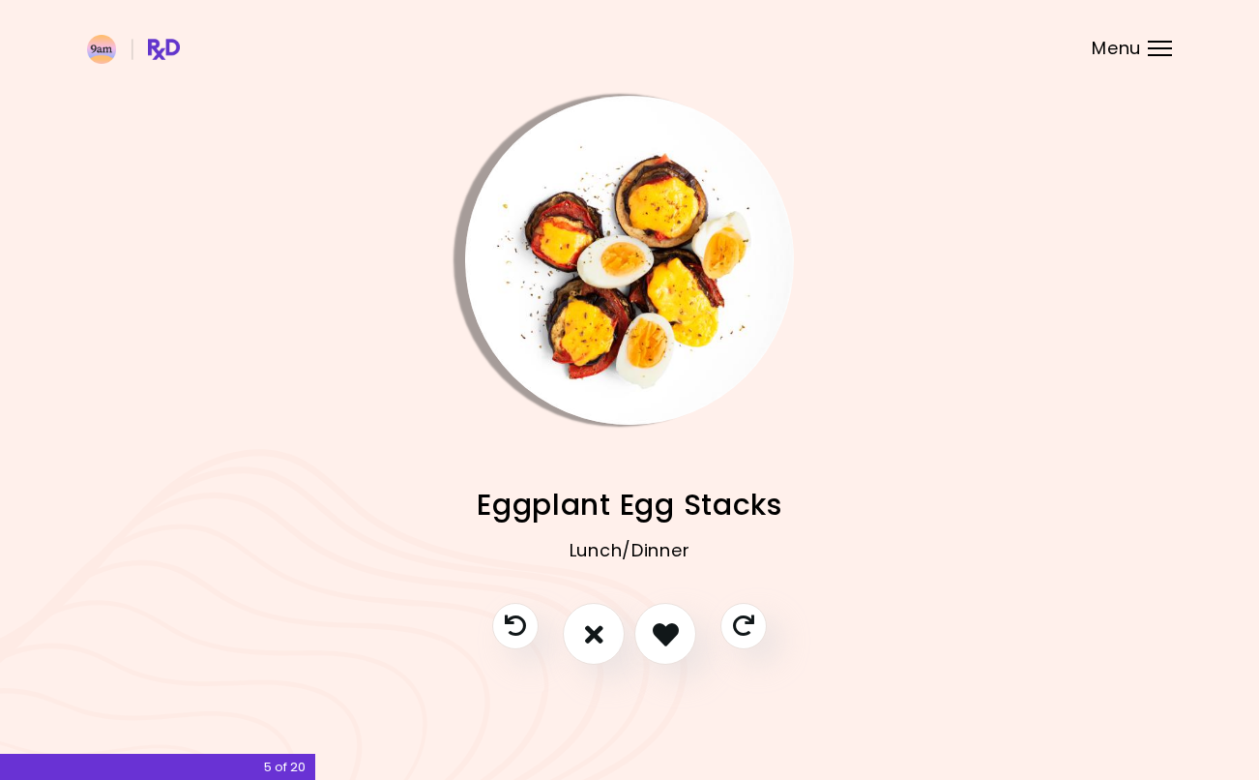
click at [603, 632] on icon "I don't like this recipe" at bounding box center [594, 634] width 18 height 26
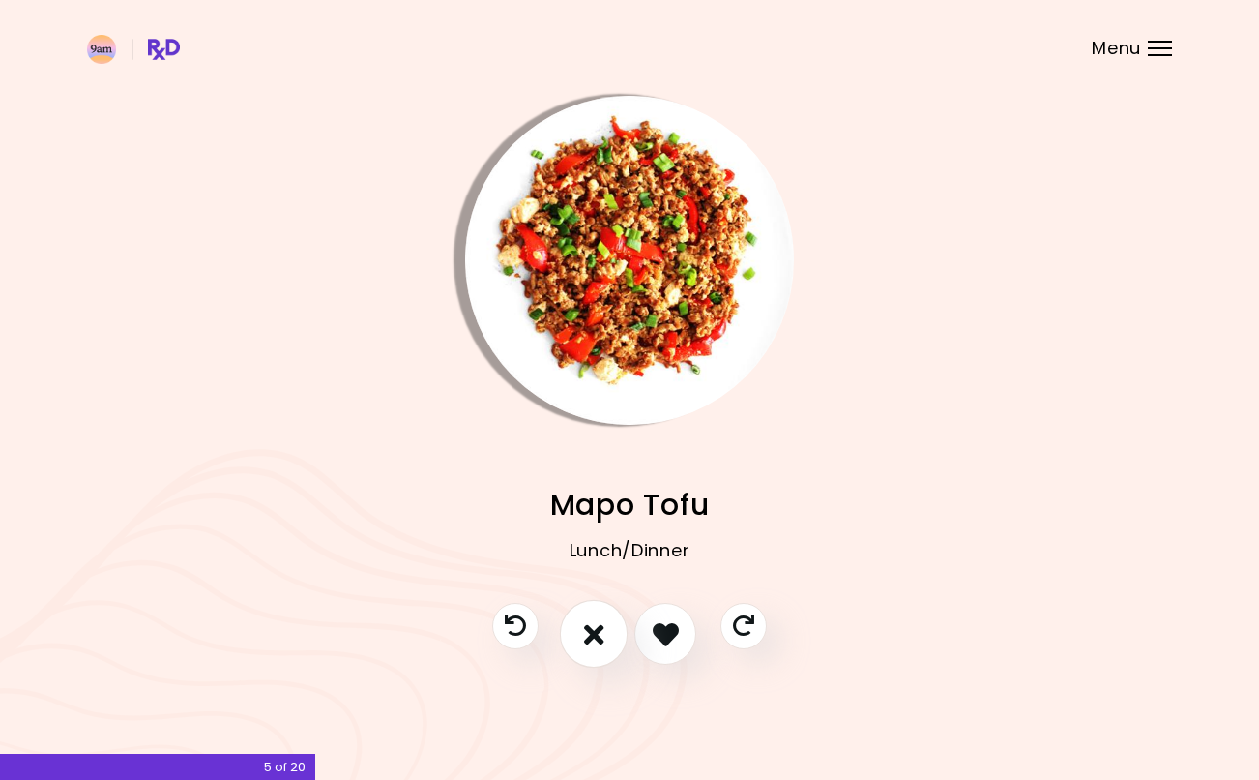
click at [602, 633] on icon "I don't like this recipe" at bounding box center [594, 633] width 20 height 29
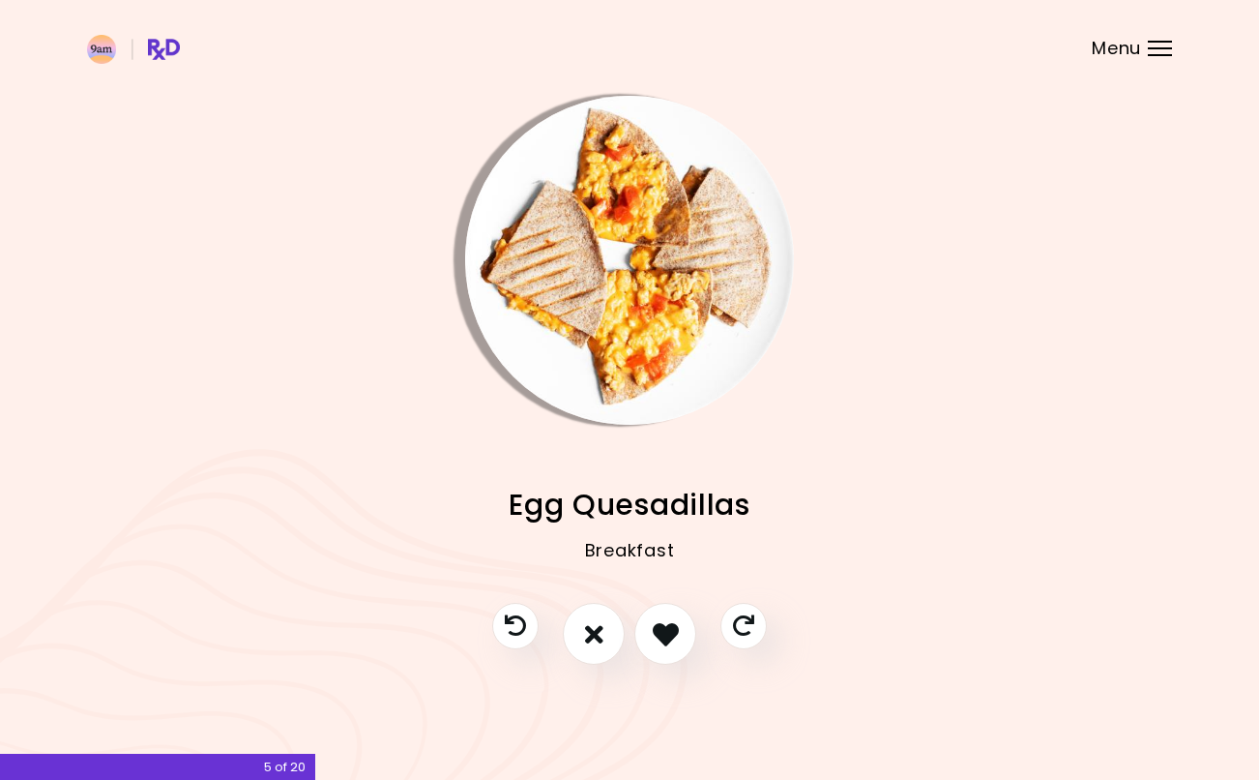
click at [677, 634] on icon "I like this recipe" at bounding box center [666, 634] width 26 height 26
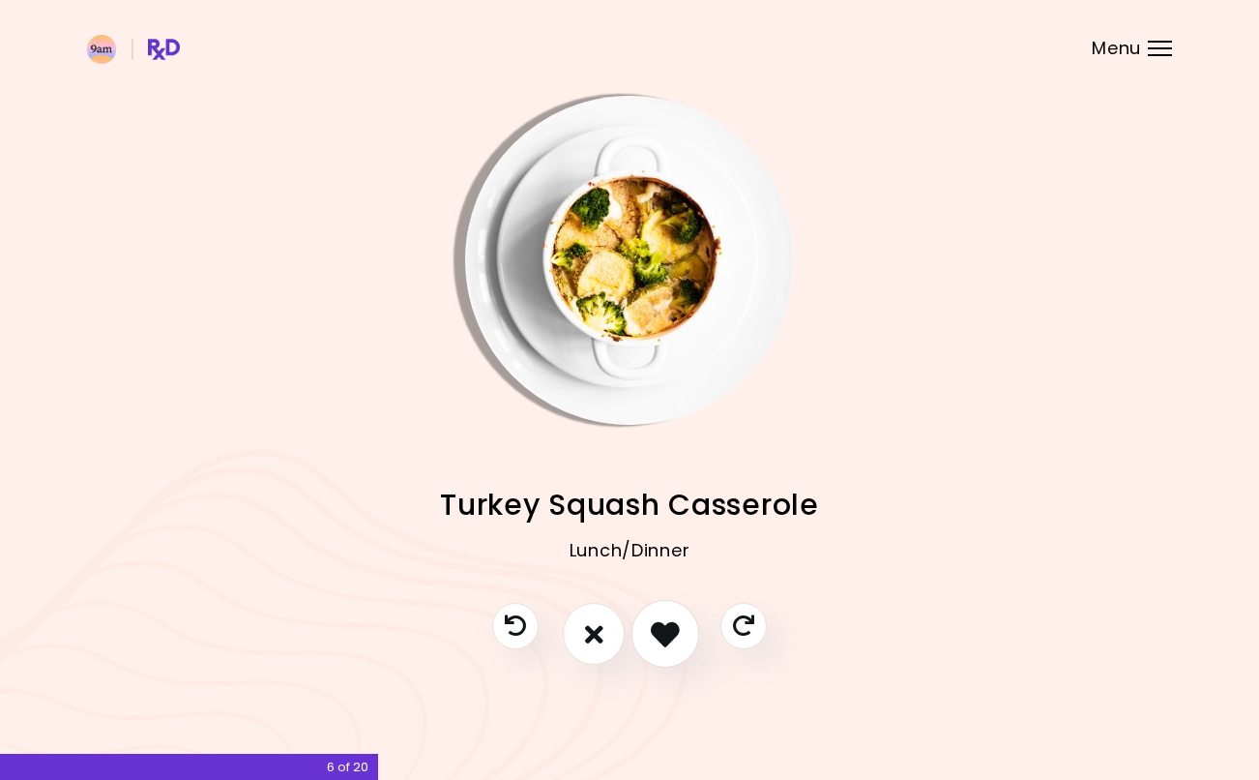
click at [671, 630] on icon "I like this recipe" at bounding box center [665, 633] width 29 height 29
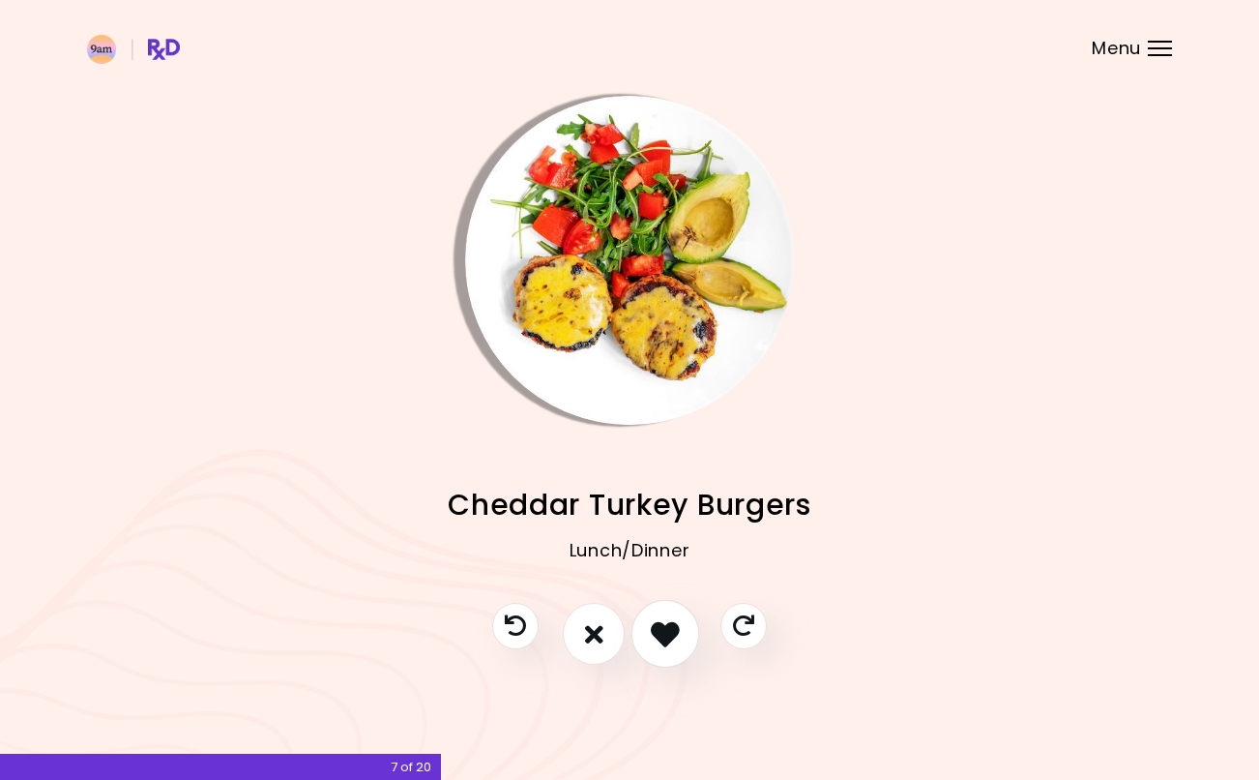
click at [674, 629] on icon "I like this recipe" at bounding box center [665, 633] width 29 height 29
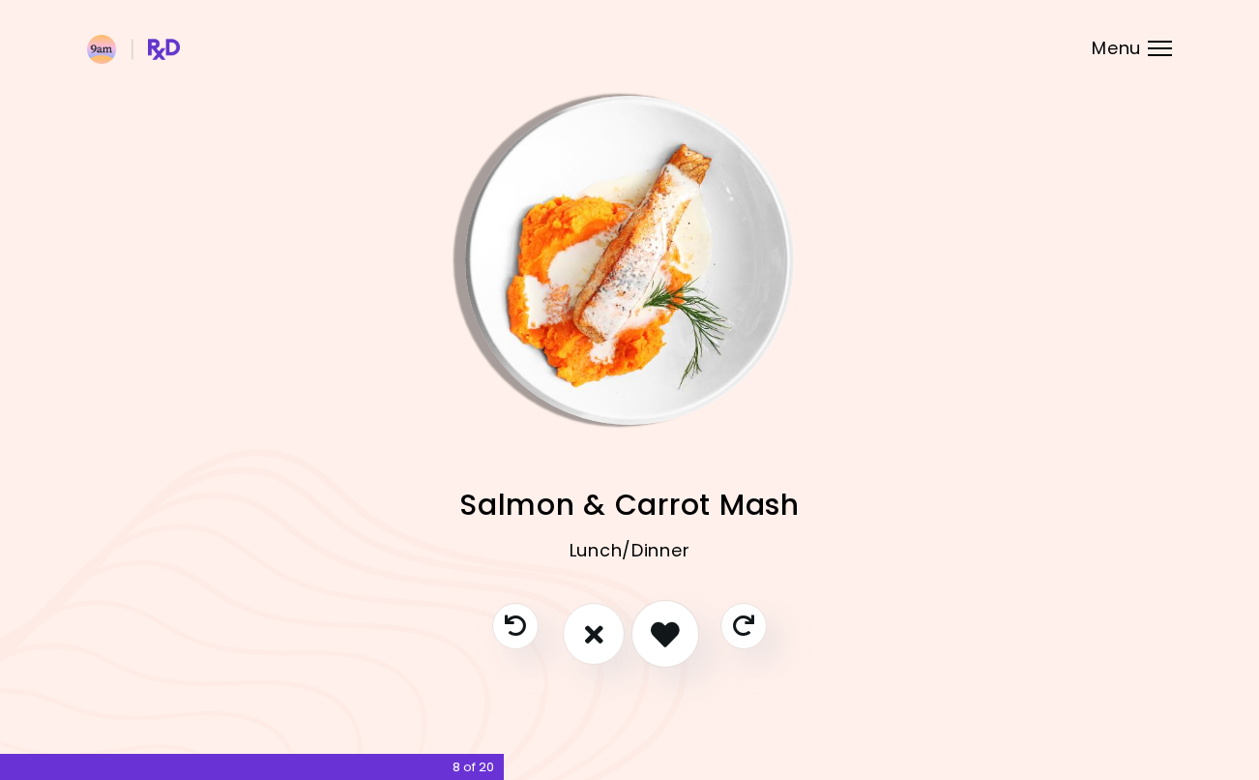
click at [672, 626] on icon "I like this recipe" at bounding box center [665, 633] width 29 height 29
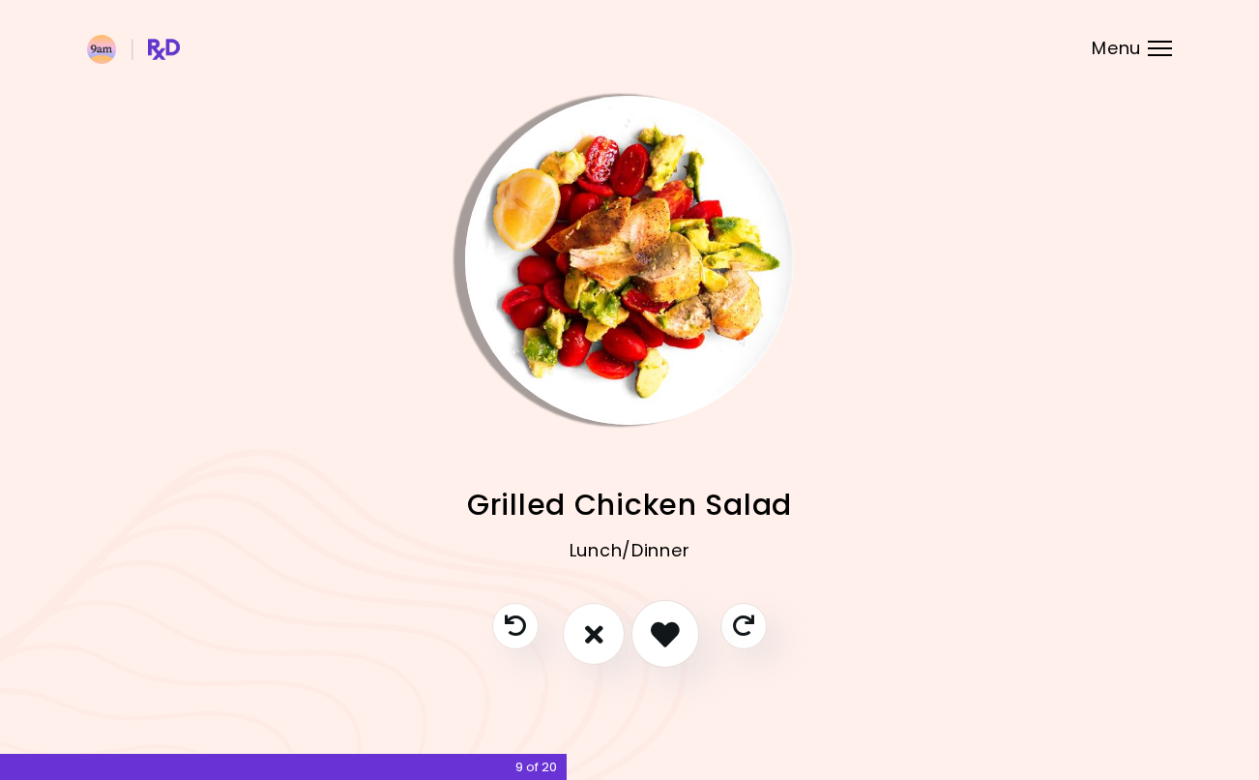
click at [667, 635] on icon "I like this recipe" at bounding box center [665, 633] width 29 height 29
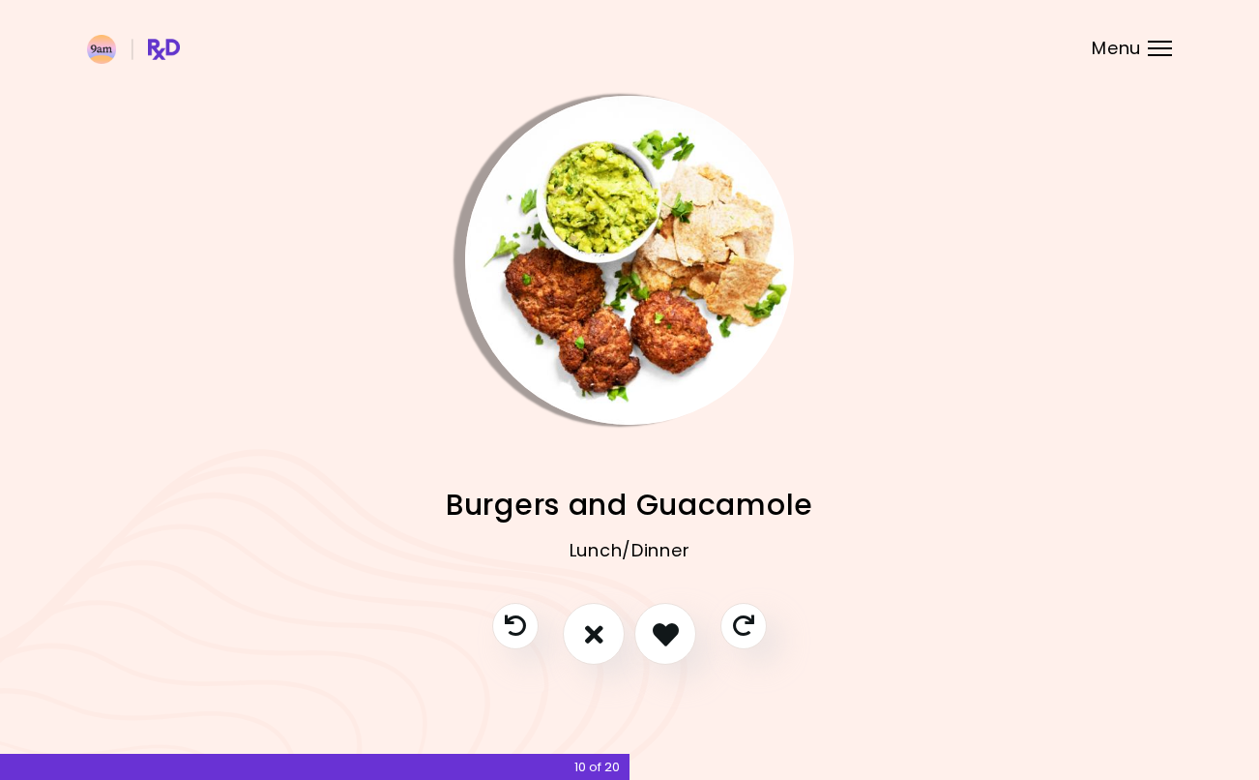
click at [675, 633] on icon "I like this recipe" at bounding box center [666, 634] width 26 height 26
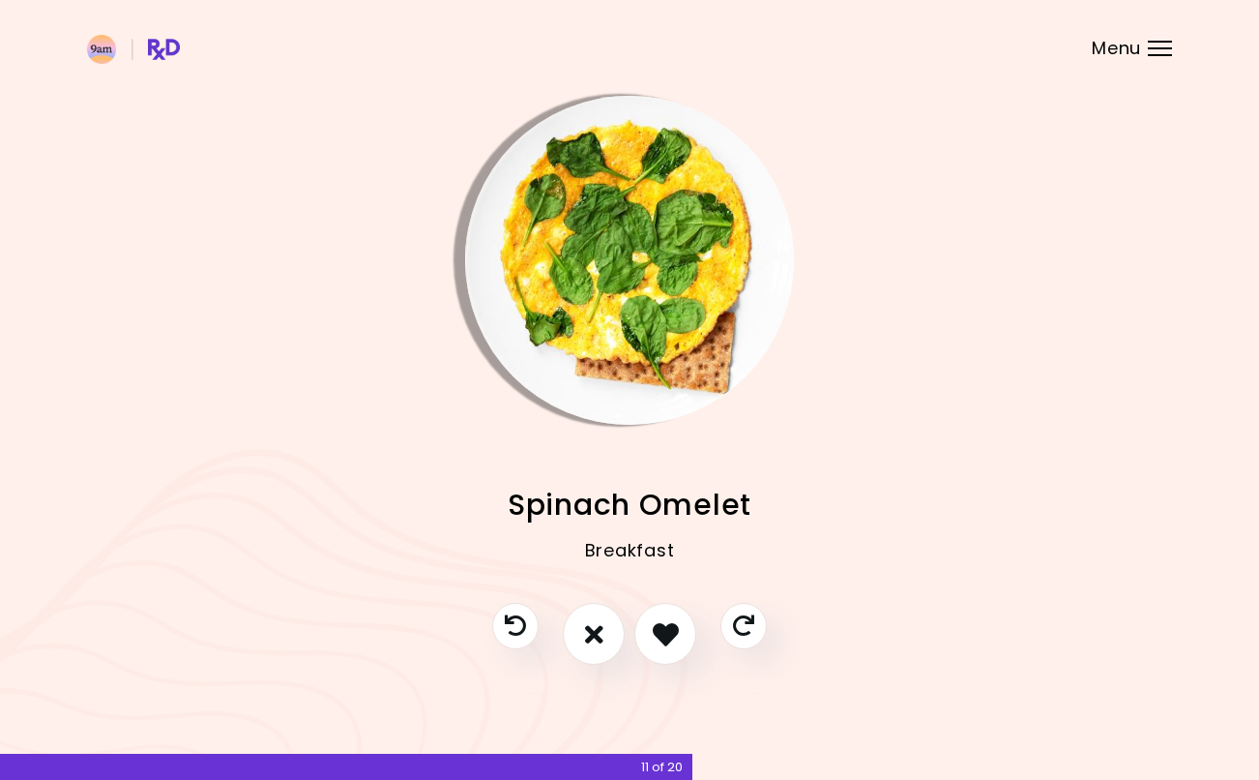
click at [672, 633] on icon "I like this recipe" at bounding box center [666, 634] width 26 height 26
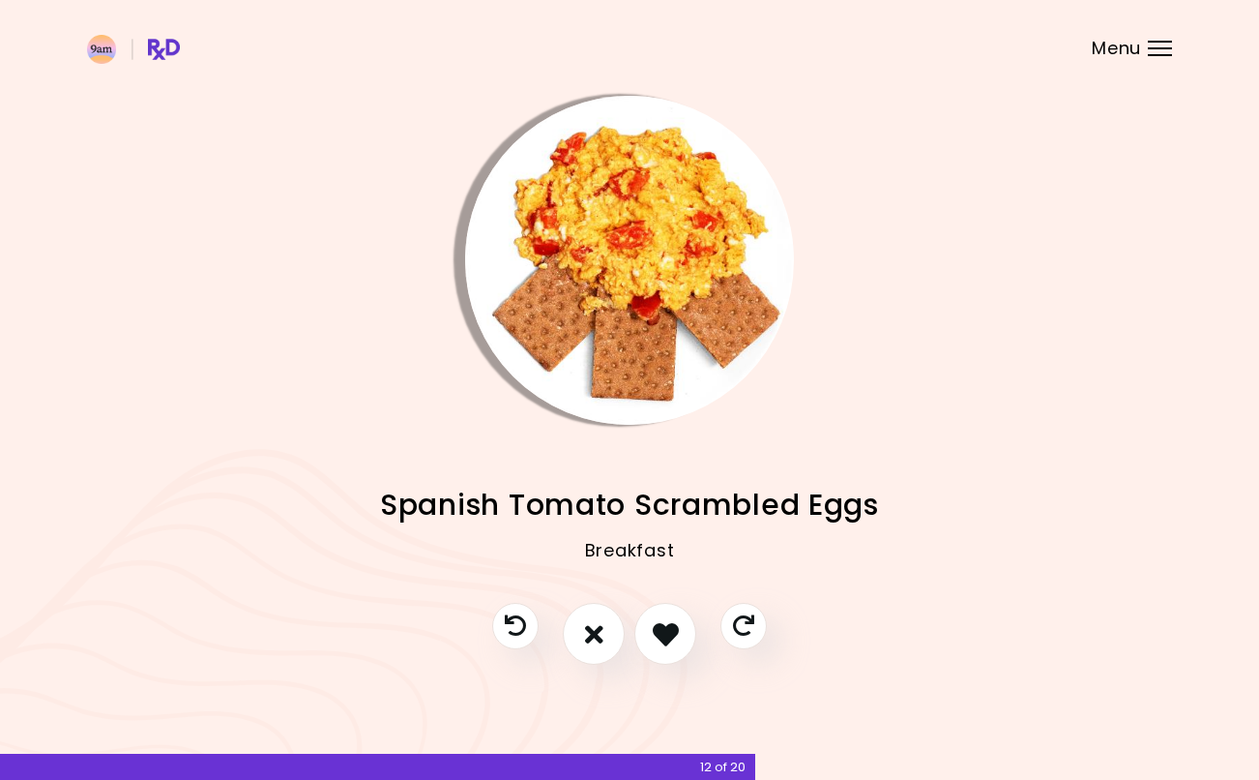
click at [606, 632] on button "I don't like this recipe" at bounding box center [594, 634] width 62 height 62
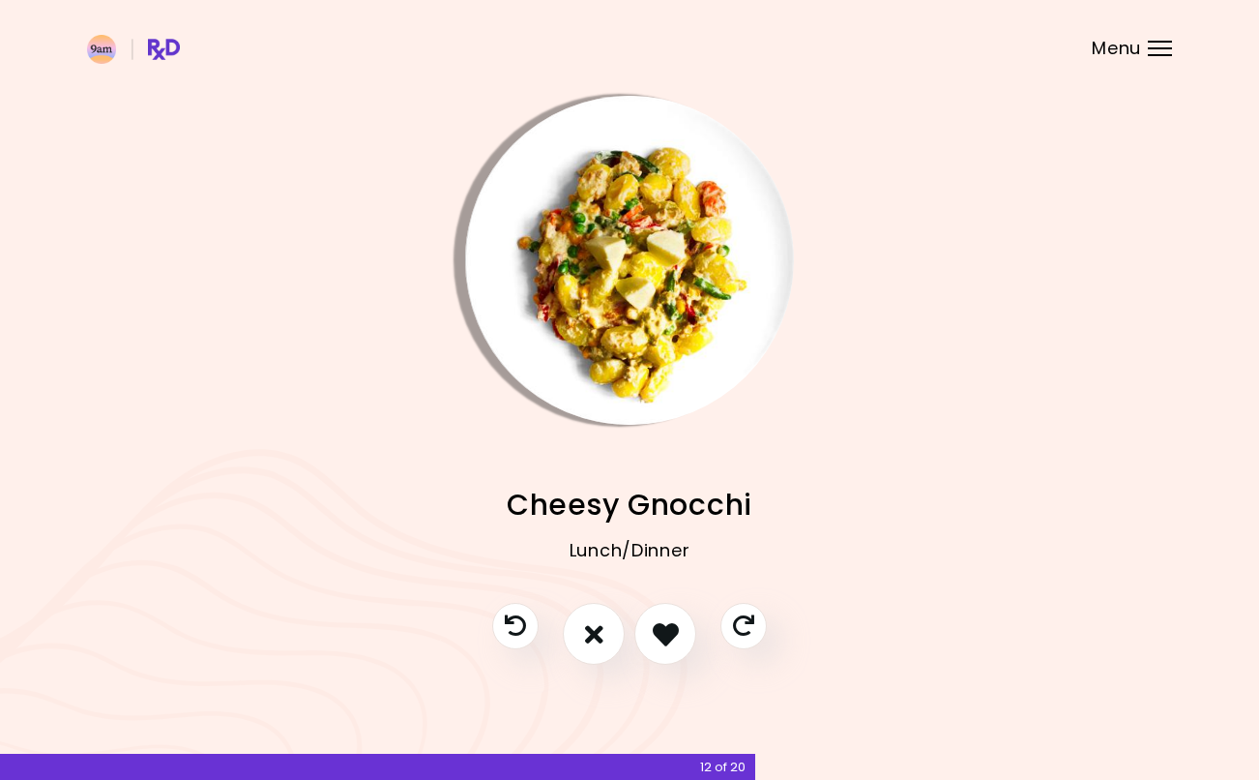
click at [602, 623] on icon "I don't like this recipe" at bounding box center [594, 634] width 18 height 26
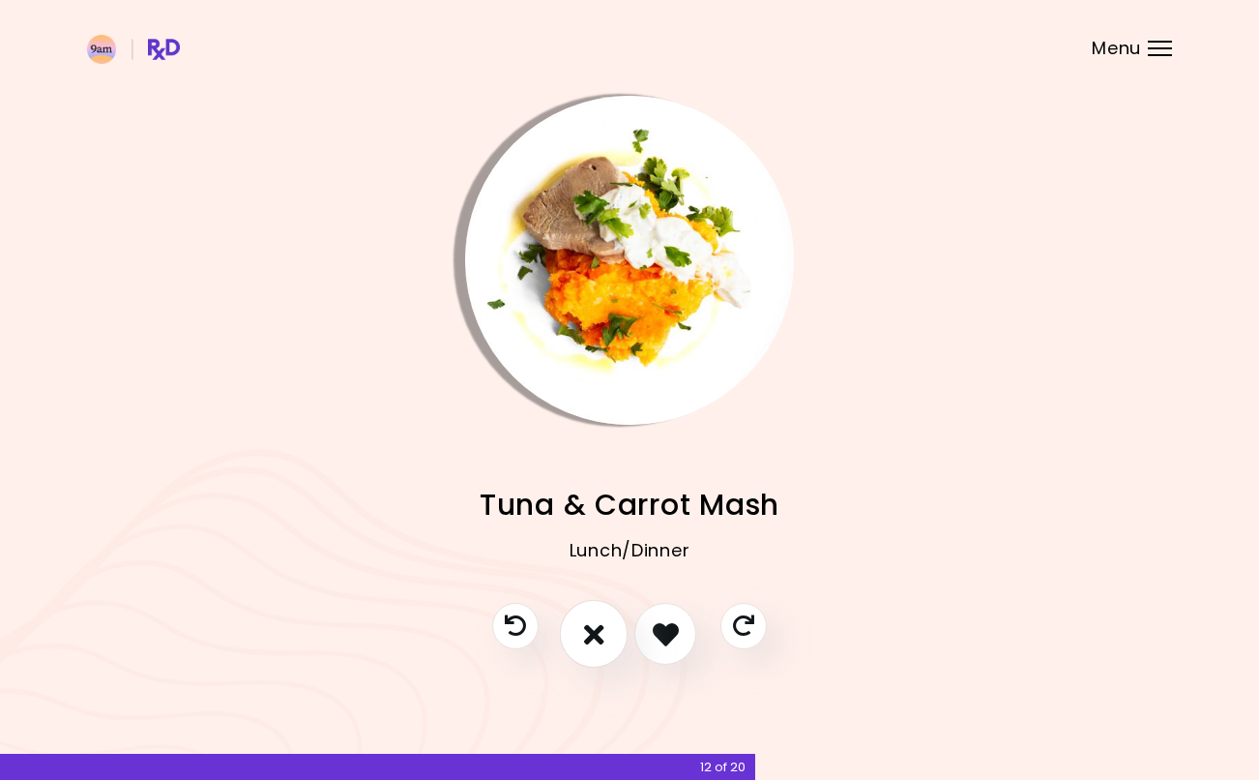
click at [603, 625] on icon "I don't like this recipe" at bounding box center [594, 633] width 20 height 29
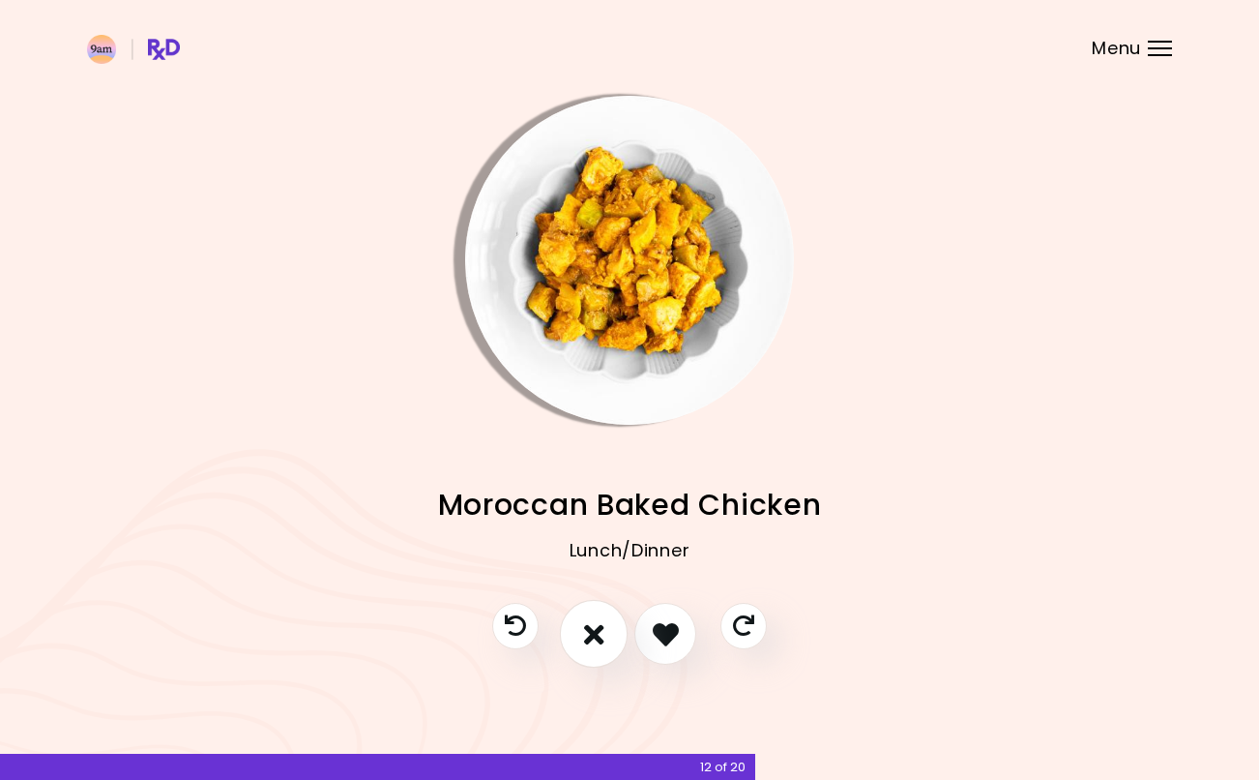
click at [596, 631] on icon "I don't like this recipe" at bounding box center [594, 633] width 20 height 29
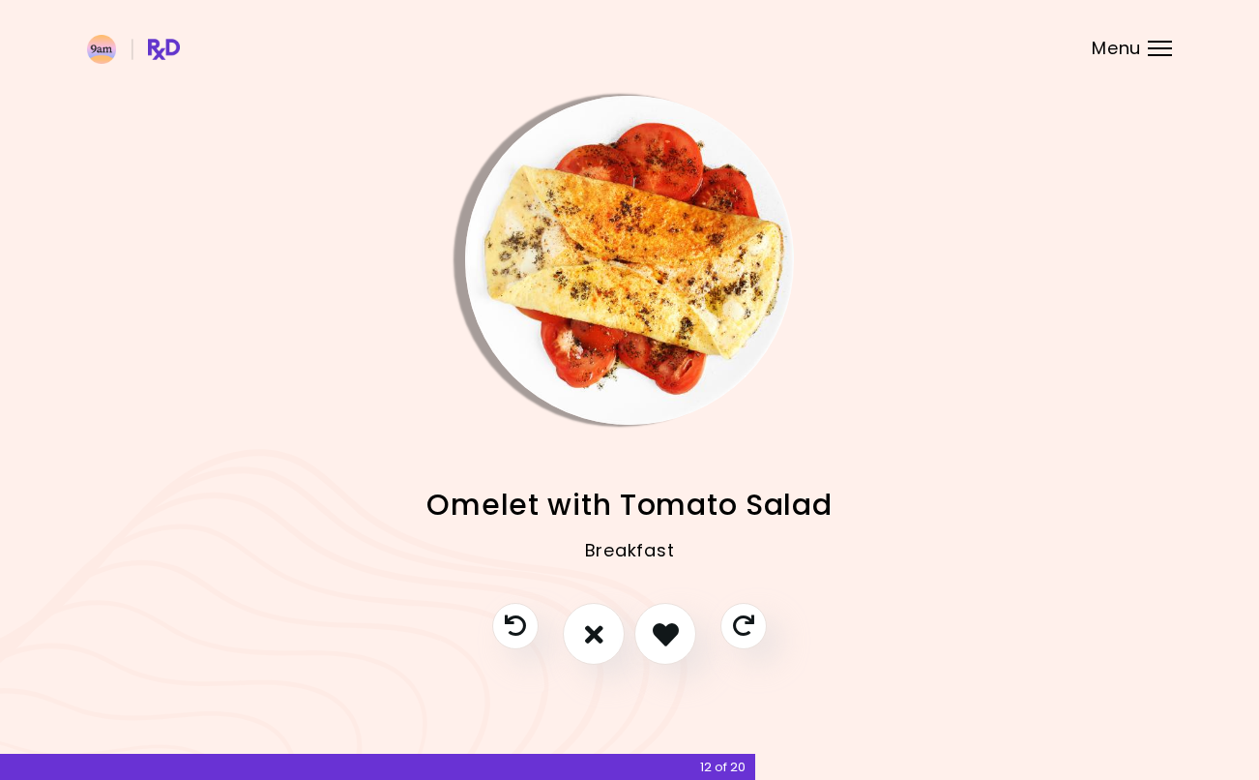
click at [677, 624] on icon "I like this recipe" at bounding box center [666, 634] width 26 height 26
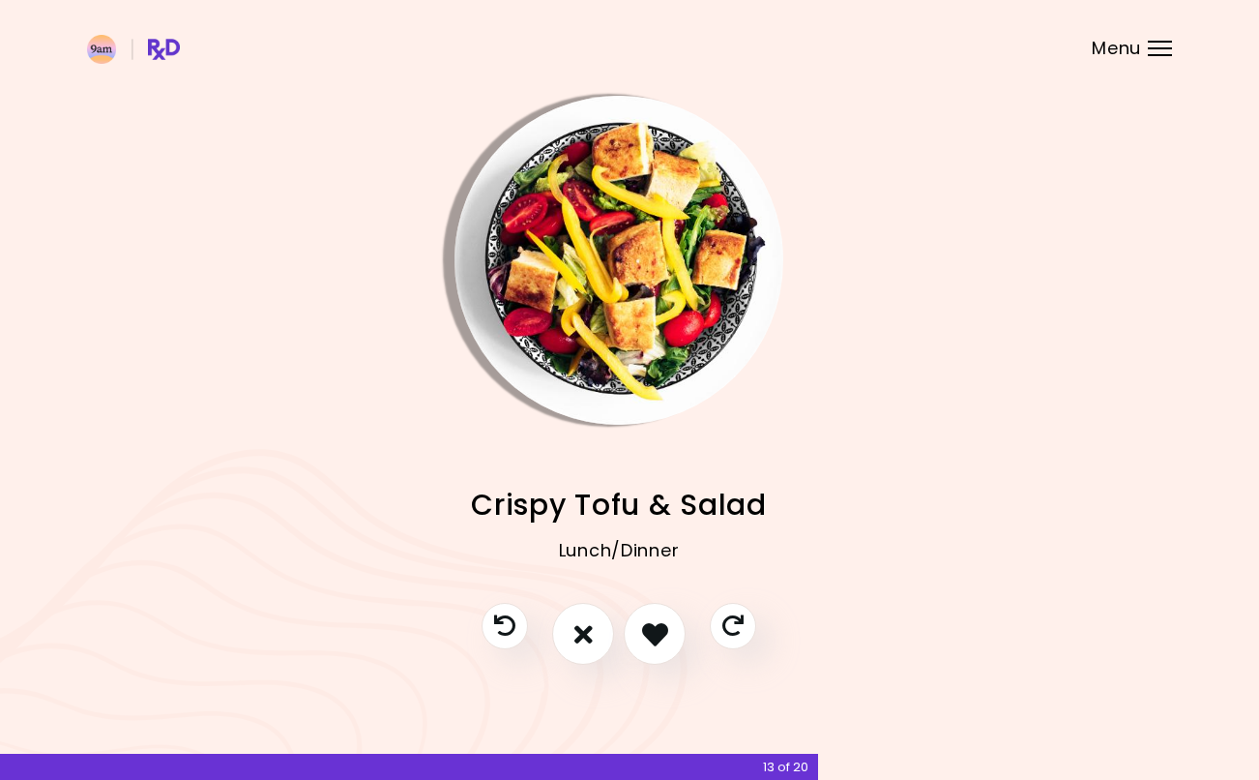
scroll to position [0, 14]
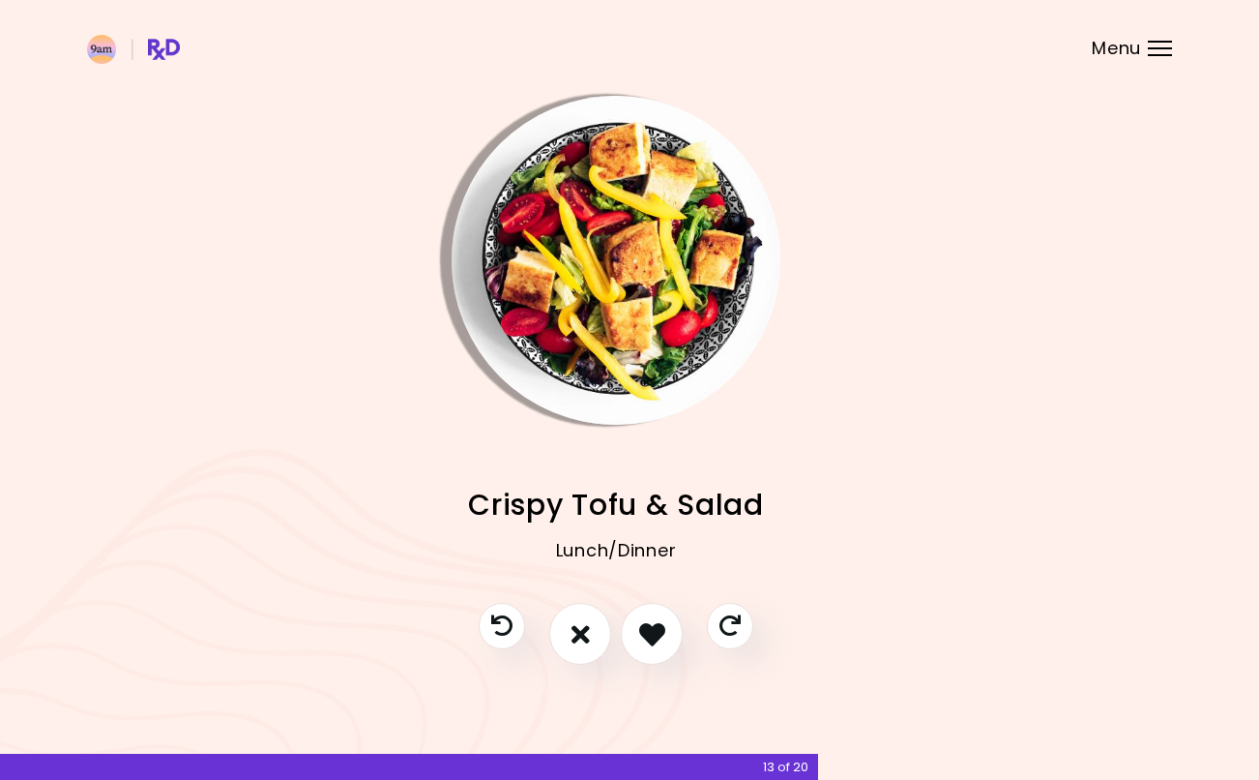
click at [579, 630] on icon "I don't like this recipe" at bounding box center [581, 634] width 18 height 26
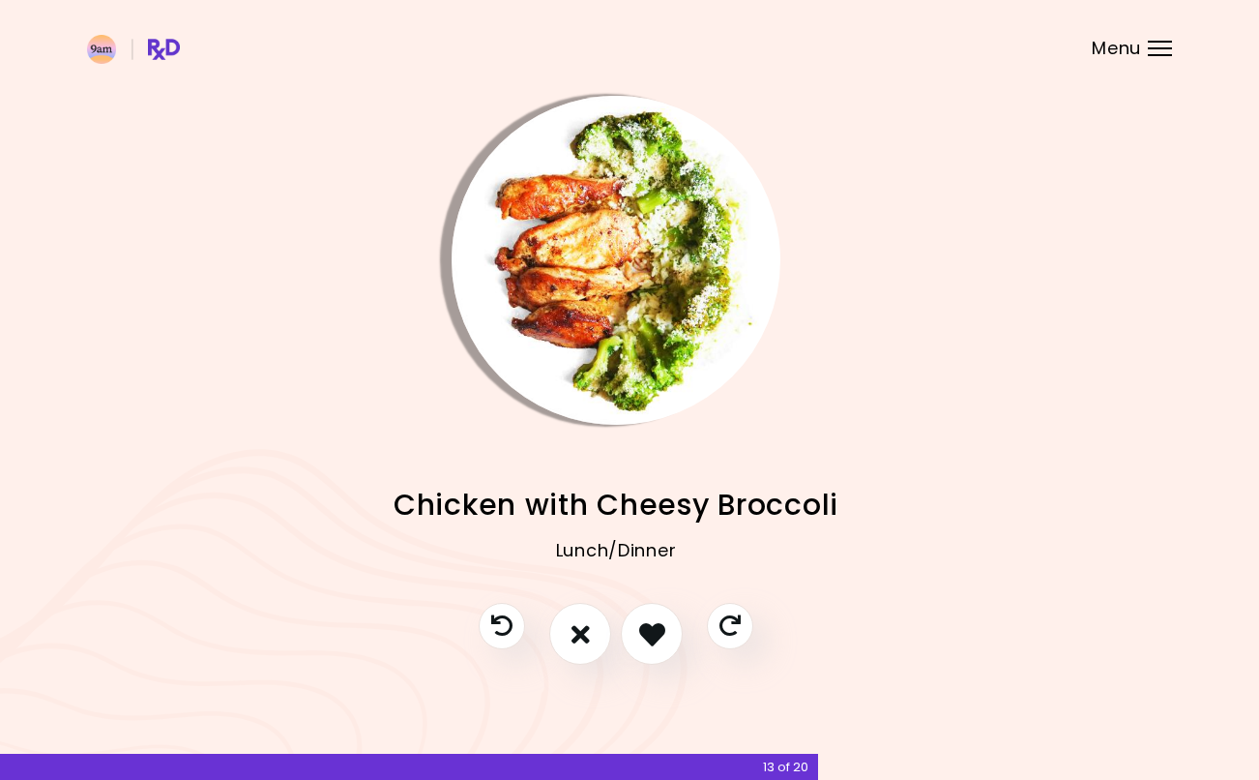
click at [665, 632] on icon "I like this recipe" at bounding box center [652, 634] width 26 height 26
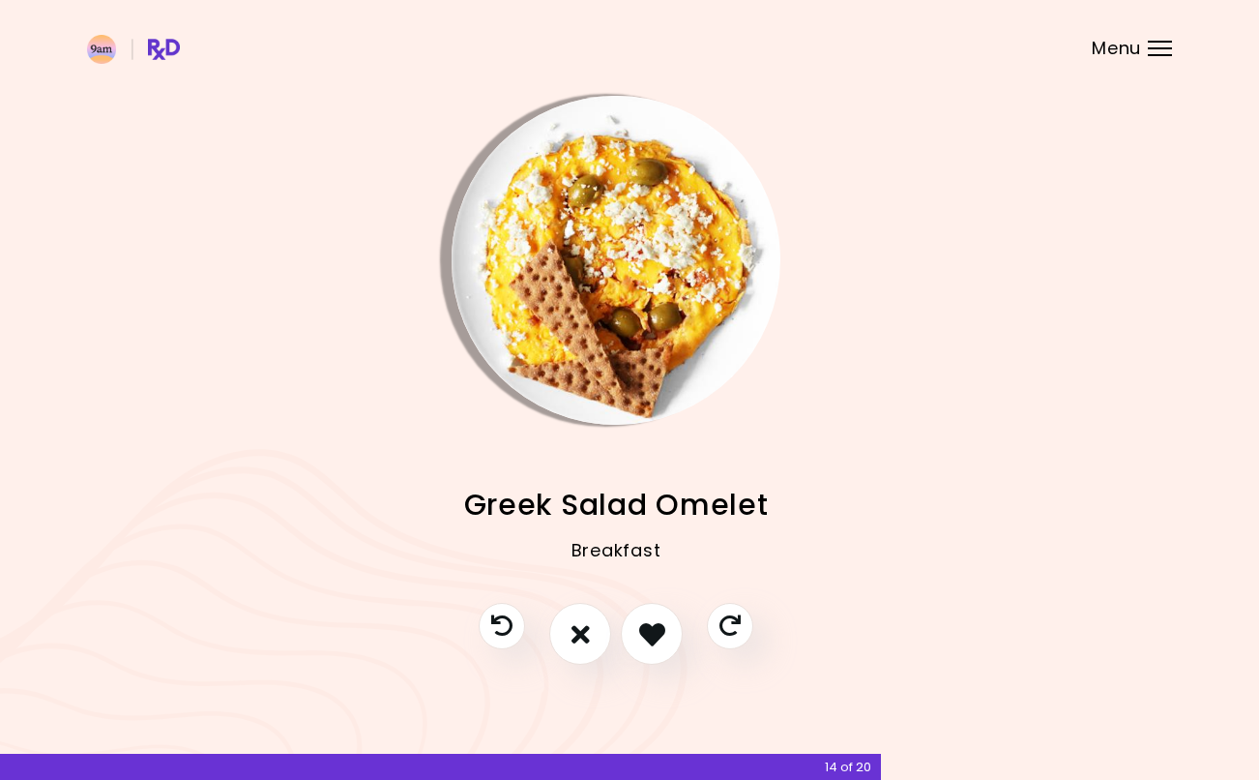
click at [588, 633] on icon "I don't like this recipe" at bounding box center [581, 634] width 18 height 26
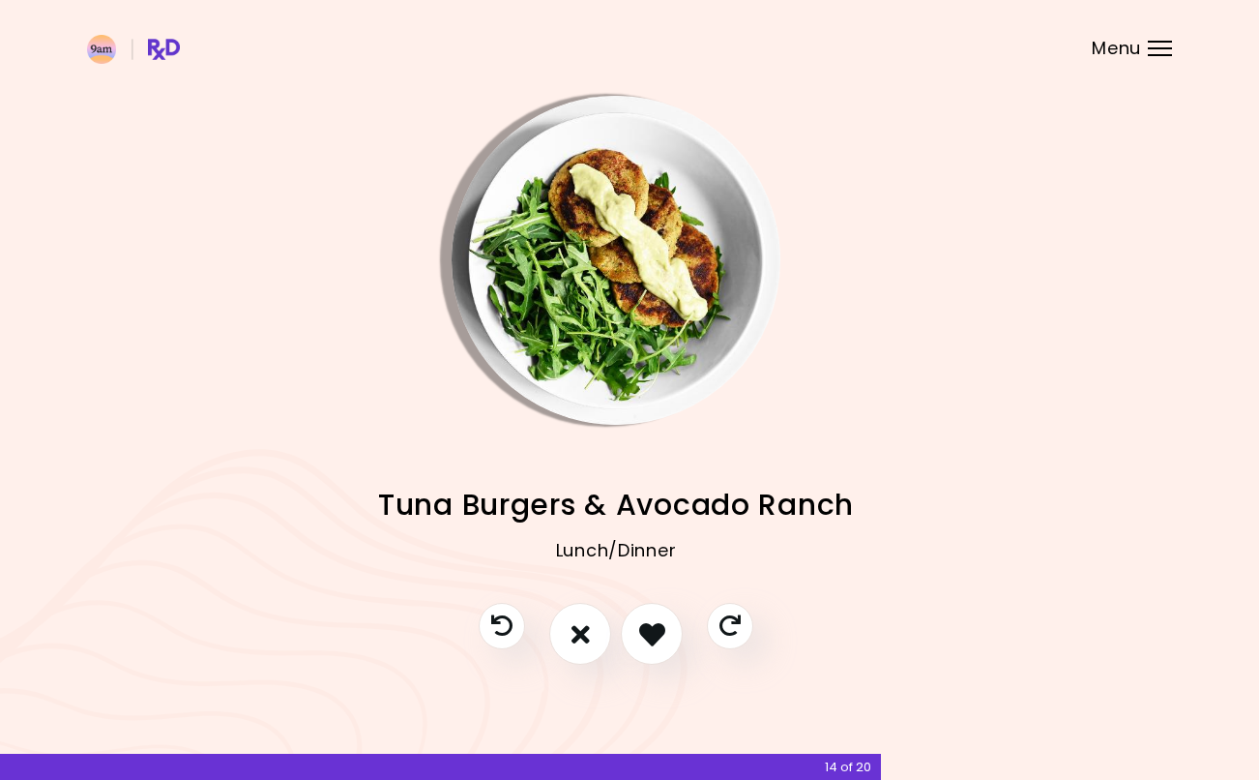
click at [583, 631] on icon "I don't like this recipe" at bounding box center [581, 634] width 18 height 26
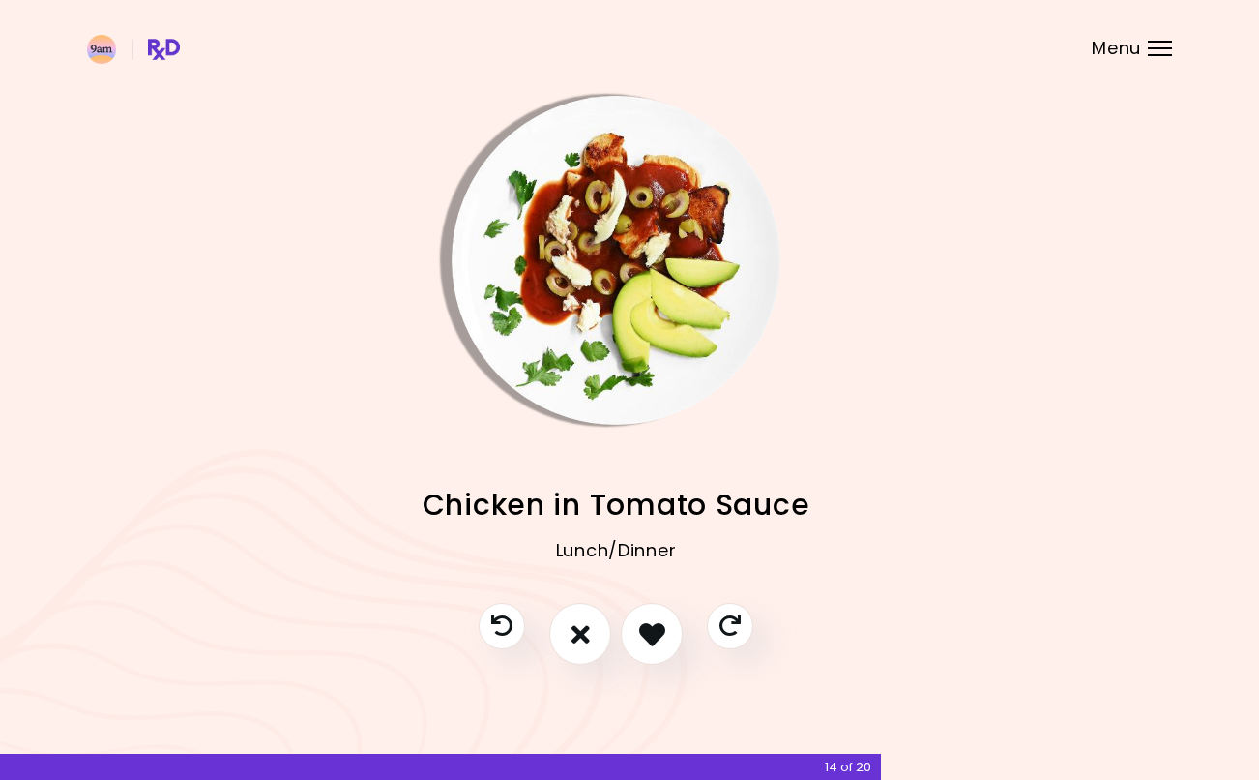
click at [581, 632] on icon "I don't like this recipe" at bounding box center [581, 634] width 18 height 26
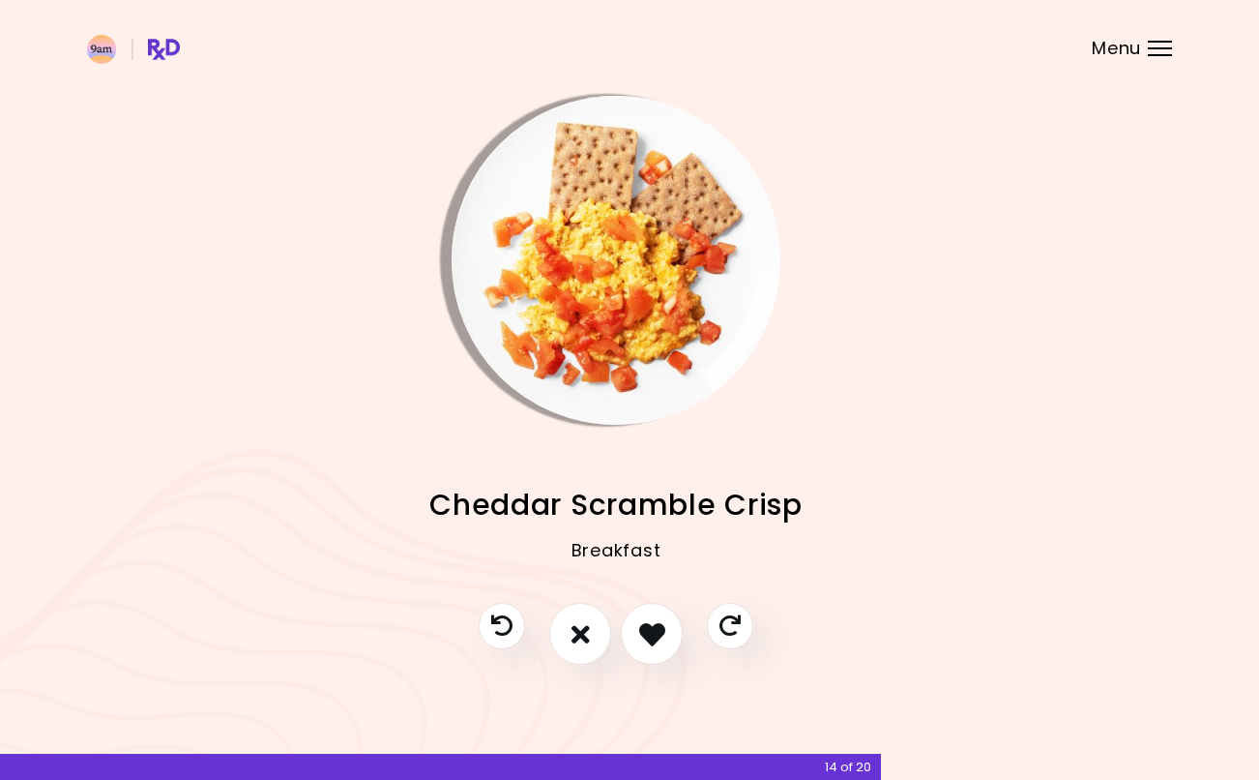
click at [584, 631] on icon "I don't like this recipe" at bounding box center [581, 634] width 18 height 26
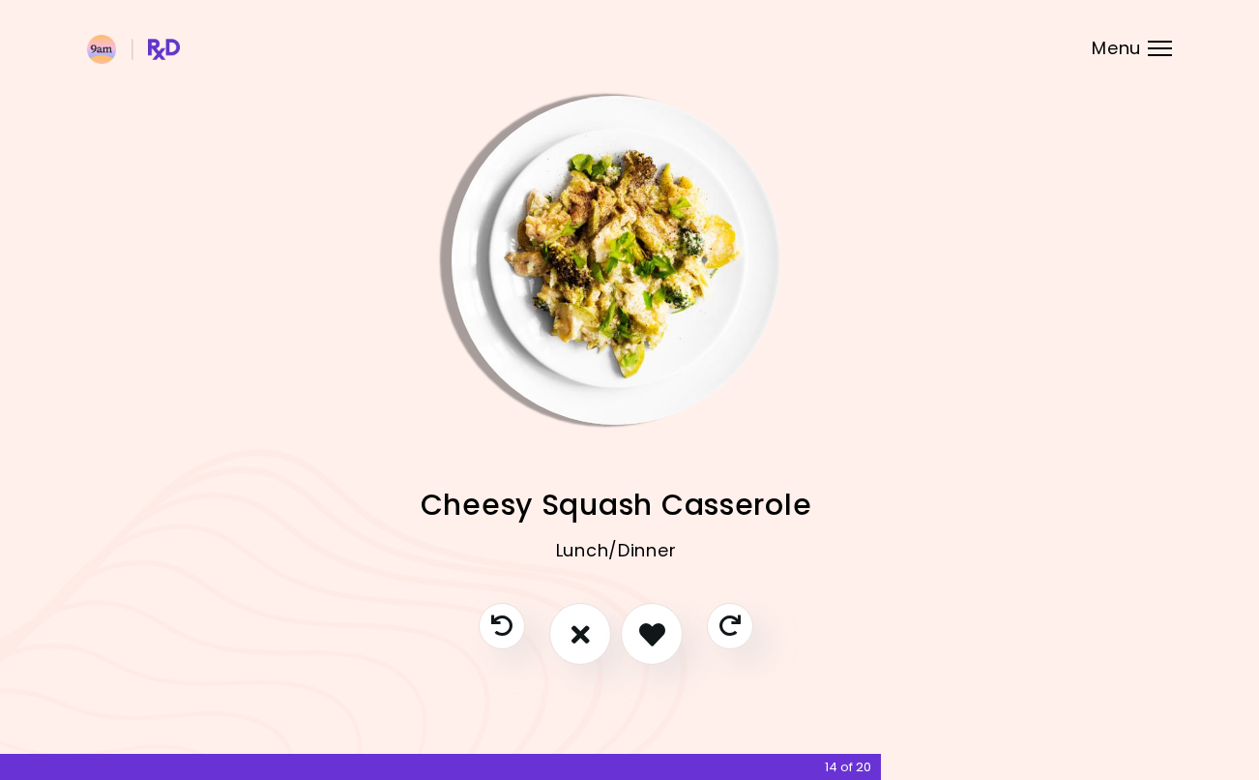
click at [647, 632] on icon "I like this recipe" at bounding box center [652, 634] width 26 height 26
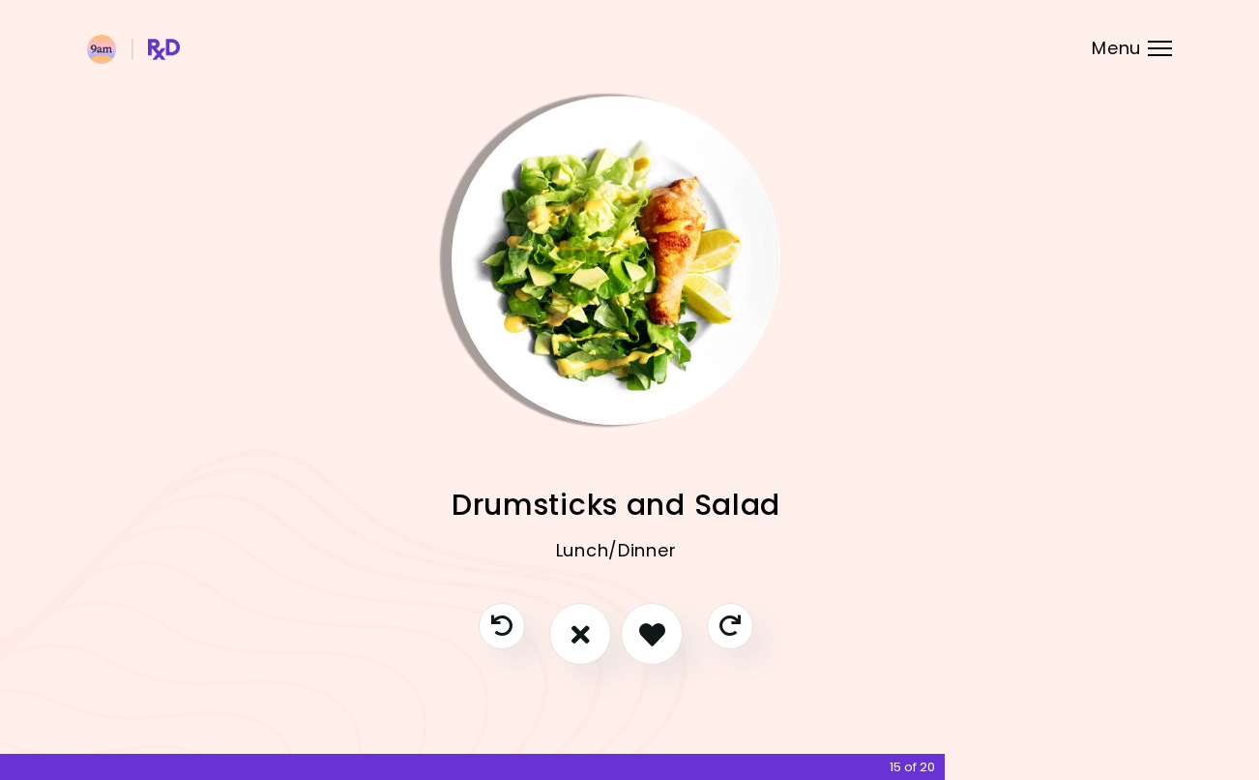
click at [661, 626] on icon "I like this recipe" at bounding box center [652, 634] width 26 height 26
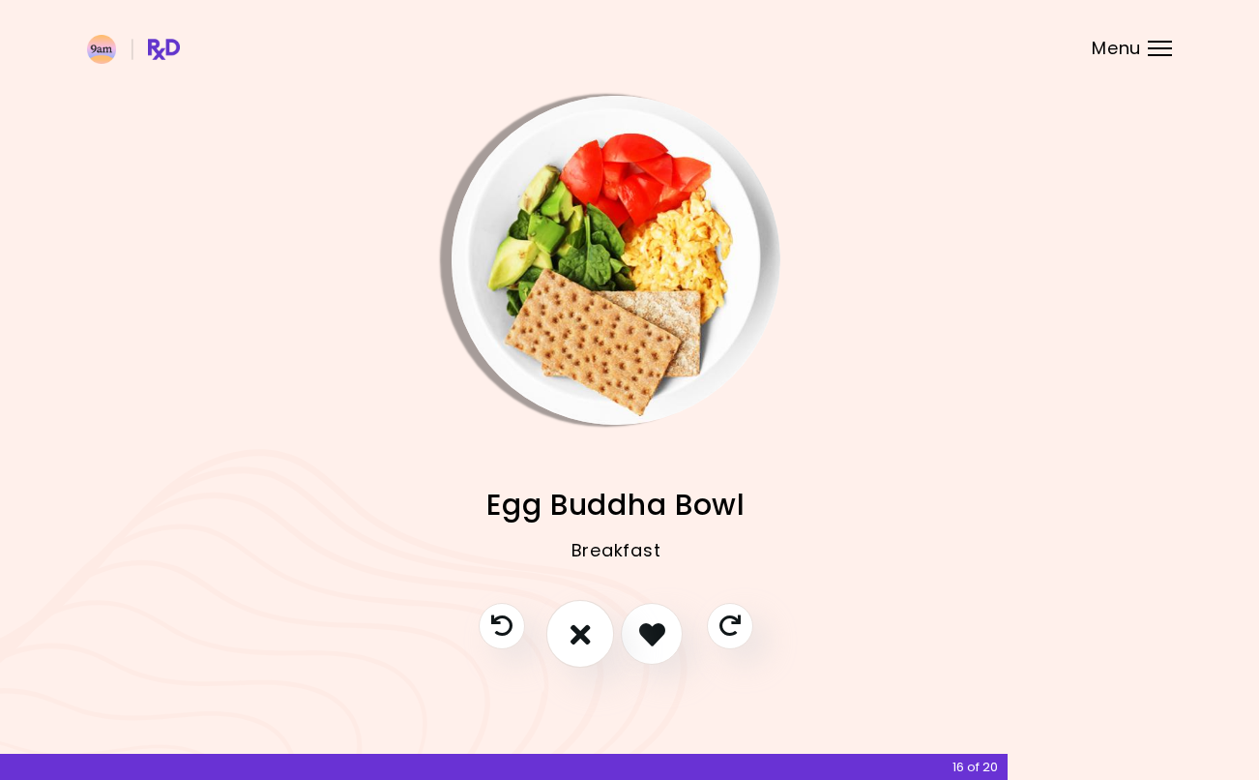
click at [594, 618] on button "I don't like this recipe" at bounding box center [580, 634] width 68 height 68
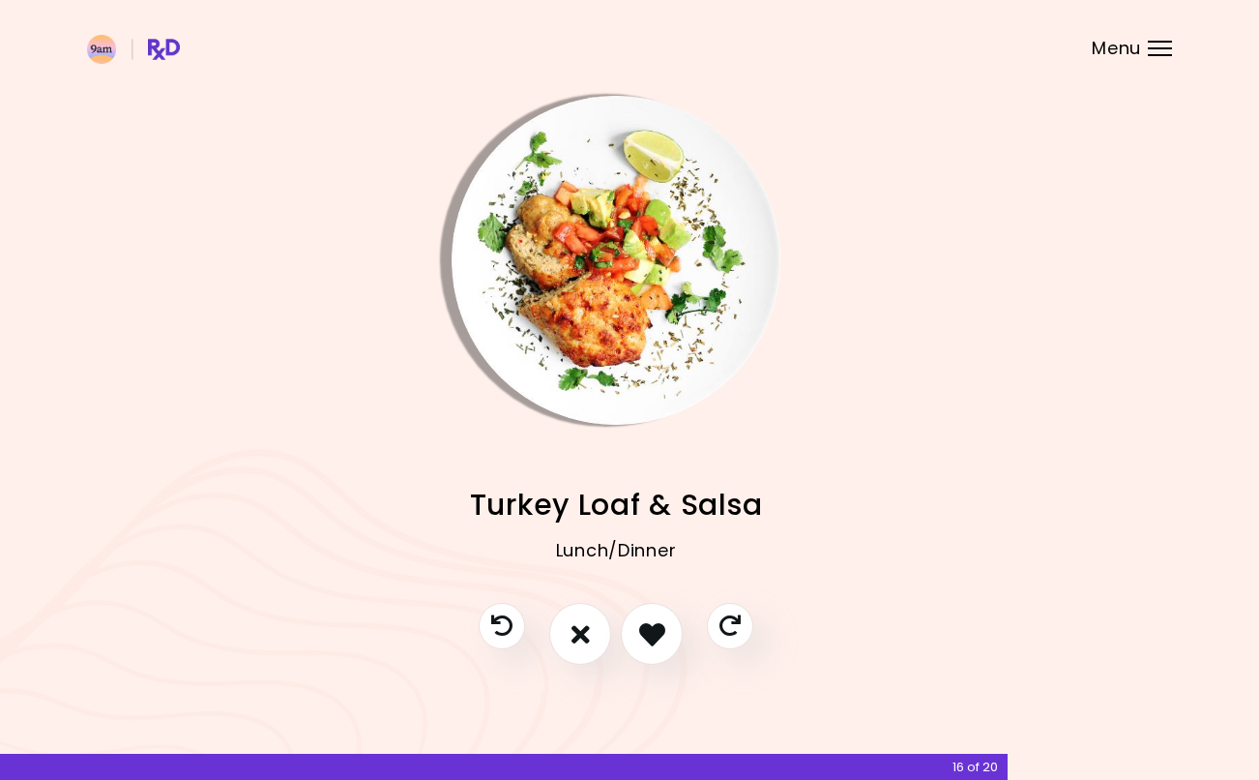
click at [660, 626] on icon "I like this recipe" at bounding box center [652, 634] width 26 height 26
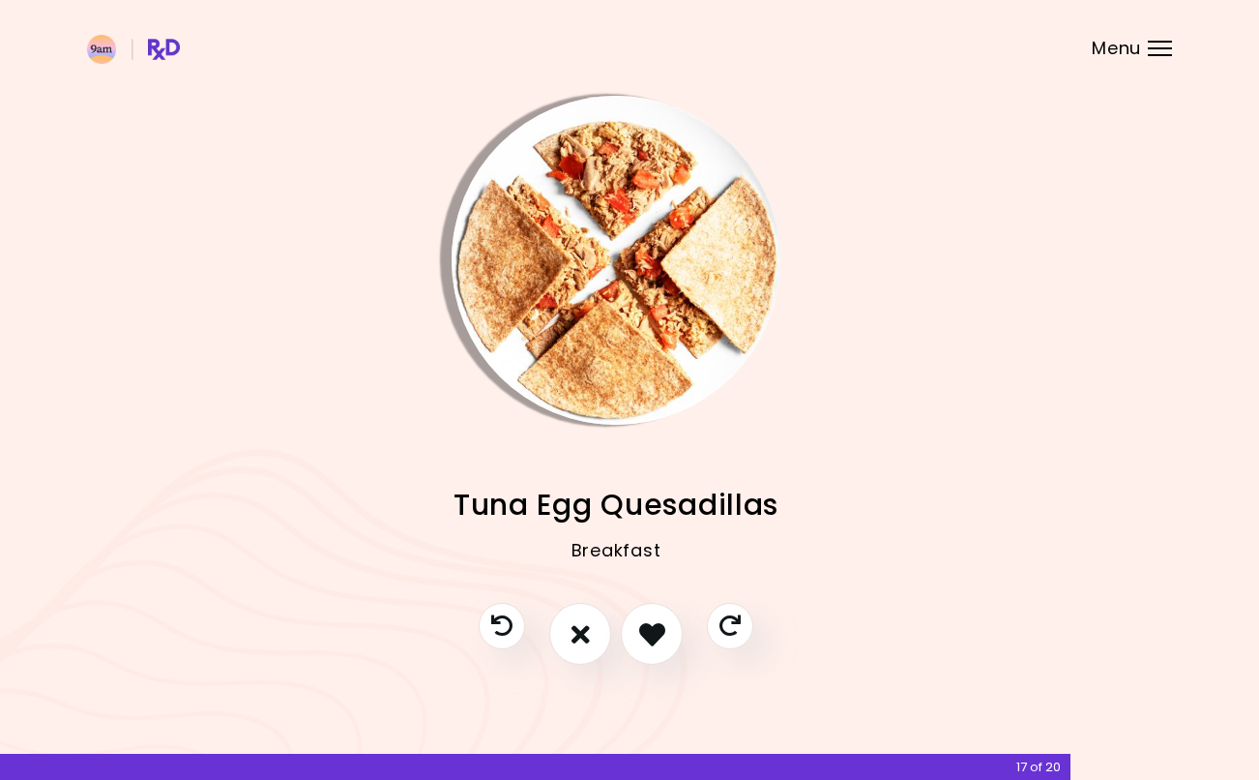
click at [586, 628] on icon "I don't like this recipe" at bounding box center [581, 634] width 18 height 26
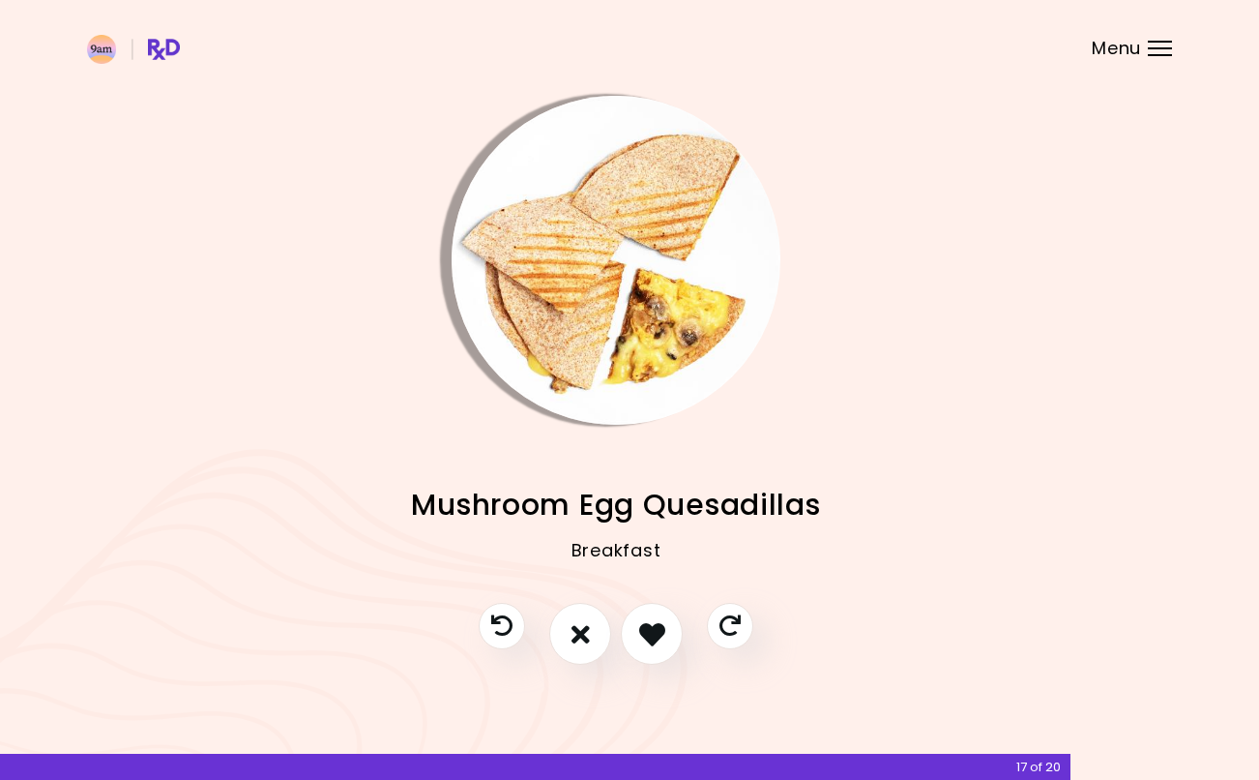
click at [658, 629] on icon "I like this recipe" at bounding box center [652, 634] width 26 height 26
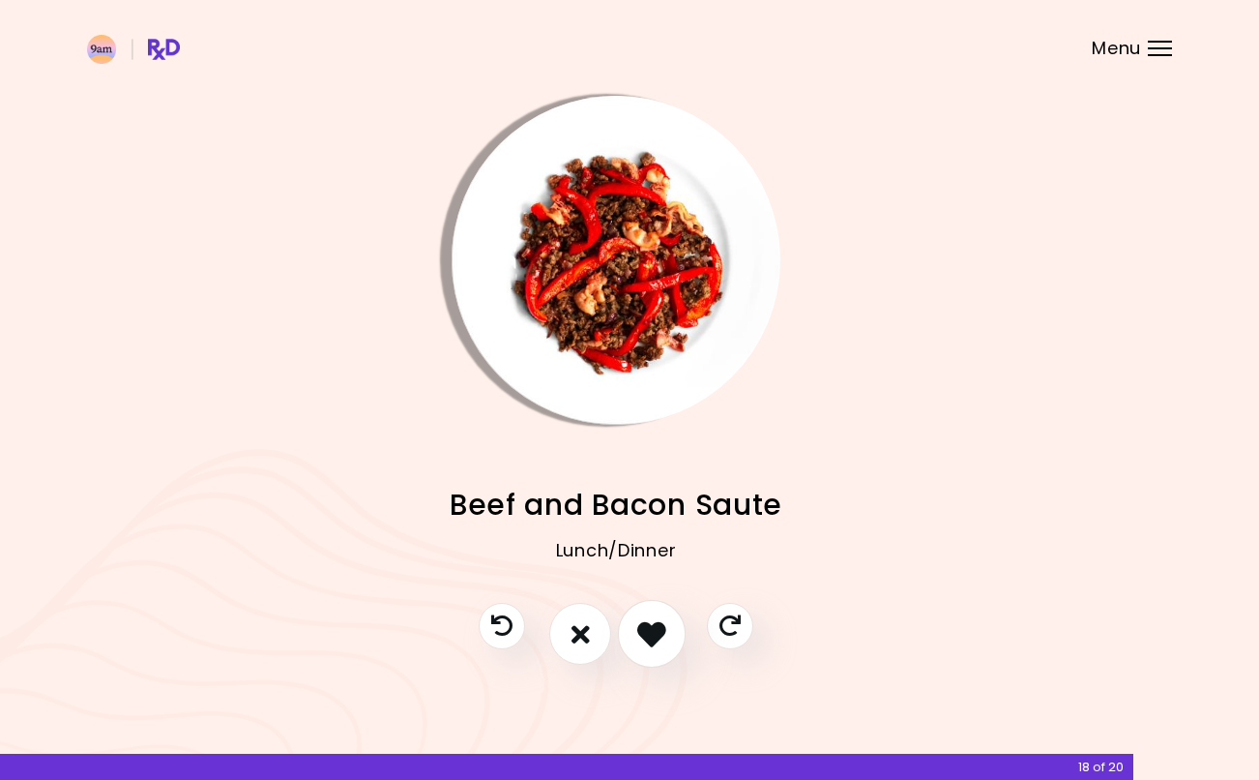
click at [662, 624] on icon "I like this recipe" at bounding box center [651, 633] width 29 height 29
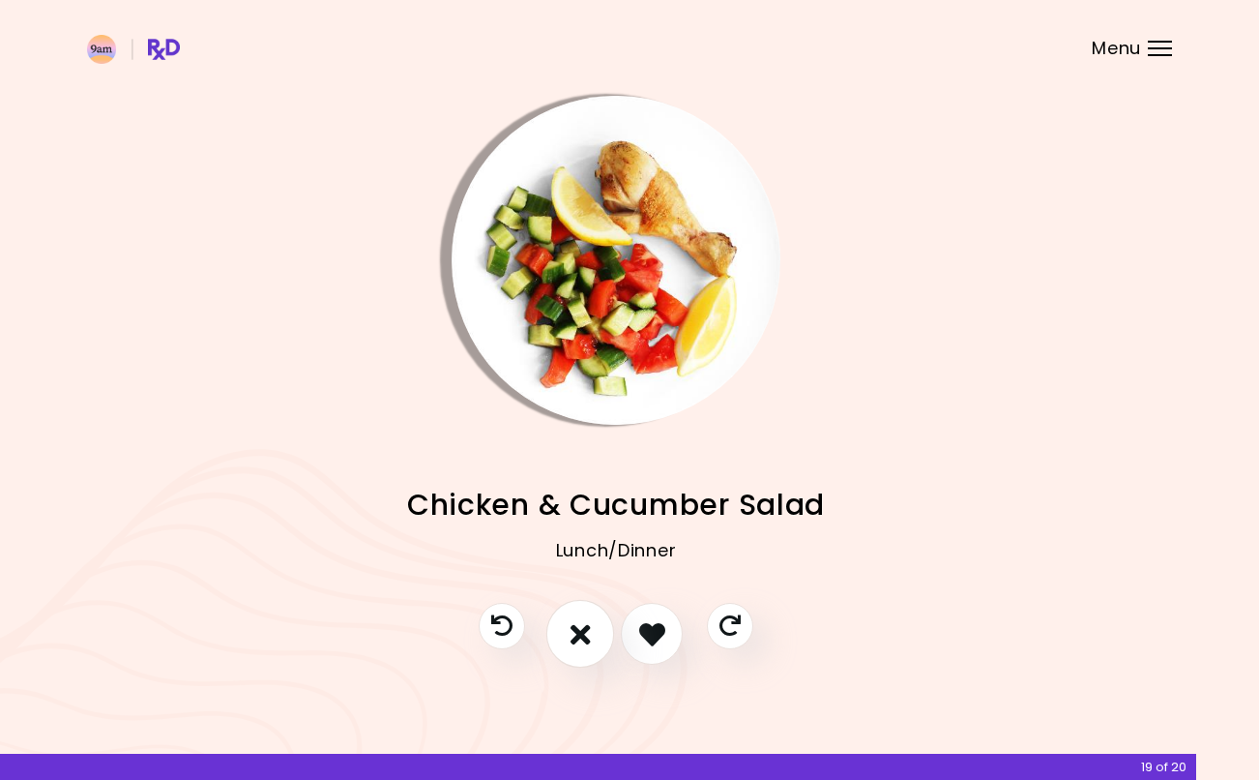
click at [588, 625] on icon "I don't like this recipe" at bounding box center [581, 633] width 20 height 29
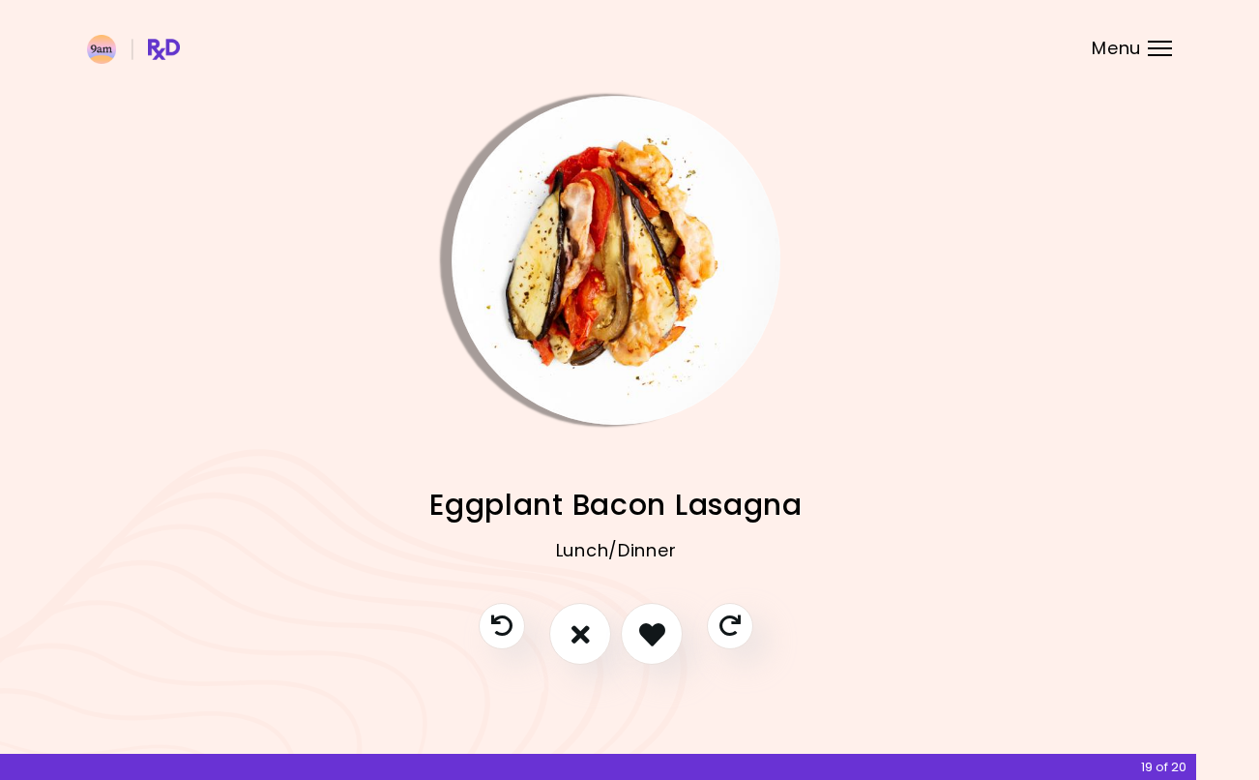
click at [650, 637] on icon "I like this recipe" at bounding box center [652, 634] width 26 height 26
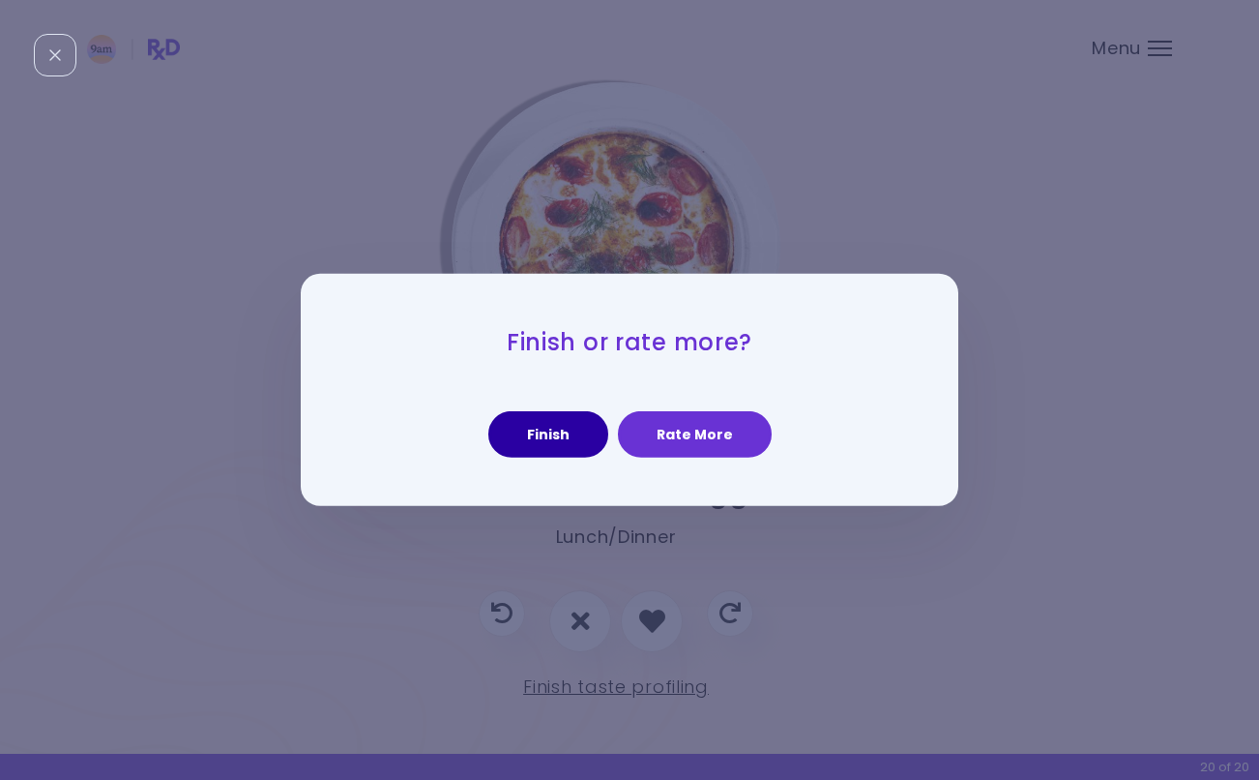
click at [575, 425] on button "Finish" at bounding box center [548, 434] width 120 height 46
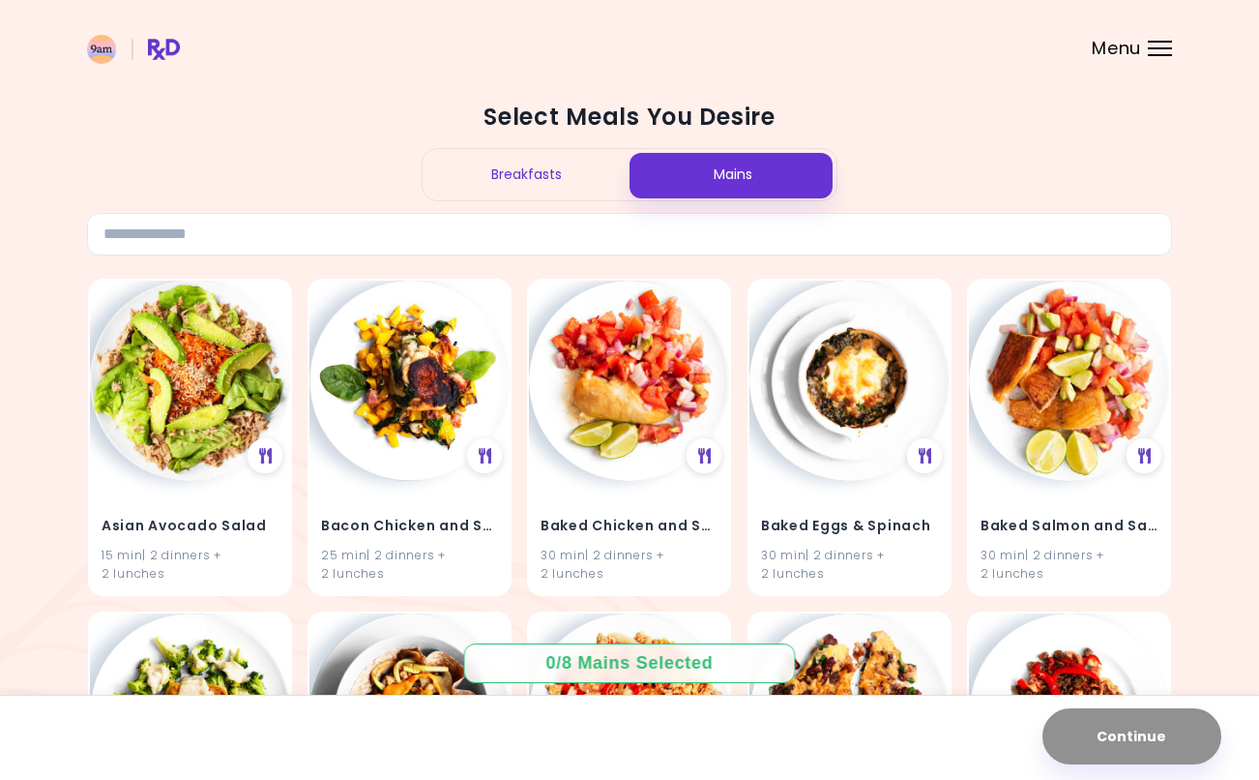
click at [518, 165] on div "Breakfasts" at bounding box center [526, 174] width 207 height 51
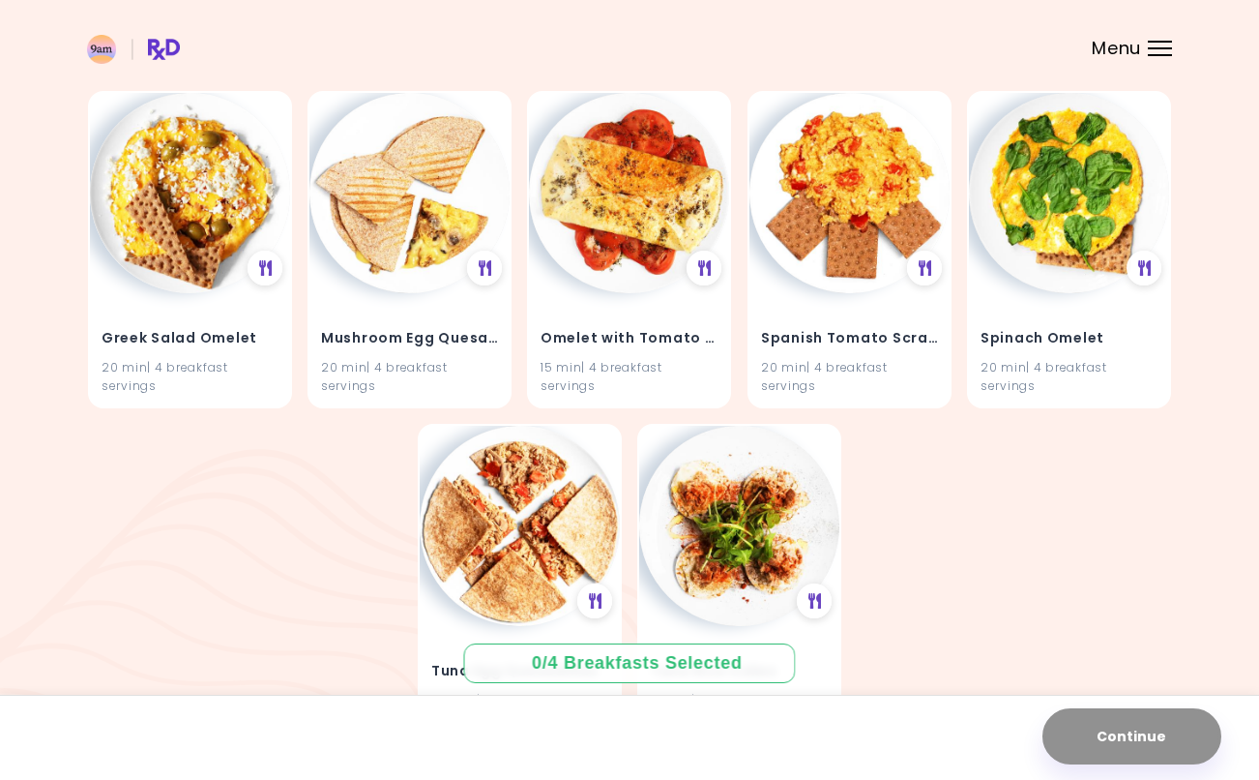
scroll to position [521, 0]
click at [450, 351] on div "Mushroom Egg Quesadillas 20 min | 4 breakfast servings" at bounding box center [409, 348] width 200 height 113
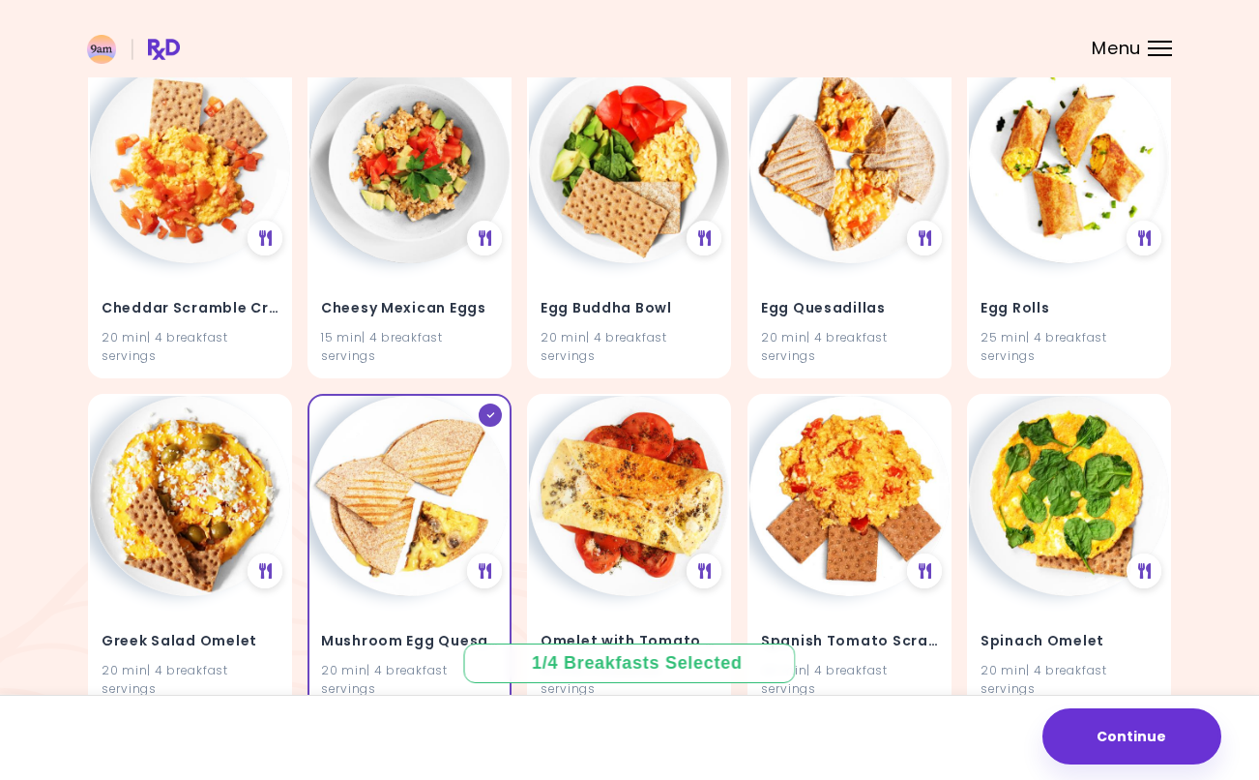
scroll to position [217, 0]
click at [1114, 708] on button "Continue" at bounding box center [1132, 736] width 179 height 56
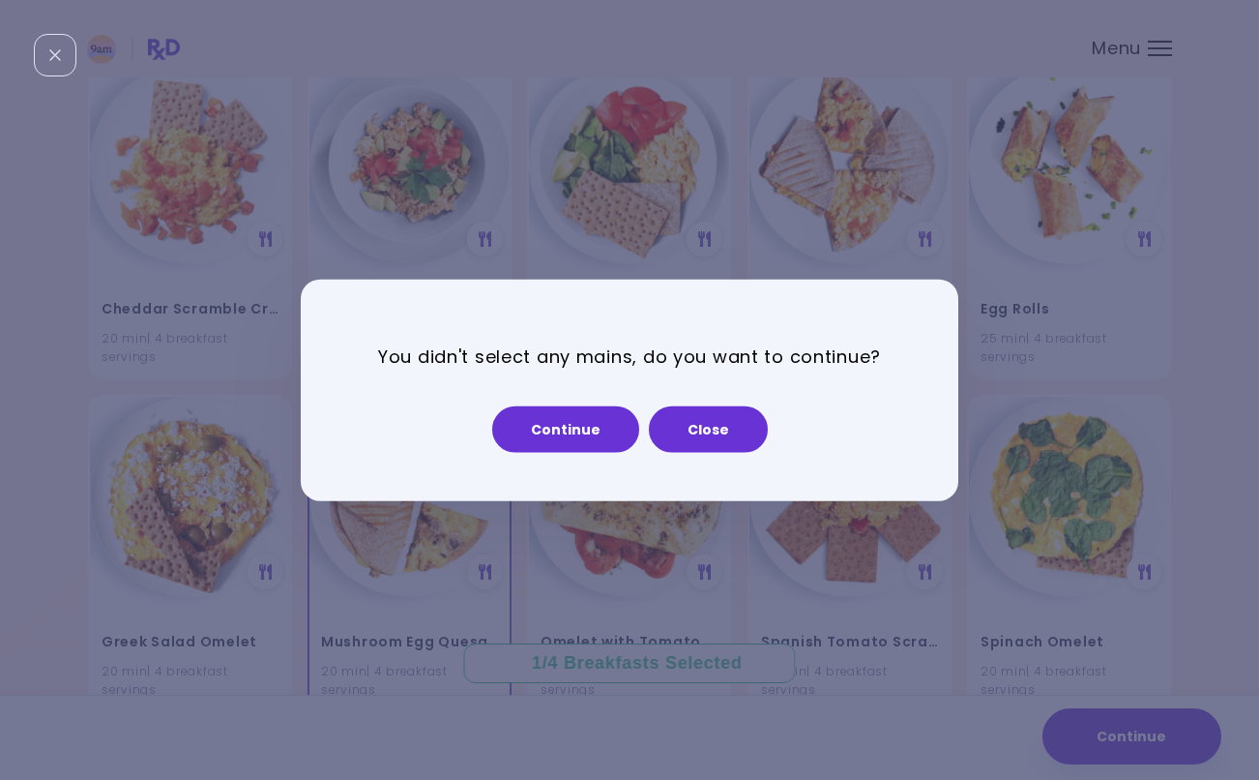
click at [736, 439] on button "Close" at bounding box center [708, 428] width 119 height 46
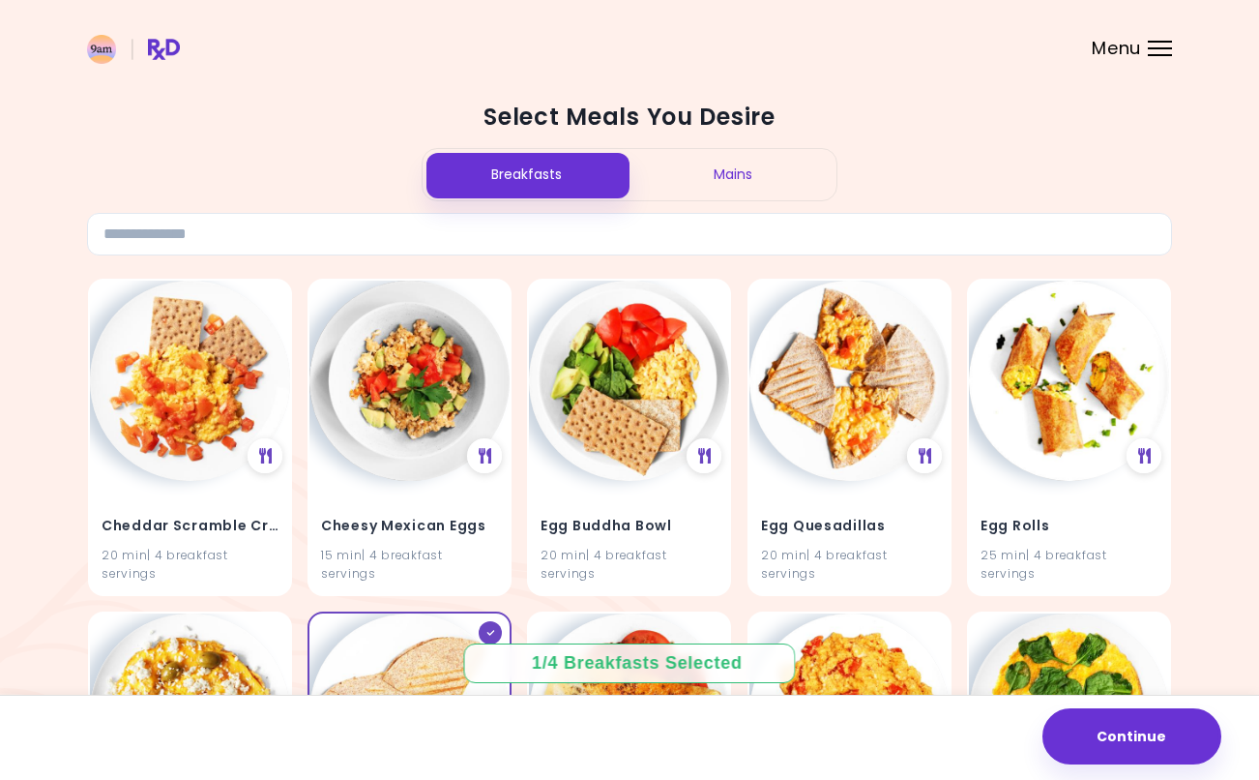
scroll to position [-1, 0]
click at [769, 181] on div "Mains" at bounding box center [733, 174] width 207 height 51
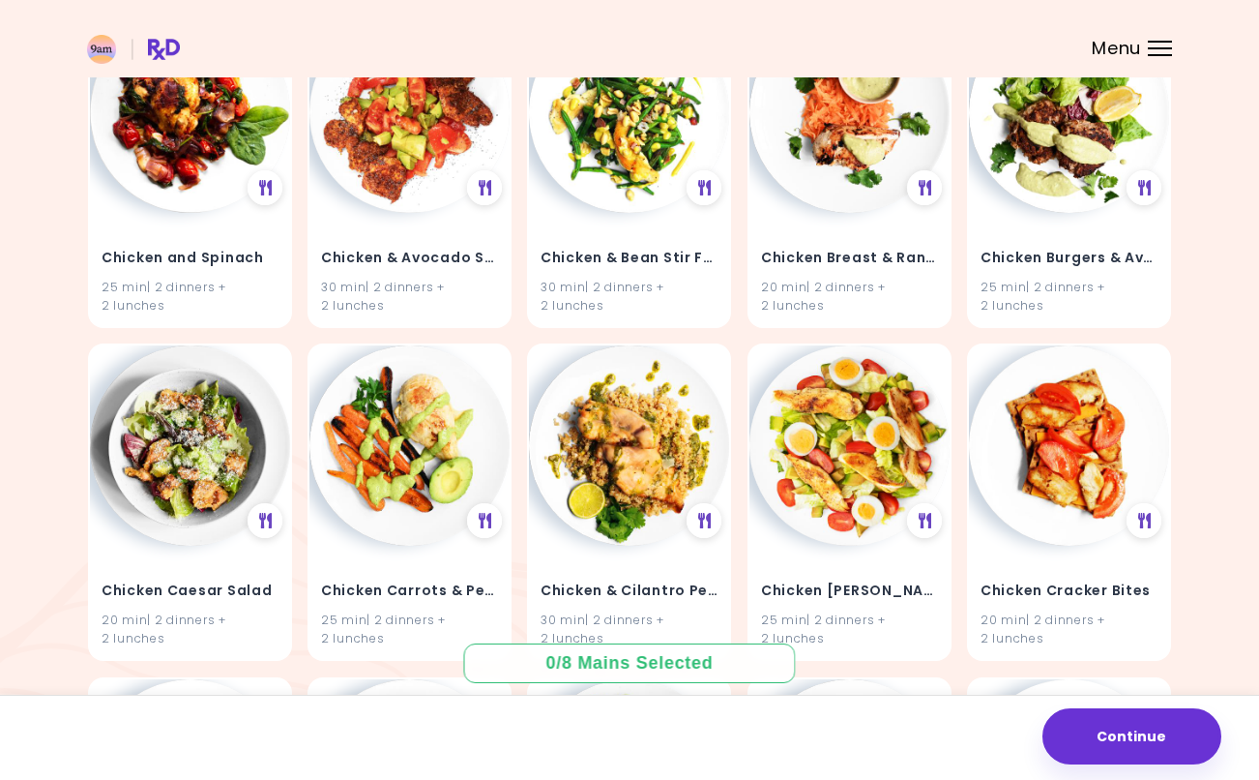
scroll to position [3267, 0]
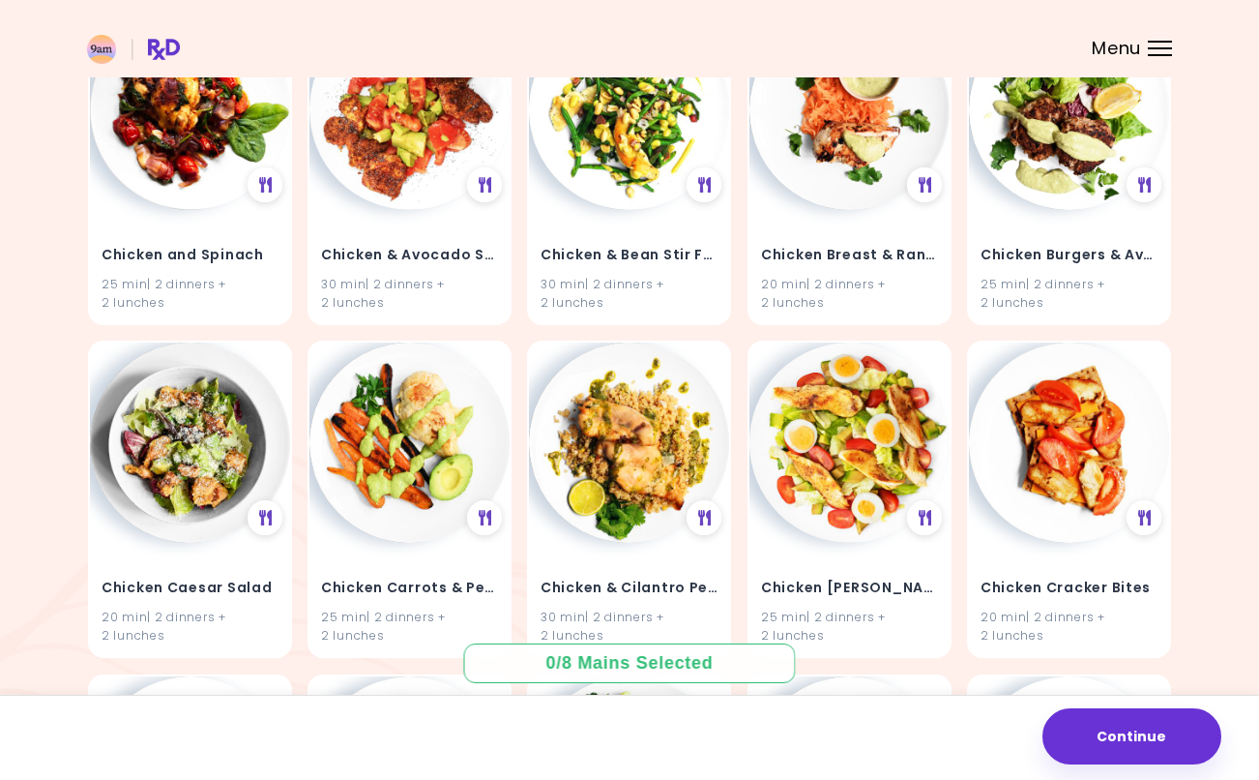
click at [682, 511] on img at bounding box center [629, 442] width 200 height 200
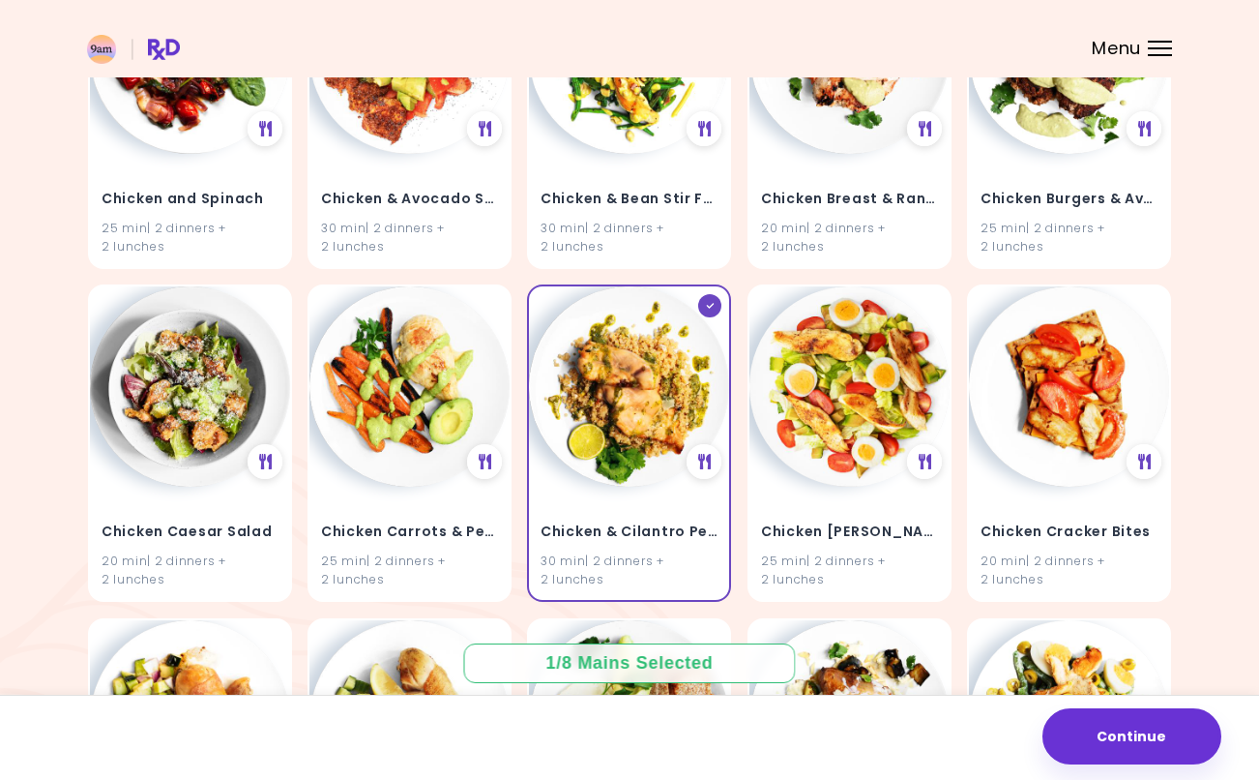
scroll to position [3324, 0]
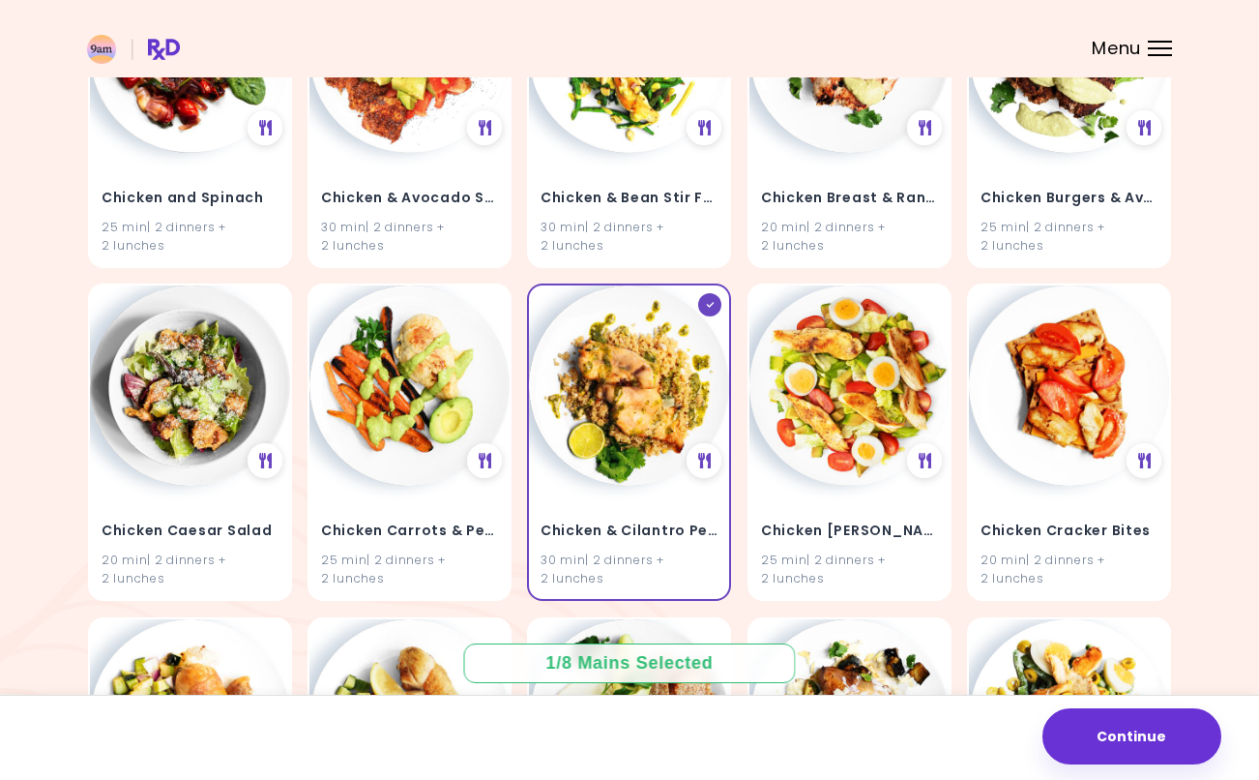
click at [885, 402] on img at bounding box center [850, 385] width 200 height 200
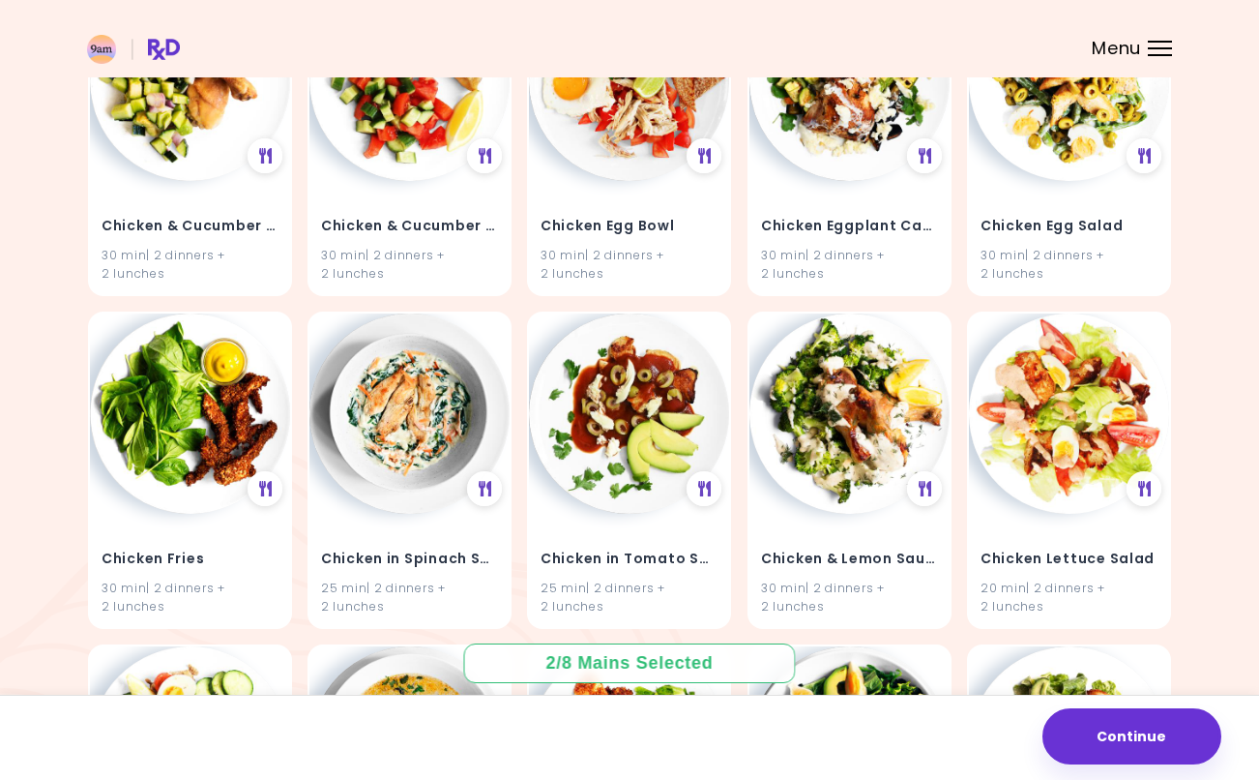
scroll to position [3963, 0]
click at [426, 521] on div "Chicken in Spinach Sauce 25 min | 2 dinners + 2 lunches" at bounding box center [409, 569] width 200 height 113
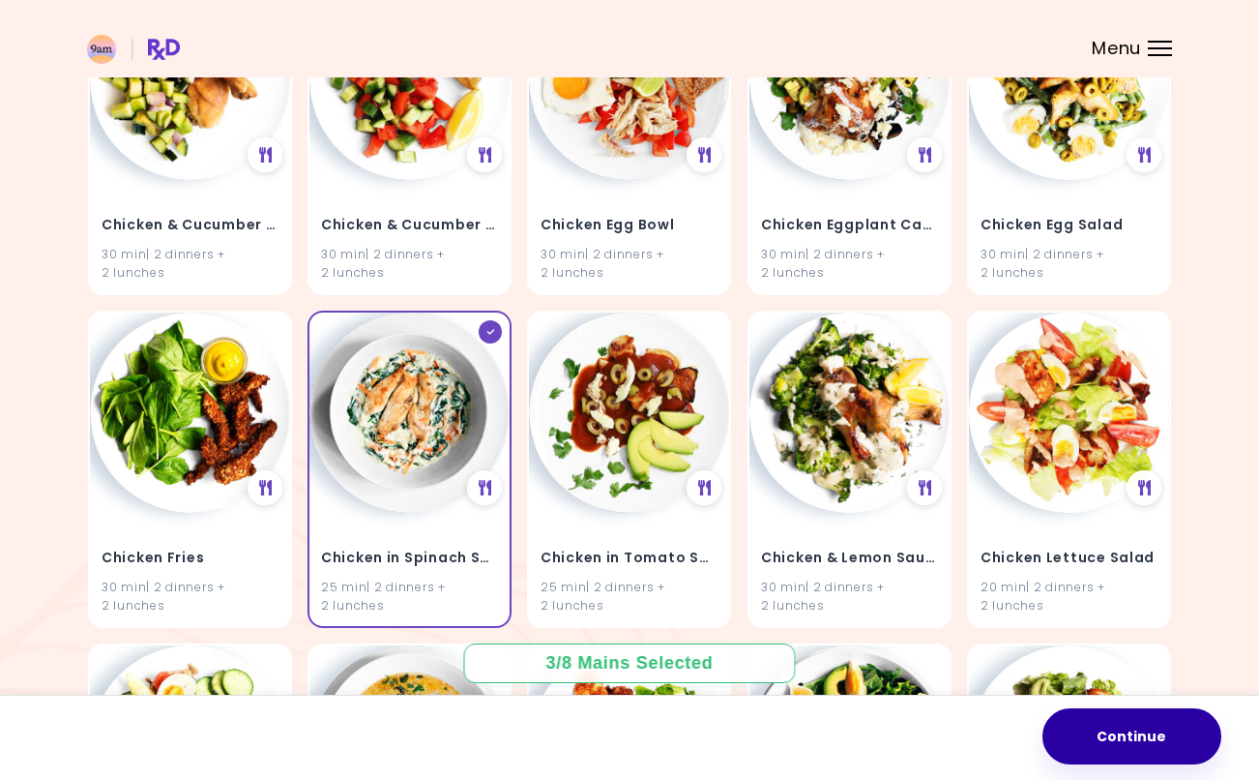
click at [1092, 708] on button "Continue" at bounding box center [1132, 736] width 179 height 56
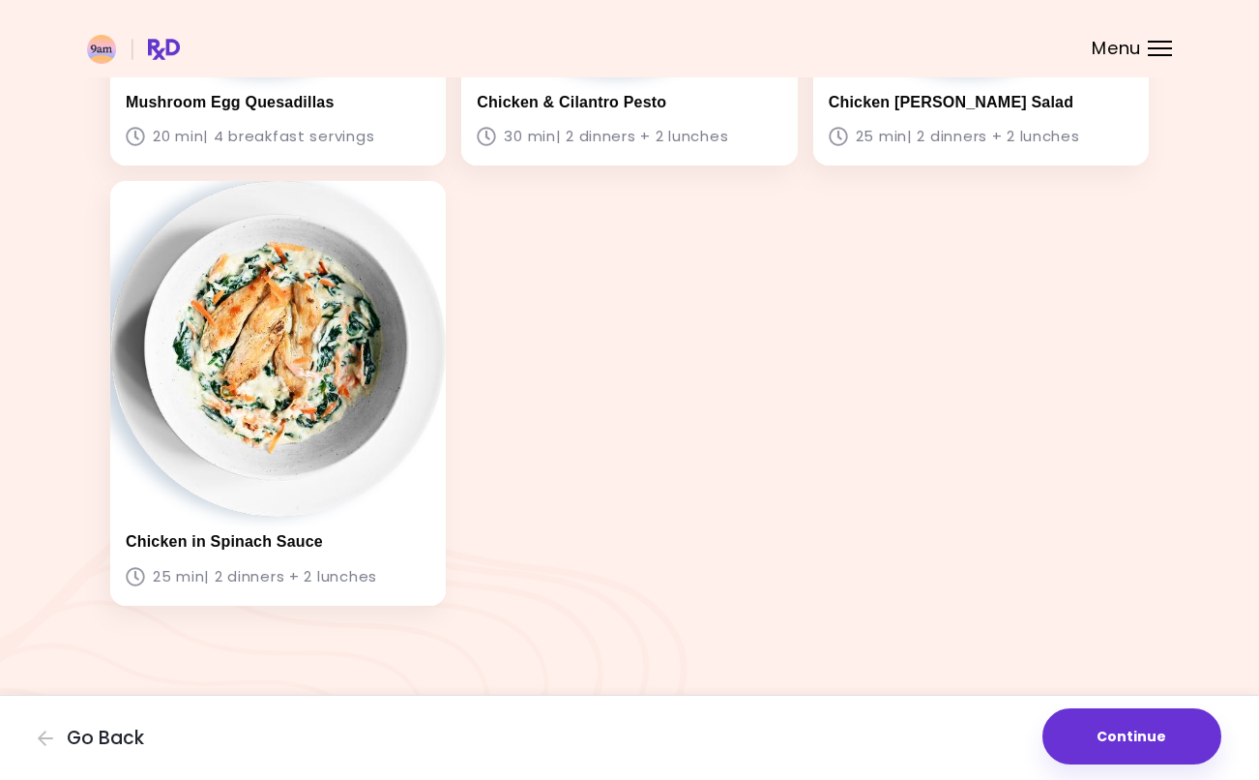
scroll to position [442, 0]
click at [1152, 708] on button "Continue" at bounding box center [1132, 736] width 179 height 56
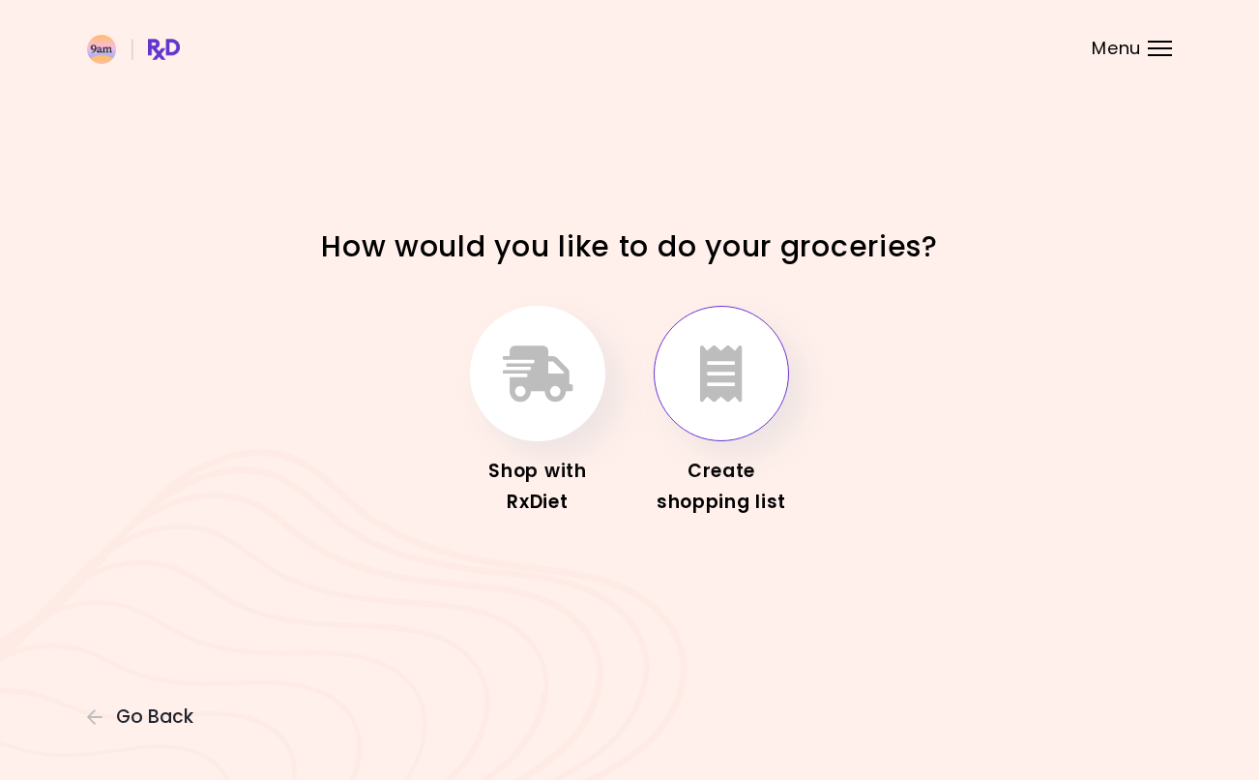
click at [742, 401] on icon "button" at bounding box center [721, 373] width 43 height 56
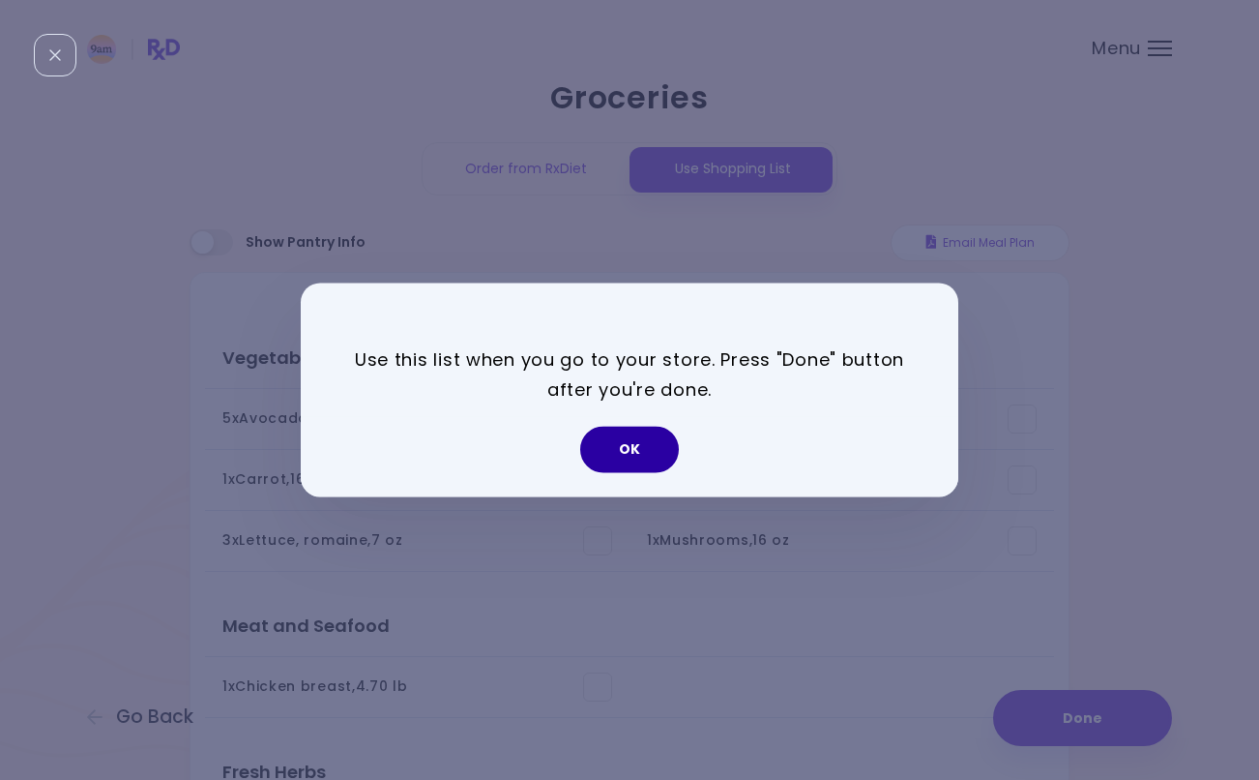
click at [643, 445] on button "OK" at bounding box center [629, 450] width 99 height 46
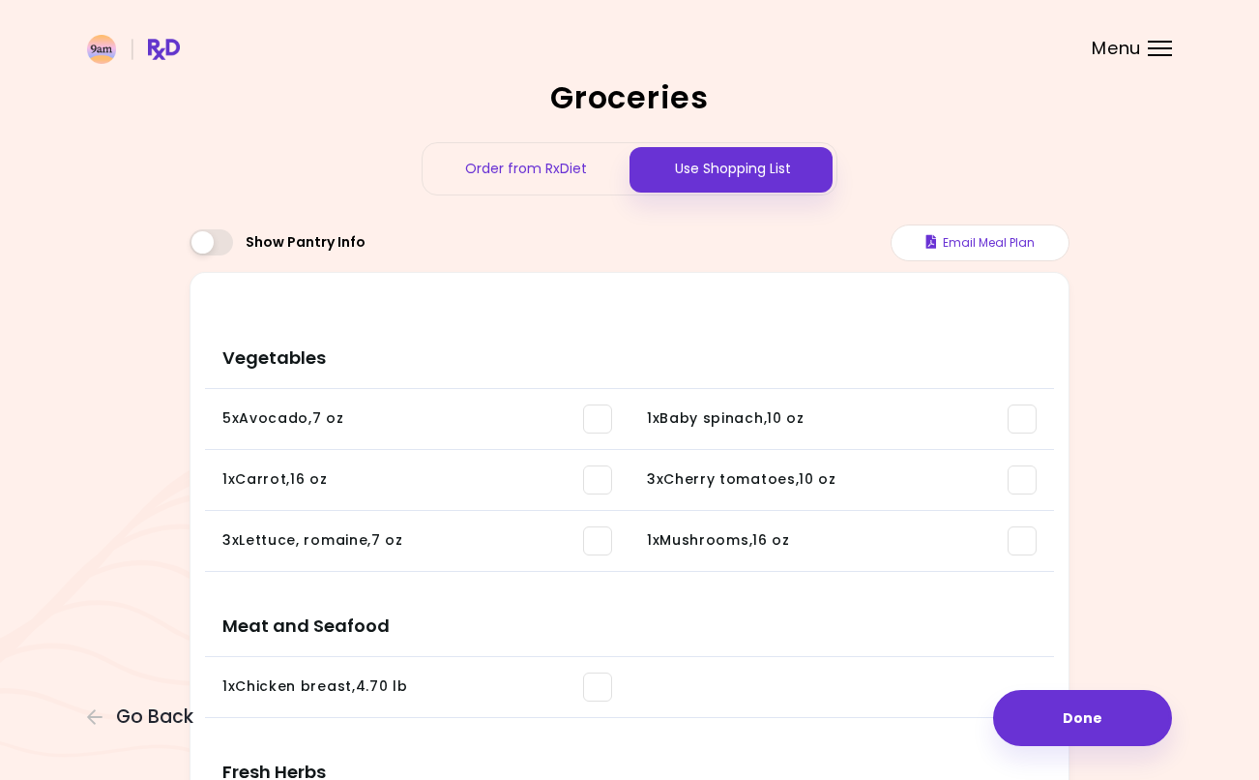
click at [201, 247] on span at bounding box center [212, 242] width 44 height 26
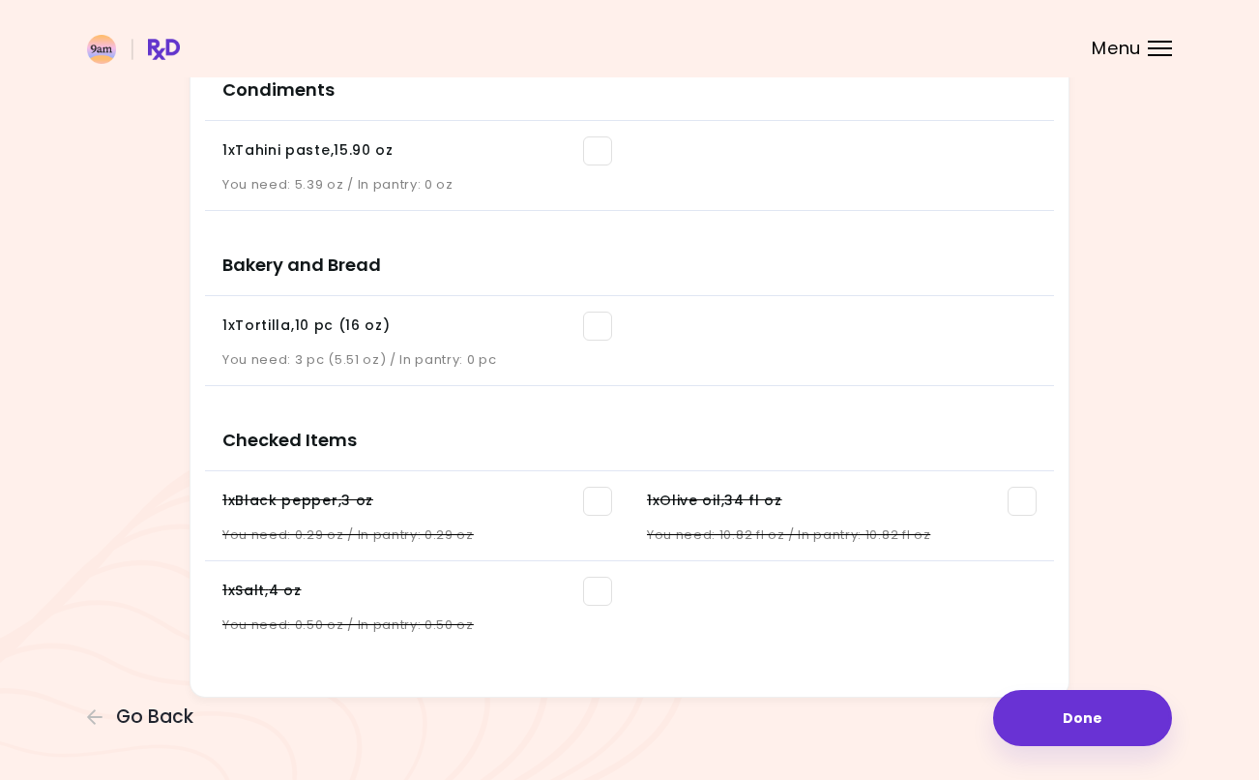
scroll to position [1412, 0]
click at [1132, 710] on button "Done" at bounding box center [1082, 718] width 179 height 56
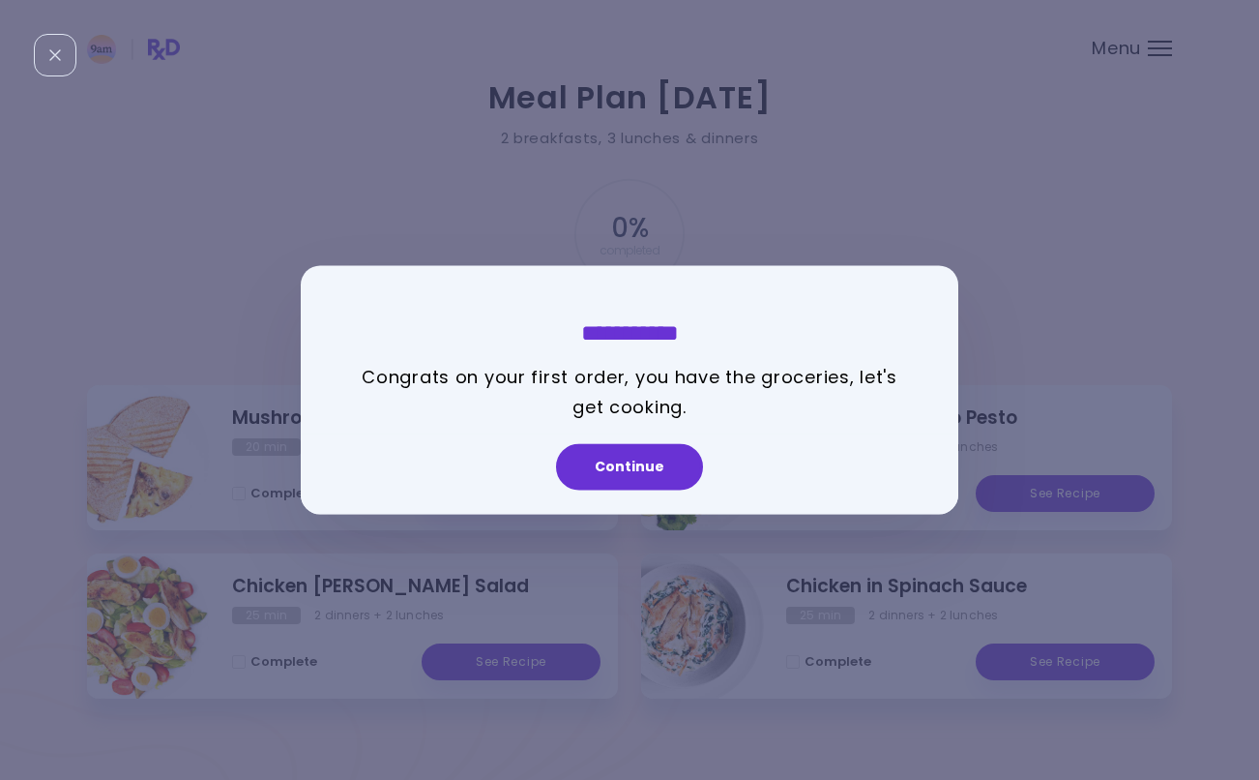
click at [644, 476] on button "Continue" at bounding box center [629, 467] width 147 height 46
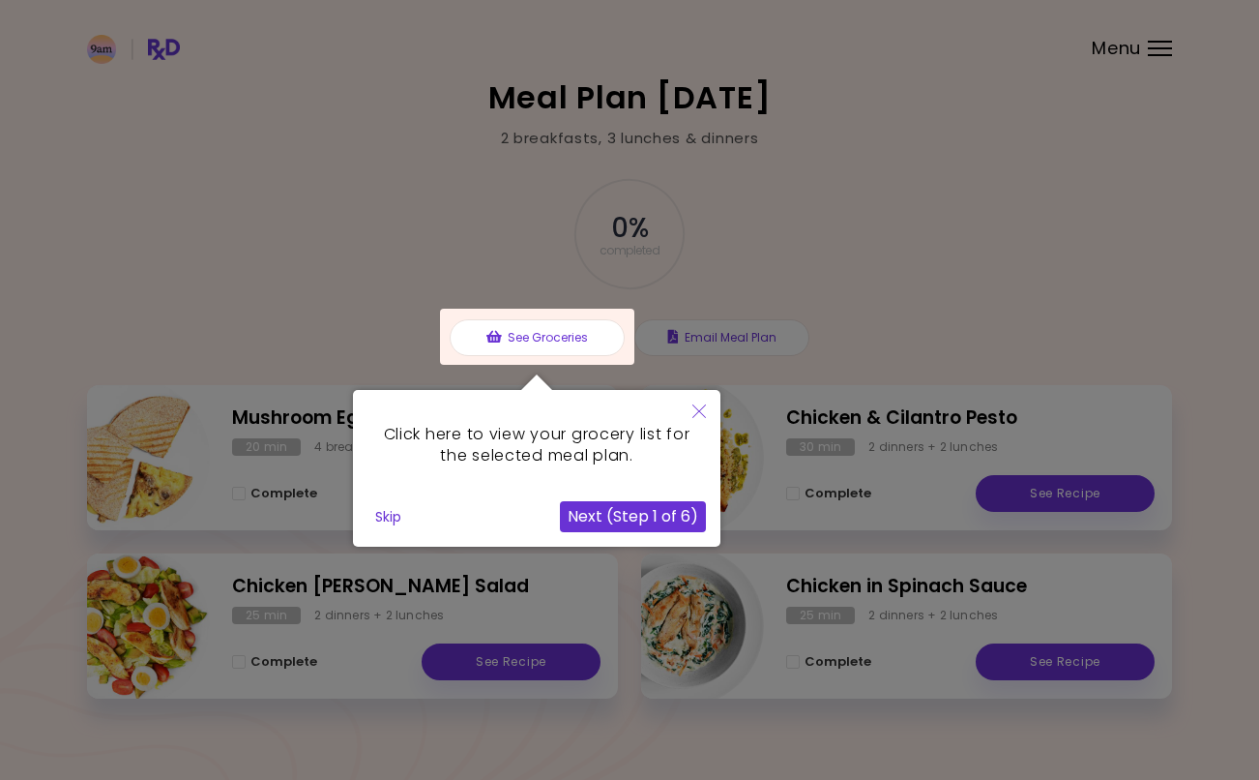
click at [695, 415] on icon "Close" at bounding box center [699, 411] width 14 height 14
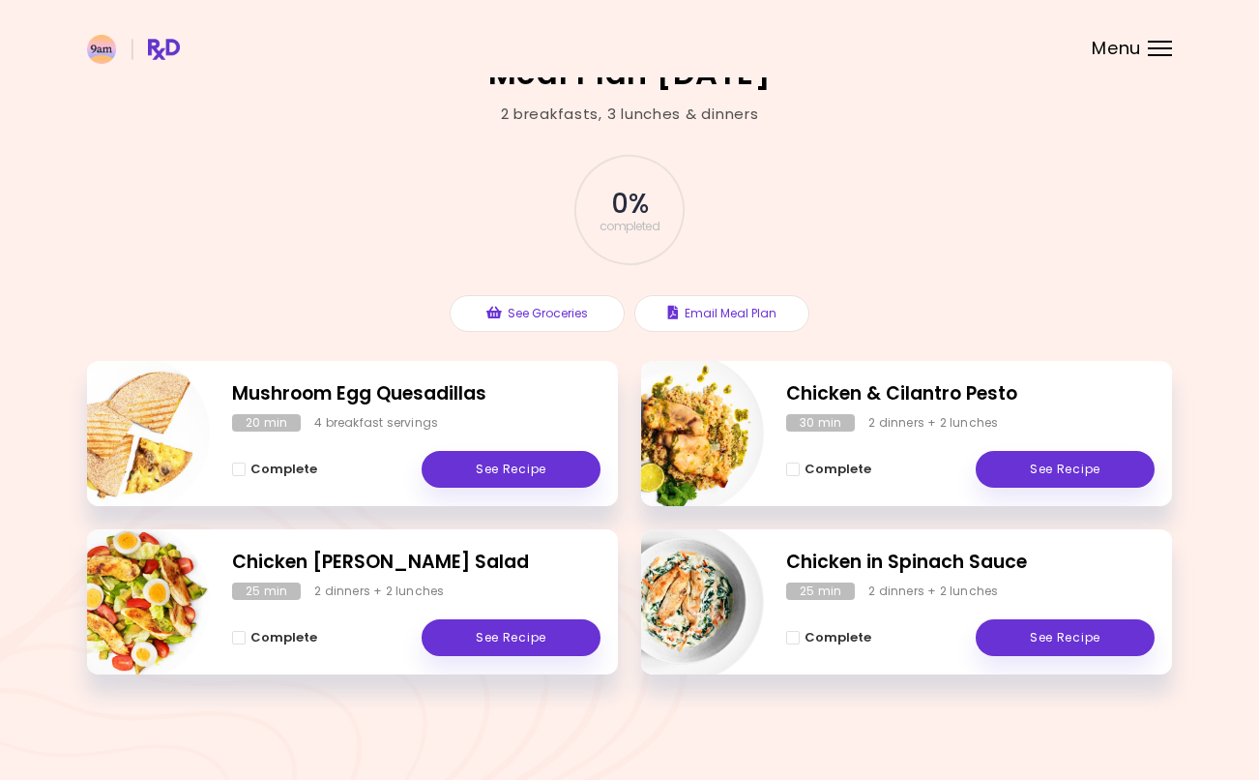
scroll to position [23, 0]
